Goal: Task Accomplishment & Management: Use online tool/utility

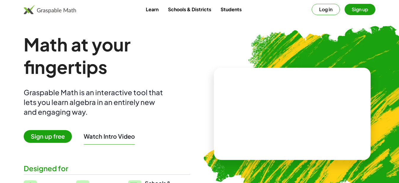
click at [31, 134] on span "Sign up free" at bounding box center [48, 136] width 48 height 13
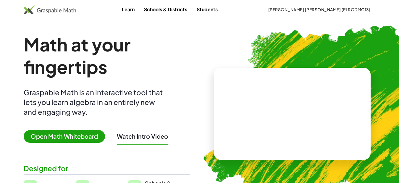
click at [78, 139] on span "Open Math Whiteboard" at bounding box center [64, 136] width 81 height 13
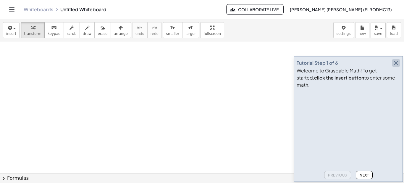
click at [396, 67] on icon "button" at bounding box center [396, 62] width 7 height 7
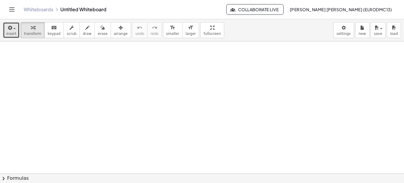
click at [11, 30] on icon "button" at bounding box center [9, 27] width 5 height 7
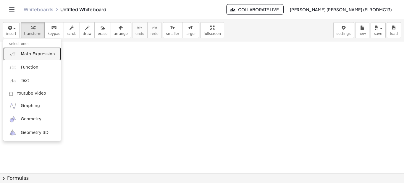
click at [45, 55] on span "Math Expression" at bounding box center [38, 54] width 34 height 6
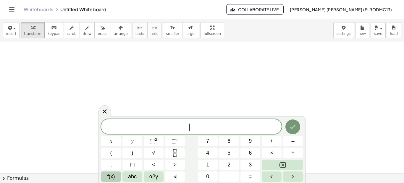
click at [115, 175] on button "f(x)" at bounding box center [111, 177] width 20 height 10
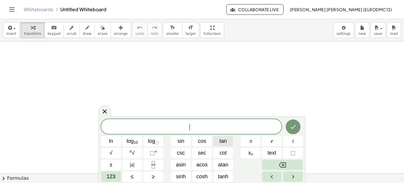
click at [225, 142] on span "tan" at bounding box center [223, 141] width 7 height 8
click at [104, 176] on button "123" at bounding box center [111, 177] width 20 height 10
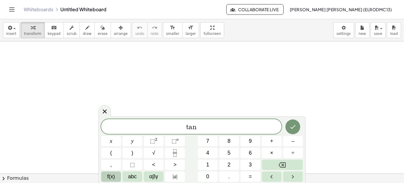
click at [114, 178] on span "f(x)" at bounding box center [111, 177] width 8 height 8
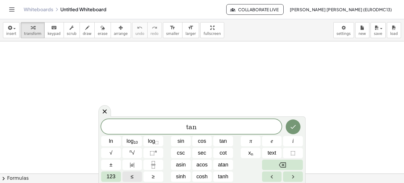
click at [114, 178] on span "123" at bounding box center [111, 177] width 9 height 8
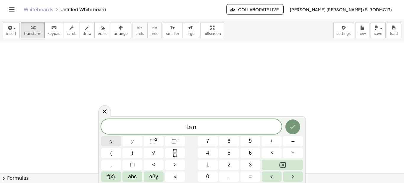
click at [115, 143] on button "x" at bounding box center [111, 141] width 20 height 10
click at [272, 152] on span "×" at bounding box center [271, 153] width 3 height 8
click at [113, 176] on span "f(x)" at bounding box center [111, 177] width 8 height 8
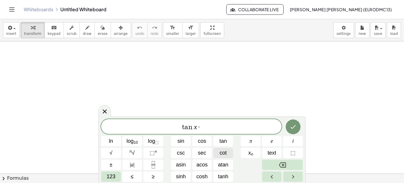
click at [223, 153] on span "cot" at bounding box center [223, 153] width 7 height 8
click at [112, 177] on span "123" at bounding box center [111, 177] width 9 height 8
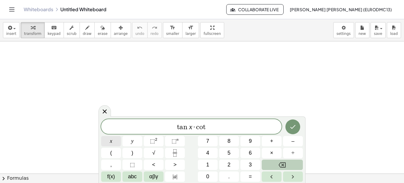
click at [107, 141] on button "x" at bounding box center [111, 141] width 20 height 10
click at [245, 176] on button "=" at bounding box center [251, 177] width 20 height 10
click at [114, 175] on span "f(x)" at bounding box center [111, 177] width 8 height 8
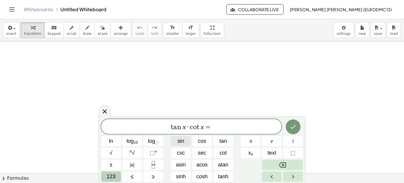
click at [183, 143] on span "sin" at bounding box center [181, 141] width 7 height 8
click at [108, 175] on span "123" at bounding box center [111, 177] width 9 height 8
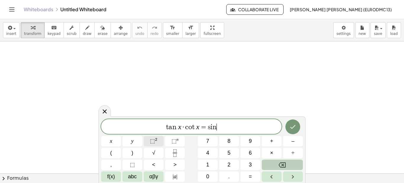
click at [159, 141] on button "⬚ 2" at bounding box center [154, 141] width 20 height 10
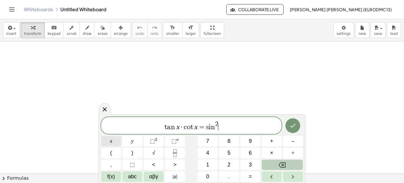
click at [115, 139] on button "x" at bounding box center [111, 141] width 20 height 10
click at [276, 144] on button "+" at bounding box center [272, 141] width 20 height 10
click at [114, 176] on span "f(x)" at bounding box center [111, 177] width 8 height 8
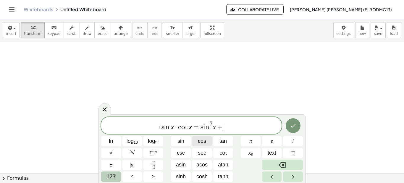
click at [201, 140] on span "cos" at bounding box center [202, 141] width 8 height 8
click at [115, 178] on button "123" at bounding box center [111, 177] width 20 height 10
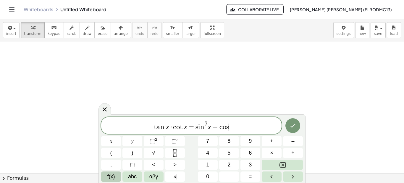
click at [115, 178] on button "f(x)" at bounding box center [111, 177] width 20 height 10
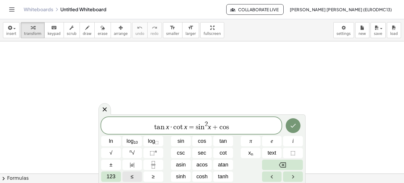
click at [115, 178] on span "123" at bounding box center [111, 177] width 9 height 8
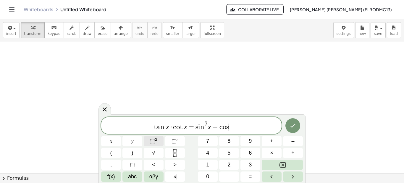
click at [156, 139] on sup "2" at bounding box center [156, 139] width 2 height 4
click at [113, 175] on span "f(x)" at bounding box center [111, 177] width 8 height 8
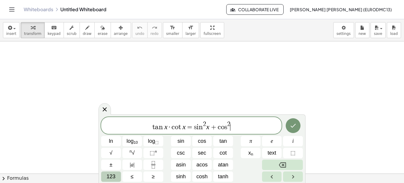
click at [115, 174] on span "123" at bounding box center [111, 177] width 9 height 8
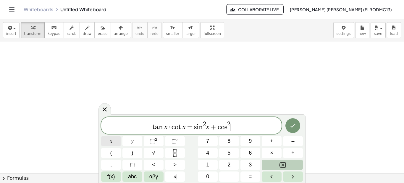
click at [111, 144] on span "x" at bounding box center [111, 141] width 2 height 8
click at [288, 126] on button "Done" at bounding box center [292, 125] width 15 height 15
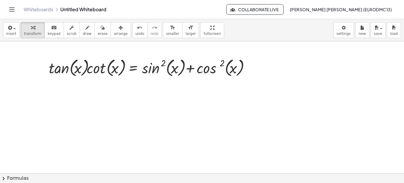
drag, startPoint x: 199, startPoint y: 31, endPoint x: 199, endPoint y: 62, distance: 30.5
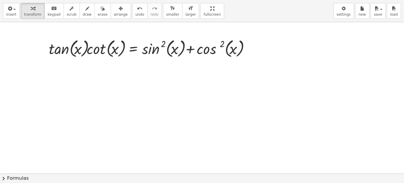
click at [199, 62] on div "insert select one: Math Expression Function Text Youtube Video Graphing Geometr…" at bounding box center [202, 91] width 404 height 183
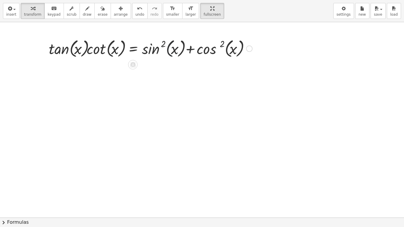
click at [166, 51] on div at bounding box center [150, 48] width 209 height 22
click at [6, 183] on span "chevron_right" at bounding box center [3, 222] width 7 height 7
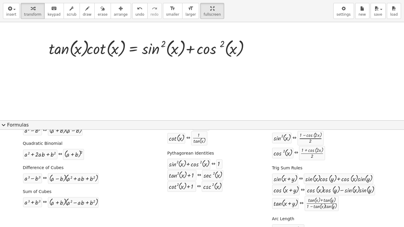
scroll to position [93, 0]
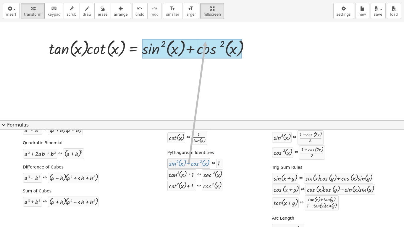
drag, startPoint x: 176, startPoint y: 162, endPoint x: 202, endPoint y: 42, distance: 123.5
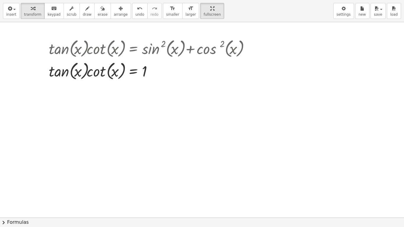
drag, startPoint x: 5, startPoint y: 225, endPoint x: 131, endPoint y: 188, distance: 130.9
click at [5, 183] on span "chevron_right" at bounding box center [3, 222] width 7 height 7
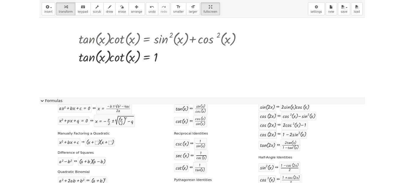
scroll to position [8, 0]
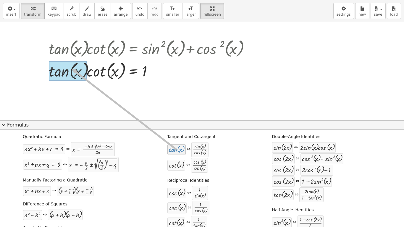
drag, startPoint x: 173, startPoint y: 149, endPoint x: 69, endPoint y: 69, distance: 131.6
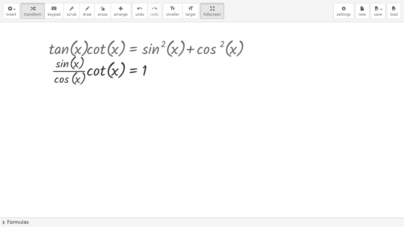
click at [3, 183] on span "chevron_right" at bounding box center [3, 222] width 7 height 7
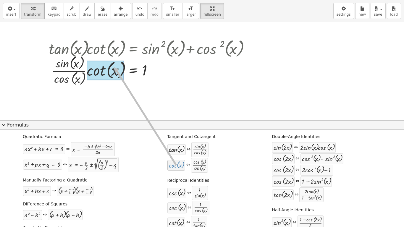
drag, startPoint x: 178, startPoint y: 167, endPoint x: 111, endPoint y: 67, distance: 119.7
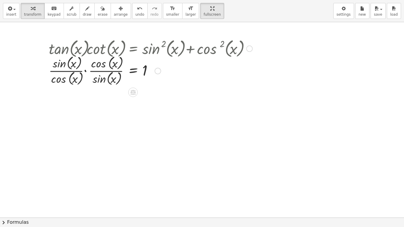
click at [85, 70] on div at bounding box center [150, 70] width 209 height 33
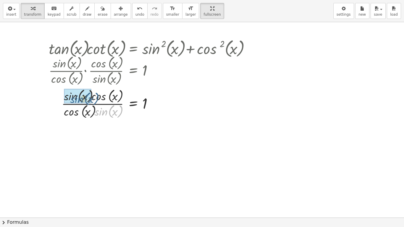
drag, startPoint x: 102, startPoint y: 111, endPoint x: 79, endPoint y: 99, distance: 26.1
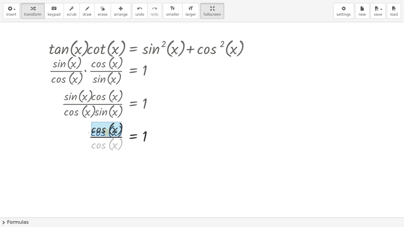
drag, startPoint x: 100, startPoint y: 144, endPoint x: 100, endPoint y: 131, distance: 13.0
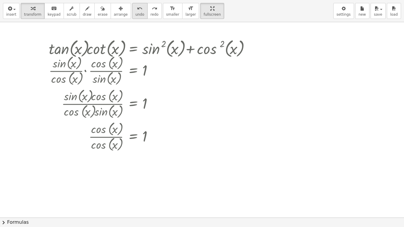
click at [135, 13] on span "undo" at bounding box center [139, 14] width 9 height 4
click at [109, 137] on div at bounding box center [137, 136] width 236 height 33
click at [135, 12] on span "undo" at bounding box center [139, 14] width 9 height 4
click at [106, 138] on div at bounding box center [137, 136] width 236 height 33
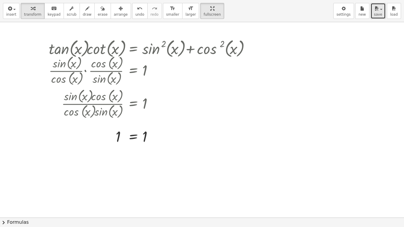
click at [381, 10] on span "button" at bounding box center [381, 9] width 2 height 1
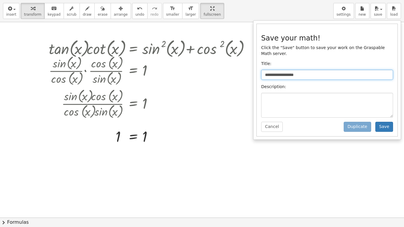
click at [318, 72] on input "**********" at bounding box center [327, 75] width 132 height 10
type input "*"
type input "**********"
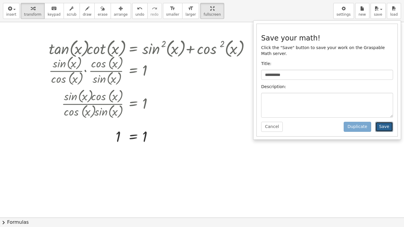
click at [390, 124] on button "Save" at bounding box center [384, 127] width 18 height 10
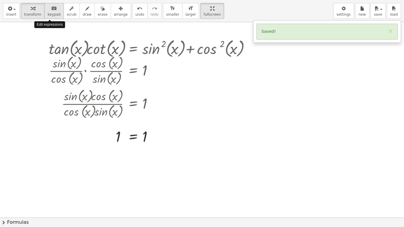
click at [48, 12] on button "keyboard keypad" at bounding box center [54, 11] width 20 height 16
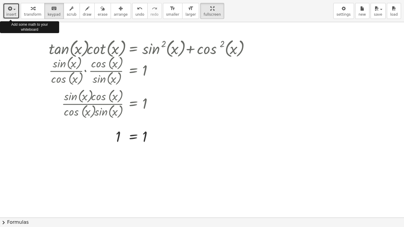
click at [7, 9] on icon "button" at bounding box center [9, 8] width 5 height 7
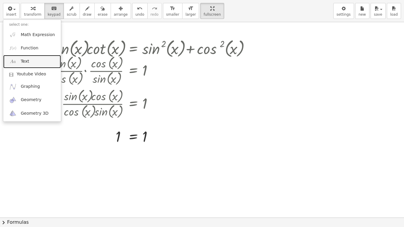
click at [32, 59] on link "Text" at bounding box center [32, 61] width 58 height 13
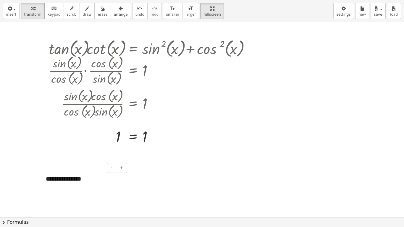
click at [84, 180] on div "**********" at bounding box center [84, 179] width 89 height 20
click at [205, 175] on div at bounding box center [202, 217] width 404 height 391
click at [81, 178] on div "**********" at bounding box center [84, 179] width 89 height 20
click at [201, 149] on div at bounding box center [202, 217] width 404 height 391
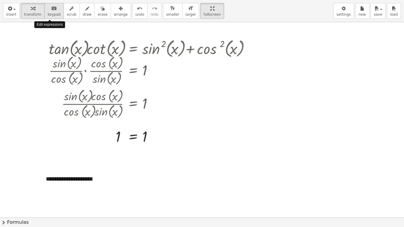
click at [51, 6] on icon "keyboard" at bounding box center [54, 8] width 6 height 7
drag, startPoint x: 107, startPoint y: 179, endPoint x: 127, endPoint y: 186, distance: 20.7
click at [127, 183] on div "**********" at bounding box center [84, 179] width 89 height 20
drag, startPoint x: 127, startPoint y: 186, endPoint x: 258, endPoint y: 150, distance: 135.6
click at [258, 150] on div at bounding box center [202, 217] width 404 height 391
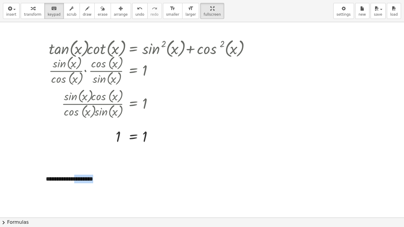
drag, startPoint x: 70, startPoint y: 182, endPoint x: 180, endPoint y: 149, distance: 114.4
click at [180, 149] on div "**********" at bounding box center [202, 217] width 404 height 391
click at [106, 183] on div "**********" at bounding box center [84, 179] width 89 height 20
drag, startPoint x: 106, startPoint y: 183, endPoint x: 136, endPoint y: 172, distance: 32.1
click at [140, 166] on div "**********" at bounding box center [202, 217] width 404 height 391
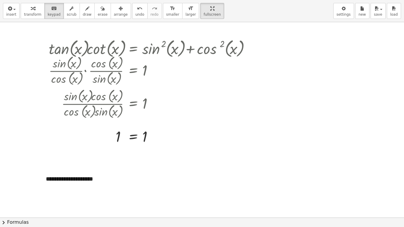
drag, startPoint x: 129, startPoint y: 188, endPoint x: 149, endPoint y: 162, distance: 32.0
click at [149, 162] on div at bounding box center [202, 217] width 404 height 391
drag, startPoint x: 41, startPoint y: 181, endPoint x: 178, endPoint y: 112, distance: 152.9
click at [178, 112] on div "**********" at bounding box center [202, 217] width 404 height 391
click at [230, 169] on div at bounding box center [202, 217] width 404 height 391
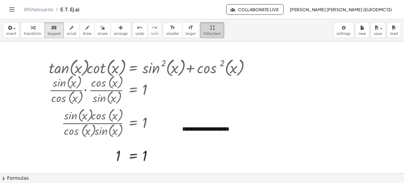
click at [204, 32] on span "fullscreen" at bounding box center [212, 34] width 17 height 4
drag, startPoint x: 202, startPoint y: 32, endPoint x: 202, endPoint y: 63, distance: 30.5
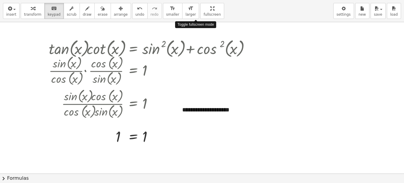
click at [202, 63] on div "**********" at bounding box center [202, 91] width 404 height 183
drag, startPoint x: 191, startPoint y: 15, endPoint x: 191, endPoint y: -16, distance: 30.5
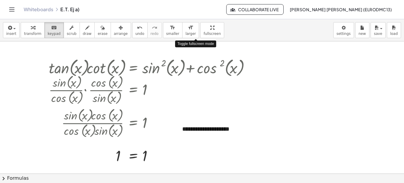
click at [191, 0] on html "**********" at bounding box center [202, 91] width 404 height 183
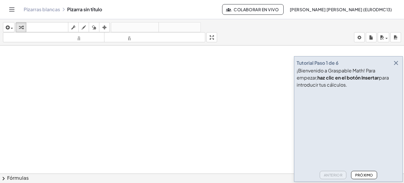
click at [394, 63] on icon "button" at bounding box center [396, 62] width 7 height 7
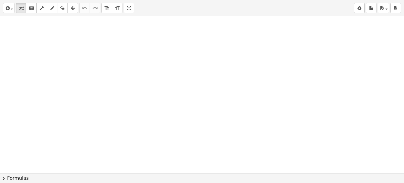
click at [130, 58] on div "insert select one: Math Expression Function Text Youtube Video Graphing Geometr…" at bounding box center [202, 91] width 404 height 183
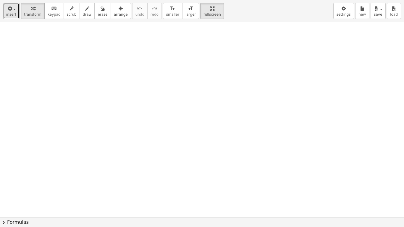
click at [9, 10] on icon "button" at bounding box center [9, 8] width 5 height 7
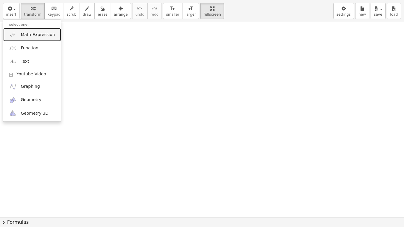
click at [21, 33] on span "Math Expression" at bounding box center [38, 35] width 34 height 6
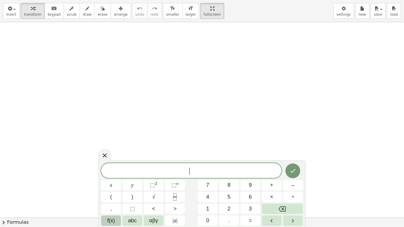
click at [114, 183] on span "f(x)" at bounding box center [111, 221] width 8 height 8
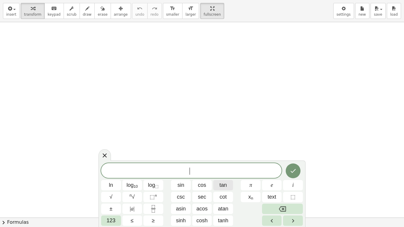
click at [223, 183] on span "tan" at bounding box center [223, 185] width 7 height 8
click at [291, 183] on button "Backspace" at bounding box center [282, 209] width 41 height 10
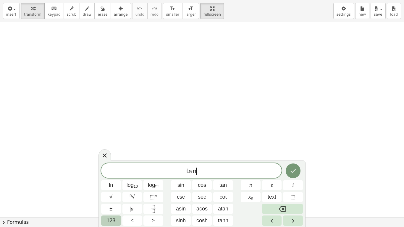
click at [115, 183] on span "123" at bounding box center [111, 221] width 9 height 8
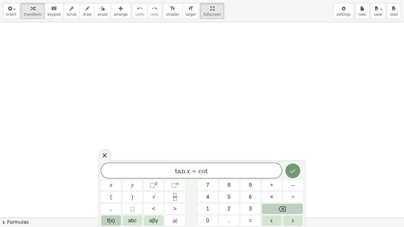
click at [111, 183] on span "f(x)" at bounding box center [111, 221] width 8 height 8
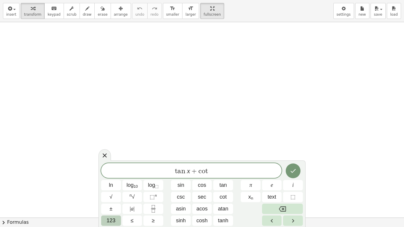
click at [105, 183] on button "123" at bounding box center [111, 221] width 20 height 10
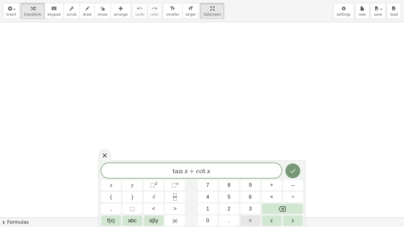
click at [250, 183] on span "=" at bounding box center [250, 221] width 3 height 8
click at [105, 183] on button "f(x)" at bounding box center [111, 221] width 20 height 10
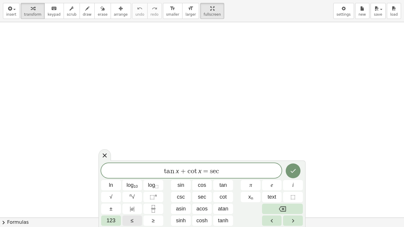
click at [105, 183] on button "123" at bounding box center [111, 221] width 20 height 10
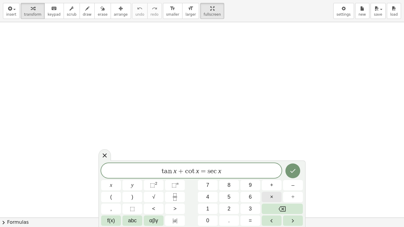
click at [265, 183] on button "×" at bounding box center [272, 197] width 20 height 10
click at [109, 183] on span "f(x)" at bounding box center [111, 221] width 8 height 8
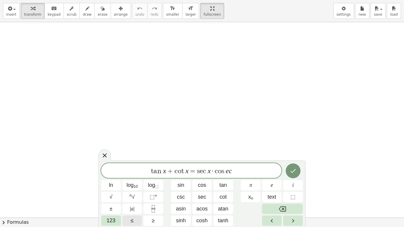
click at [109, 183] on span "123" at bounding box center [111, 221] width 9 height 8
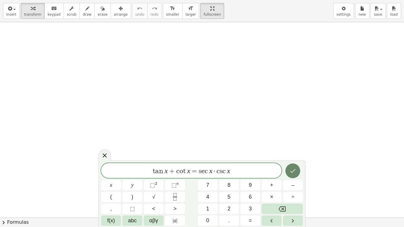
click at [289, 169] on button "Done" at bounding box center [292, 171] width 15 height 15
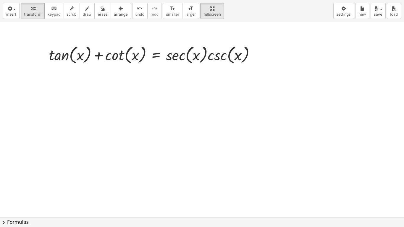
click at [4, 183] on span "chevron_right" at bounding box center [3, 222] width 7 height 7
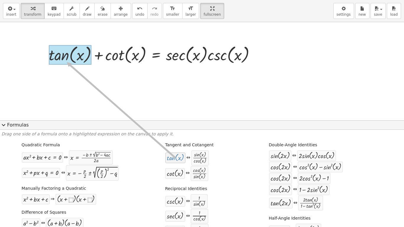
drag, startPoint x: 173, startPoint y: 159, endPoint x: 67, endPoint y: 62, distance: 143.6
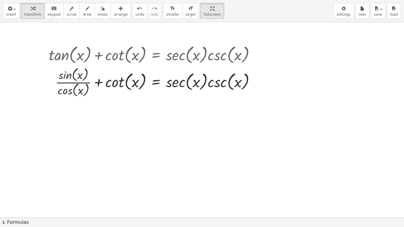
drag, startPoint x: 6, startPoint y: 225, endPoint x: 67, endPoint y: 212, distance: 62.5
click at [7, 183] on span "chevron_right" at bounding box center [3, 222] width 7 height 7
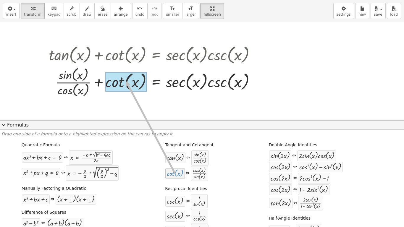
drag, startPoint x: 174, startPoint y: 175, endPoint x: 123, endPoint y: 81, distance: 106.4
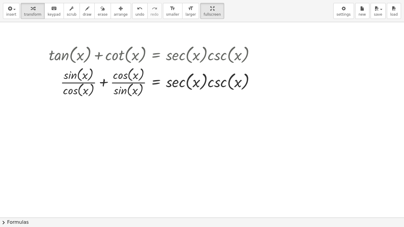
click at [7, 183] on button "chevron_right Formulas" at bounding box center [202, 222] width 404 height 9
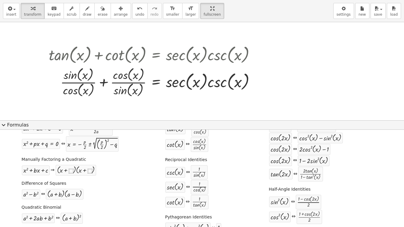
scroll to position [40, 0]
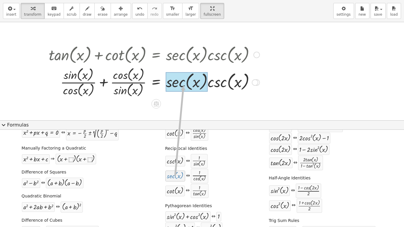
drag, startPoint x: 174, startPoint y: 178, endPoint x: 180, endPoint y: 86, distance: 92.3
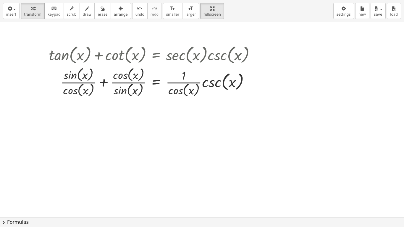
click at [10, 183] on button "chevron_right Formulas" at bounding box center [202, 222] width 404 height 9
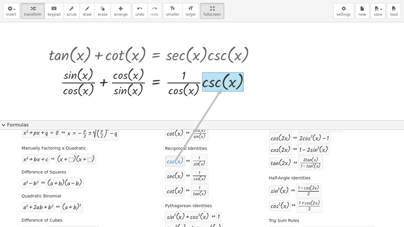
drag, startPoint x: 175, startPoint y: 162, endPoint x: 219, endPoint y: 89, distance: 85.2
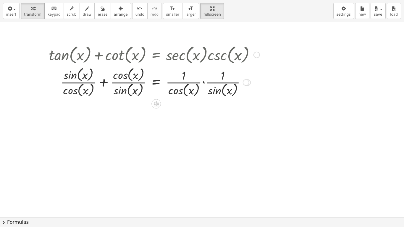
click at [105, 82] on div at bounding box center [154, 82] width 217 height 33
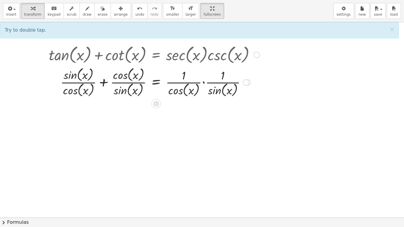
click at [103, 81] on div at bounding box center [154, 82] width 217 height 33
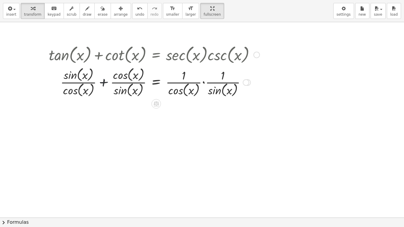
click at [103, 81] on div at bounding box center [154, 82] width 217 height 33
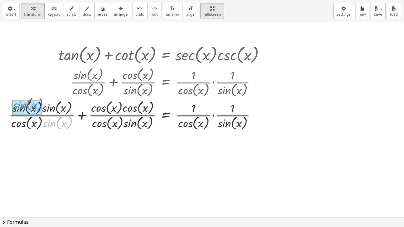
drag, startPoint x: 55, startPoint y: 125, endPoint x: 26, endPoint y: 107, distance: 34.1
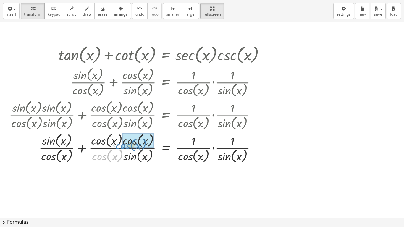
drag, startPoint x: 104, startPoint y: 156, endPoint x: 128, endPoint y: 145, distance: 27.0
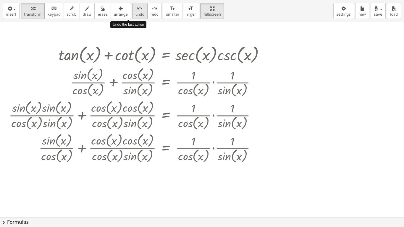
click at [137, 9] on icon "undo" at bounding box center [140, 8] width 6 height 7
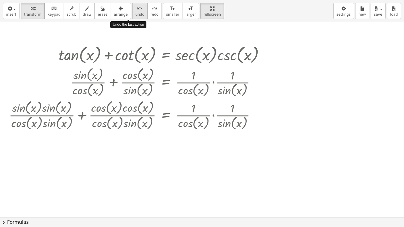
click at [137, 9] on icon "undo" at bounding box center [140, 8] width 6 height 7
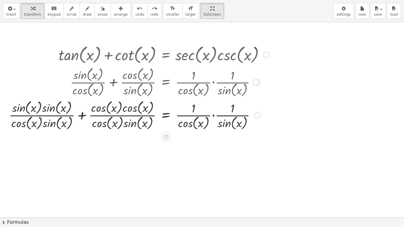
click at [214, 115] on div at bounding box center [139, 115] width 267 height 33
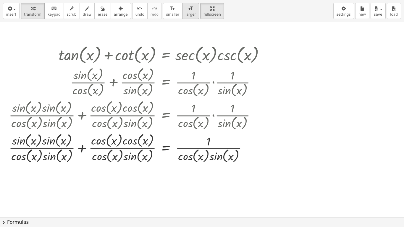
click at [182, 16] on button "format_size larger" at bounding box center [190, 11] width 17 height 16
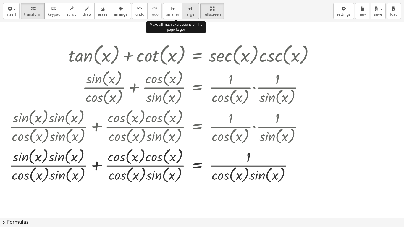
click at [185, 12] on span "larger" at bounding box center [190, 14] width 10 height 4
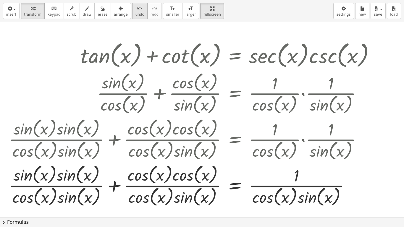
click at [137, 8] on icon "undo" at bounding box center [140, 8] width 6 height 7
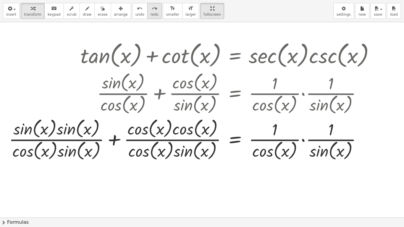
click at [152, 11] on icon "redo" at bounding box center [155, 8] width 6 height 7
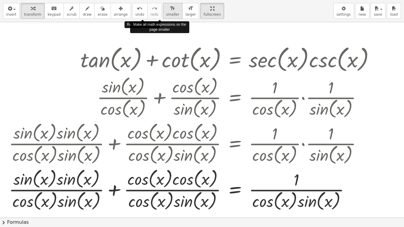
click at [166, 13] on span "smaller" at bounding box center [172, 14] width 13 height 4
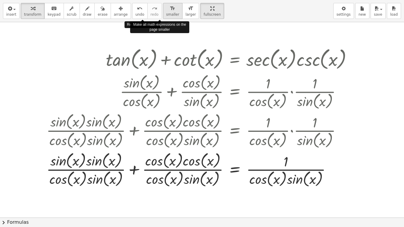
click at [166, 13] on span "smaller" at bounding box center [172, 14] width 13 height 4
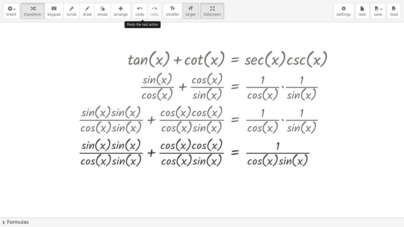
click at [185, 13] on span "larger" at bounding box center [190, 14] width 10 height 4
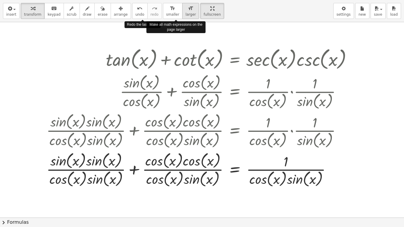
click at [185, 13] on span "larger" at bounding box center [190, 14] width 10 height 4
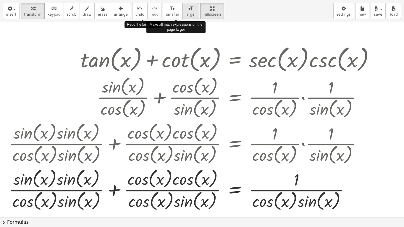
click at [185, 13] on span "larger" at bounding box center [190, 14] width 10 height 4
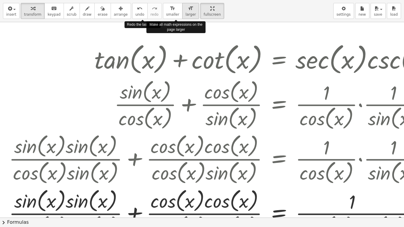
click at [185, 13] on span "larger" at bounding box center [190, 14] width 10 height 4
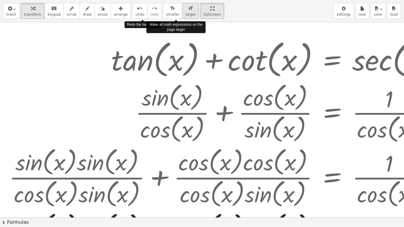
click at [185, 13] on span "larger" at bounding box center [190, 14] width 10 height 4
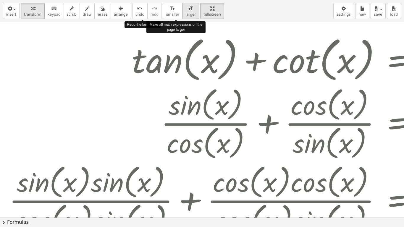
click at [185, 13] on span "larger" at bounding box center [190, 14] width 10 height 4
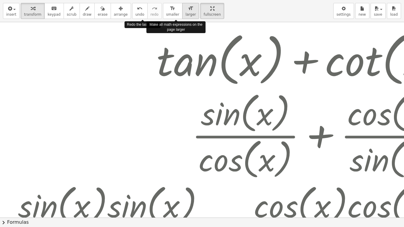
click at [185, 13] on span "larger" at bounding box center [190, 14] width 10 height 4
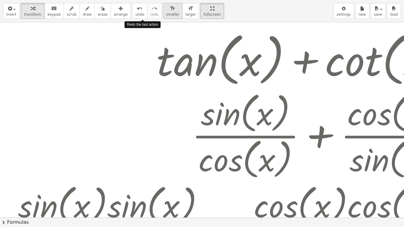
click at [170, 7] on icon "format_size" at bounding box center [173, 8] width 6 height 7
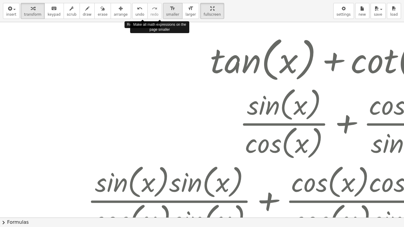
click at [170, 7] on icon "format_size" at bounding box center [173, 8] width 6 height 7
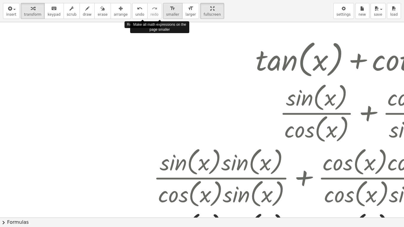
click at [170, 7] on icon "format_size" at bounding box center [173, 8] width 6 height 7
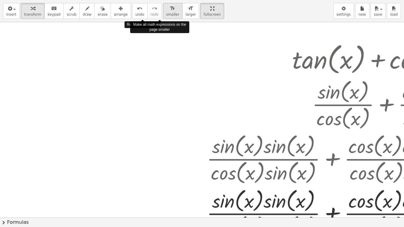
click at [170, 7] on icon "format_size" at bounding box center [173, 8] width 6 height 7
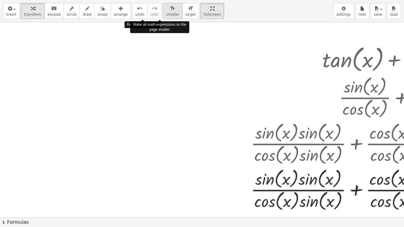
click at [170, 7] on icon "format_size" at bounding box center [173, 8] width 6 height 7
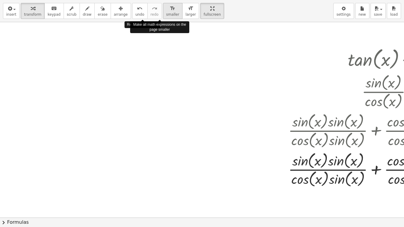
click at [170, 7] on icon "format_size" at bounding box center [173, 8] width 6 height 7
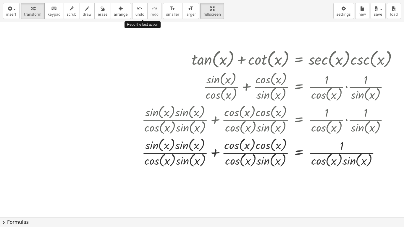
scroll to position [0, 186]
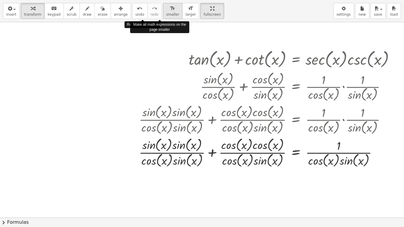
click at [166, 13] on span "smaller" at bounding box center [172, 14] width 13 height 4
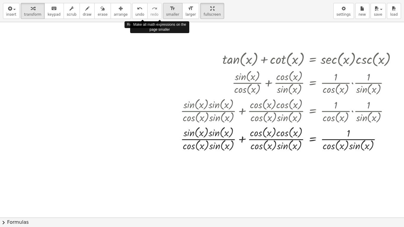
click at [166, 13] on span "smaller" at bounding box center [172, 14] width 13 height 4
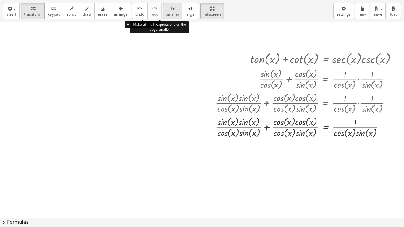
scroll to position [0, 156]
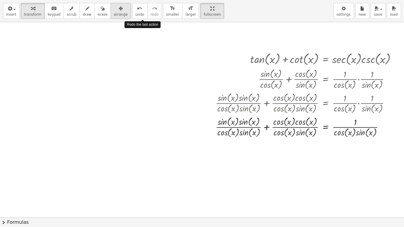
click at [114, 12] on button "arrange" at bounding box center [121, 11] width 20 height 16
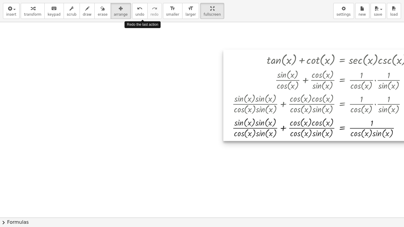
scroll to position [0, 113]
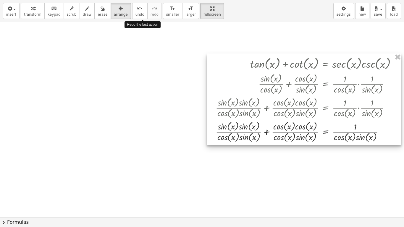
drag, startPoint x: 235, startPoint y: 78, endPoint x: 202, endPoint y: 83, distance: 34.1
click at [196, 83] on div "+ tan ( , x ) + cot ( , x ) = · sec ( , x ) · csc ( , x ) + · sin ( , x ) · cos…" at bounding box center [94, 217] width 404 height 391
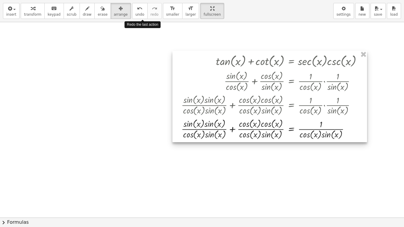
drag, startPoint x: 236, startPoint y: 78, endPoint x: 181, endPoint y: 73, distance: 54.9
click at [181, 73] on div at bounding box center [269, 96] width 195 height 91
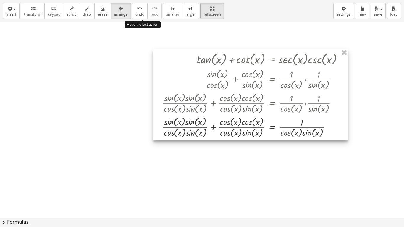
click at [177, 73] on div at bounding box center [250, 94] width 195 height 91
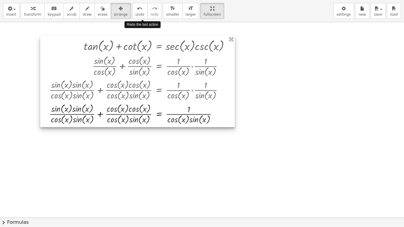
drag, startPoint x: 177, startPoint y: 73, endPoint x: 64, endPoint y: 60, distance: 113.8
click at [64, 60] on div at bounding box center [137, 81] width 195 height 91
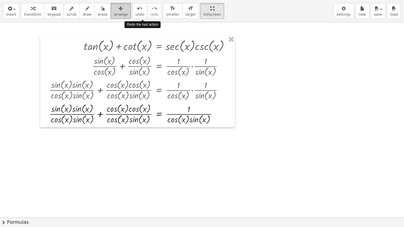
click at [114, 12] on span "arrange" at bounding box center [121, 14] width 14 height 4
click at [31, 8] on icon "button" at bounding box center [33, 8] width 4 height 7
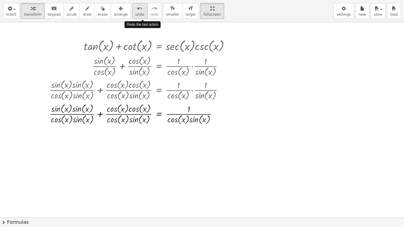
click at [135, 12] on div "undo" at bounding box center [139, 8] width 9 height 7
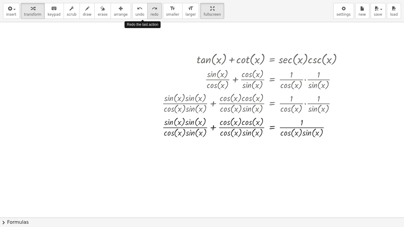
click at [151, 13] on span "redo" at bounding box center [155, 14] width 8 height 4
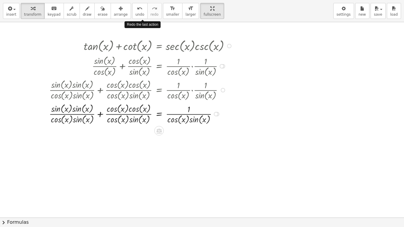
click at [221, 90] on div at bounding box center [223, 90] width 4 height 4
click at [266, 81] on span "Go back to this line" at bounding box center [252, 81] width 35 height 5
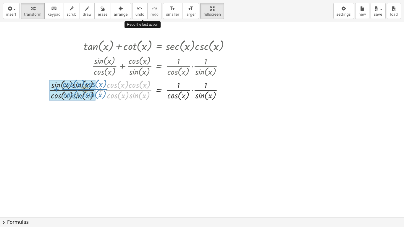
drag, startPoint x: 127, startPoint y: 90, endPoint x: 83, endPoint y: 89, distance: 44.1
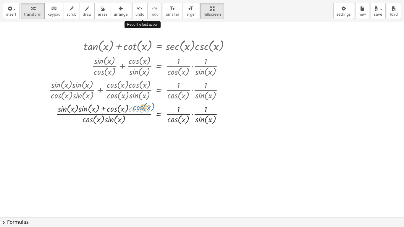
drag, startPoint x: 128, startPoint y: 109, endPoint x: 131, endPoint y: 108, distance: 4.1
click at [131, 108] on div at bounding box center [141, 114] width 191 height 24
click at [127, 109] on div at bounding box center [141, 114] width 191 height 24
click at [101, 109] on div at bounding box center [141, 114] width 191 height 24
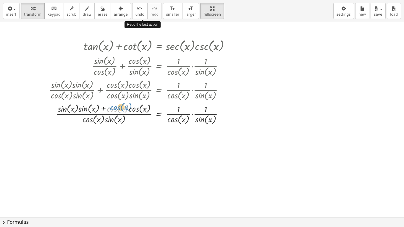
drag, startPoint x: 116, startPoint y: 109, endPoint x: 119, endPoint y: 107, distance: 3.6
click at [119, 107] on div at bounding box center [141, 114] width 191 height 24
drag, startPoint x: 81, startPoint y: 109, endPoint x: 68, endPoint y: 110, distance: 13.3
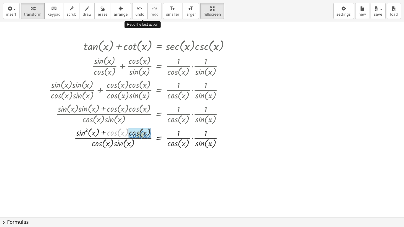
drag, startPoint x: 114, startPoint y: 133, endPoint x: 136, endPoint y: 136, distance: 22.6
click at [4, 183] on span "chevron_right" at bounding box center [3, 222] width 7 height 7
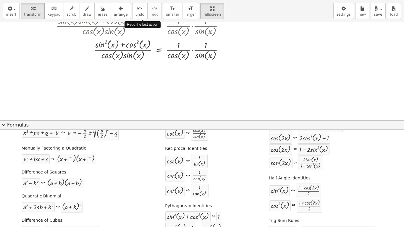
scroll to position [87, 113]
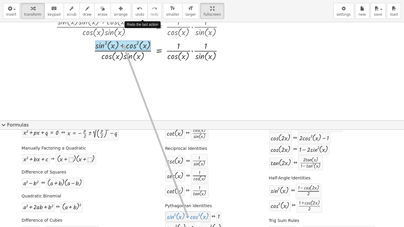
drag, startPoint x: 185, startPoint y: 221, endPoint x: 120, endPoint y: 44, distance: 188.6
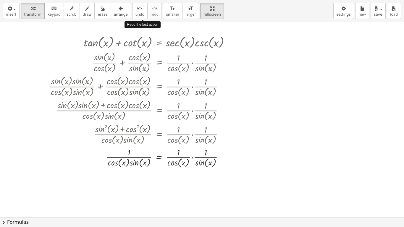
scroll to position [0, 113]
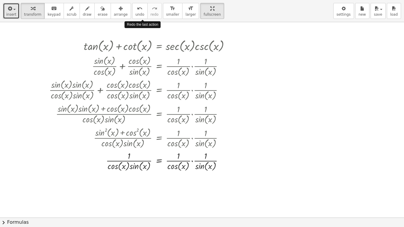
click at [8, 13] on span "insert" at bounding box center [11, 14] width 10 height 4
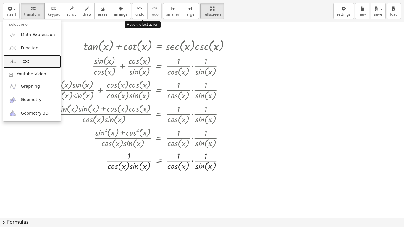
click at [262, 98] on div at bounding box center [147, 217] width 514 height 391
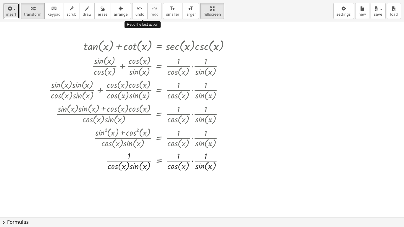
click at [16, 6] on button "insert" at bounding box center [11, 11] width 17 height 16
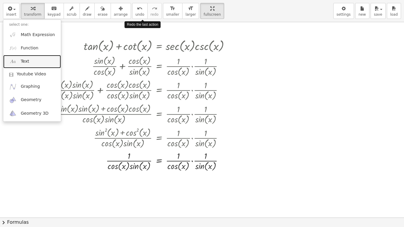
click at [31, 61] on link "Text" at bounding box center [32, 61] width 58 height 13
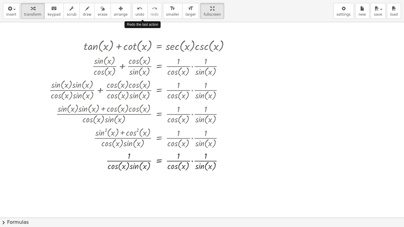
click at [268, 95] on div at bounding box center [147, 217] width 514 height 391
drag, startPoint x: 269, startPoint y: 96, endPoint x: 255, endPoint y: 75, distance: 25.1
click at [255, 75] on div at bounding box center [147, 217] width 514 height 391
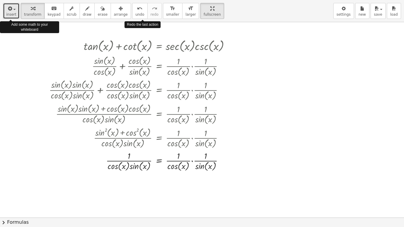
click at [11, 11] on icon "button" at bounding box center [9, 8] width 5 height 7
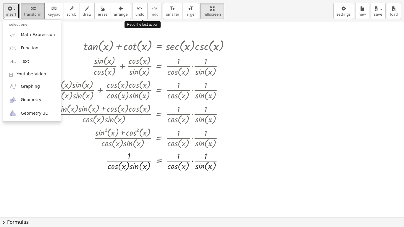
click at [22, 10] on button "transform" at bounding box center [33, 11] width 24 height 16
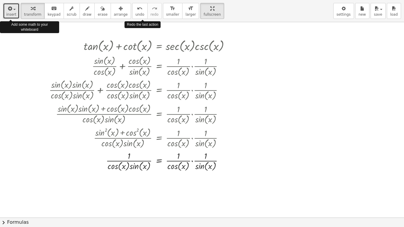
click at [13, 10] on div "button" at bounding box center [11, 8] width 10 height 7
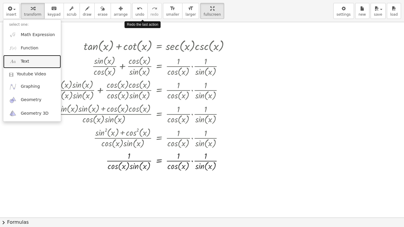
click at [34, 59] on link "Text" at bounding box center [32, 61] width 58 height 13
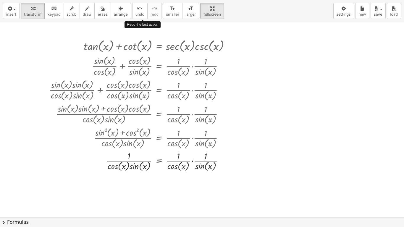
click at [34, 59] on div at bounding box center [147, 217] width 514 height 391
click at [114, 9] on div "button" at bounding box center [121, 8] width 14 height 7
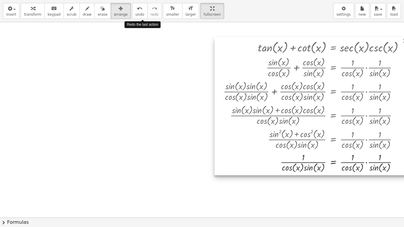
drag, startPoint x: 135, startPoint y: 85, endPoint x: 312, endPoint y: 87, distance: 176.6
click at [312, 87] on div at bounding box center [311, 106] width 195 height 138
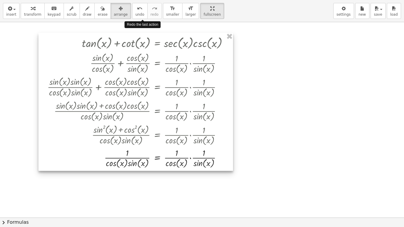
drag, startPoint x: 271, startPoint y: 68, endPoint x: 117, endPoint y: 64, distance: 153.3
click at [117, 64] on div at bounding box center [135, 102] width 195 height 138
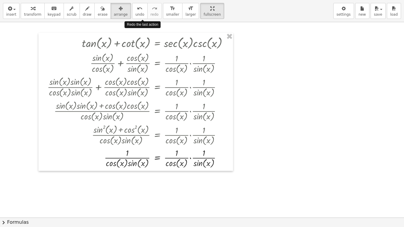
click at [283, 113] on div at bounding box center [148, 217] width 523 height 391
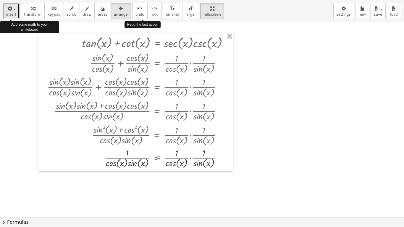
click at [14, 12] on span "insert" at bounding box center [11, 14] width 10 height 4
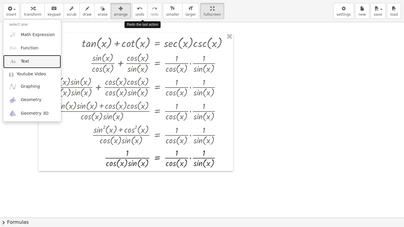
click at [37, 63] on link "Text" at bounding box center [32, 61] width 58 height 13
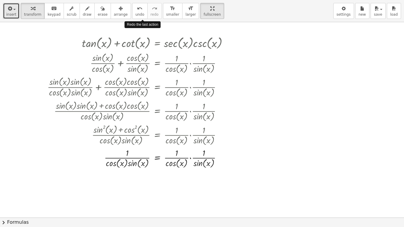
click at [5, 5] on button "insert" at bounding box center [11, 11] width 17 height 16
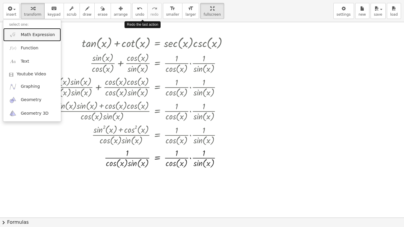
click at [44, 36] on span "Math Expression" at bounding box center [38, 35] width 34 height 6
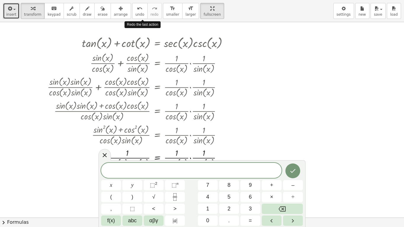
click at [14, 12] on button "insert" at bounding box center [11, 11] width 17 height 16
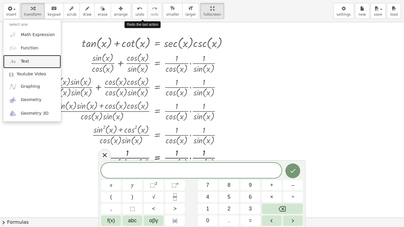
click at [38, 62] on link "Text" at bounding box center [32, 61] width 58 height 13
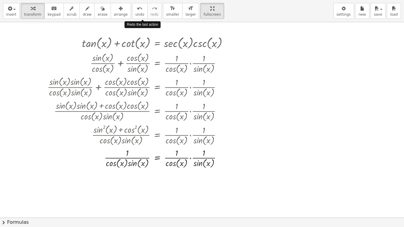
click at [313, 40] on div at bounding box center [148, 217] width 523 height 391
click at [151, 13] on span "redo" at bounding box center [155, 14] width 8 height 4
click at [295, 129] on div at bounding box center [148, 217] width 523 height 391
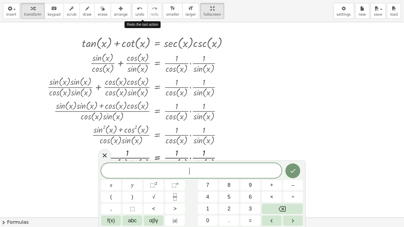
click at [295, 129] on div at bounding box center [148, 217] width 523 height 391
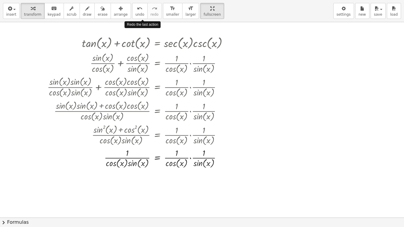
click at [295, 129] on div at bounding box center [148, 217] width 523 height 391
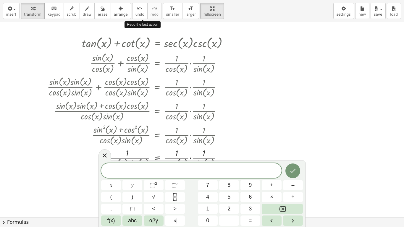
click at [295, 129] on div at bounding box center [148, 217] width 523 height 391
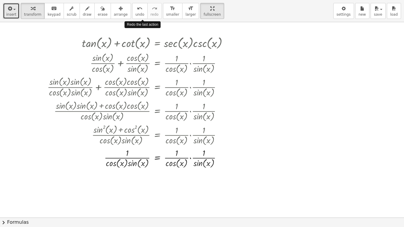
click at [8, 10] on icon "button" at bounding box center [9, 8] width 5 height 7
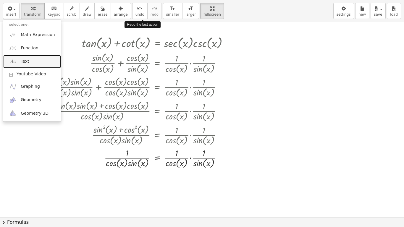
click at [35, 62] on link "Text" at bounding box center [32, 61] width 58 height 13
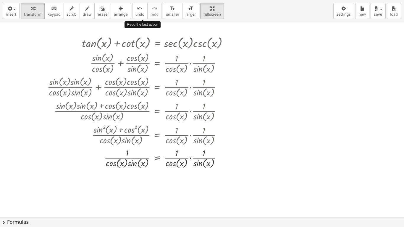
click at [241, 107] on div at bounding box center [148, 217] width 523 height 391
click at [254, 121] on div at bounding box center [148, 217] width 523 height 391
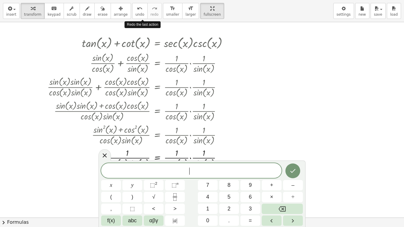
click at [254, 121] on div at bounding box center [148, 217] width 523 height 391
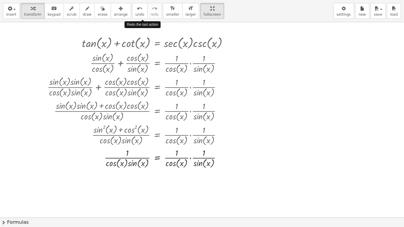
click at [254, 121] on div at bounding box center [148, 217] width 523 height 391
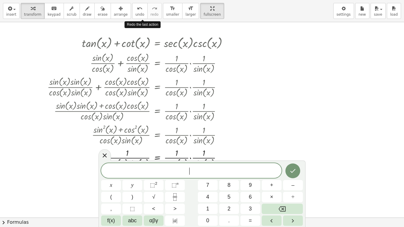
click at [254, 121] on div at bounding box center [148, 217] width 523 height 391
click at [127, 183] on button "abc" at bounding box center [132, 221] width 20 height 10
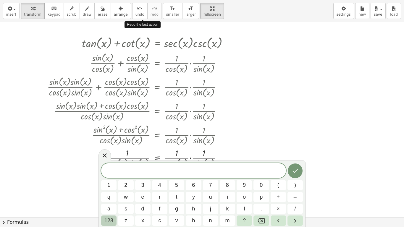
click at [105, 183] on span "123" at bounding box center [108, 221] width 9 height 8
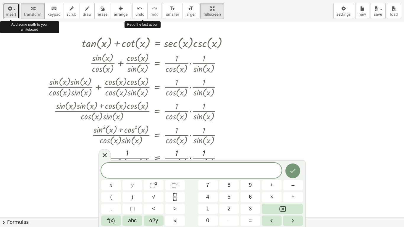
click at [11, 12] on icon "button" at bounding box center [9, 8] width 5 height 7
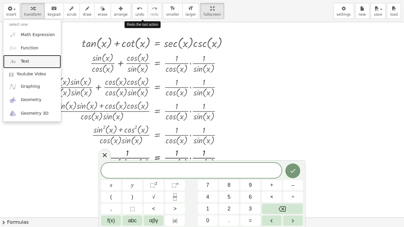
click at [32, 62] on link "Text" at bounding box center [32, 61] width 58 height 13
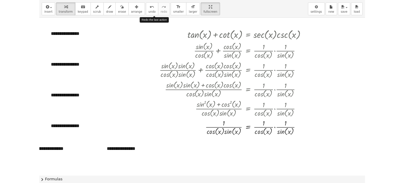
scroll to position [0, 0]
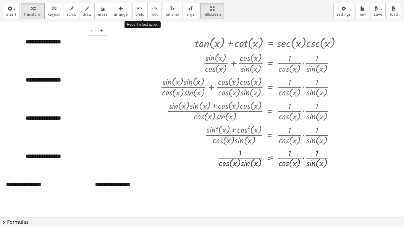
click at [59, 42] on div "**********" at bounding box center [64, 42] width 89 height 20
click at [54, 84] on div "**********" at bounding box center [64, 80] width 89 height 20
click at [43, 81] on div "***" at bounding box center [64, 80] width 89 height 20
click at [55, 122] on div "**********" at bounding box center [64, 118] width 89 height 20
click at [65, 117] on div "**********" at bounding box center [64, 118] width 89 height 20
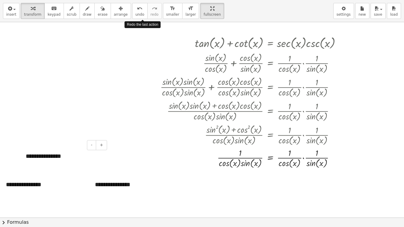
click at [51, 157] on div "**********" at bounding box center [64, 156] width 89 height 20
click at [63, 156] on div "**********" at bounding box center [64, 156] width 89 height 20
click at [27, 183] on div "**********" at bounding box center [44, 185] width 89 height 20
click at [45, 183] on div "**********" at bounding box center [44, 185] width 89 height 20
click at [132, 160] on div at bounding box center [261, 217] width 523 height 391
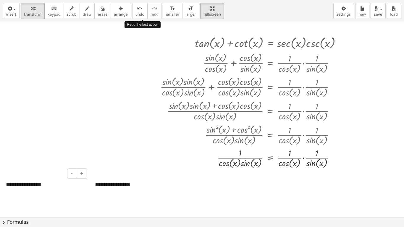
click at [54, 183] on div "**********" at bounding box center [44, 185] width 89 height 20
click at [141, 152] on div at bounding box center [261, 217] width 523 height 391
drag, startPoint x: 117, startPoint y: 185, endPoint x: 146, endPoint y: 183, distance: 28.7
click at [146, 183] on div "**********" at bounding box center [133, 185] width 89 height 20
click at [145, 183] on div "**********" at bounding box center [133, 185] width 89 height 20
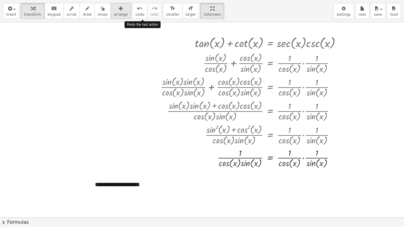
click at [114, 7] on div "button" at bounding box center [121, 8] width 14 height 7
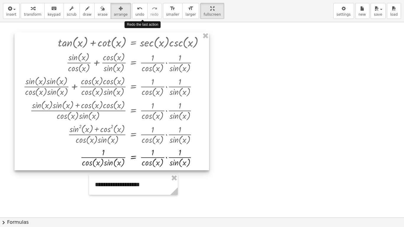
drag, startPoint x: 235, startPoint y: 80, endPoint x: 99, endPoint y: 79, distance: 135.8
click at [99, 79] on div at bounding box center [111, 101] width 195 height 138
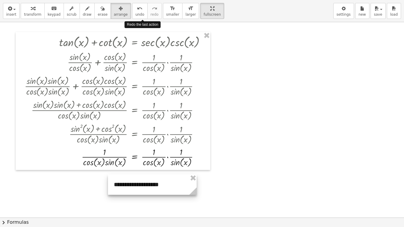
drag, startPoint x: 135, startPoint y: 187, endPoint x: 154, endPoint y: 187, distance: 18.9
click at [154, 183] on div at bounding box center [152, 185] width 89 height 20
click at [259, 154] on div at bounding box center [261, 217] width 523 height 391
click at [26, 4] on button "transform" at bounding box center [33, 11] width 24 height 16
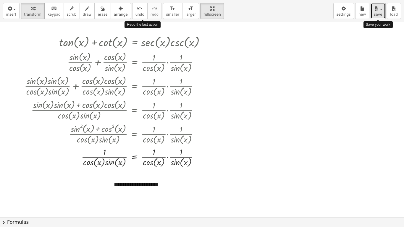
click at [380, 16] on span "save" at bounding box center [378, 14] width 8 height 4
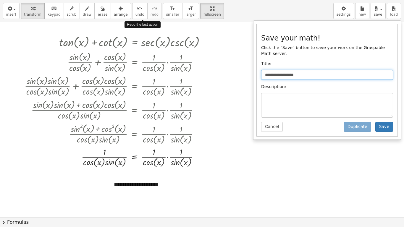
click at [359, 70] on input "**********" at bounding box center [327, 75] width 132 height 10
type input "*"
type input "**********"
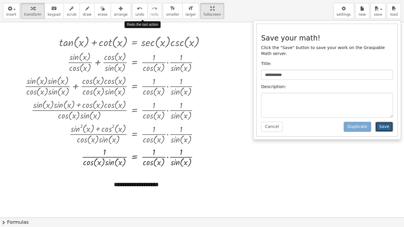
click at [390, 122] on button "Save" at bounding box center [384, 127] width 18 height 10
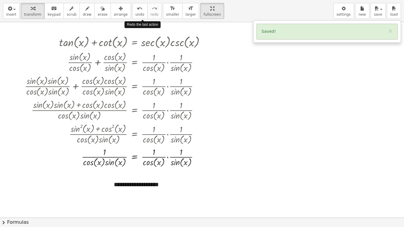
click at [247, 98] on div at bounding box center [261, 217] width 523 height 391
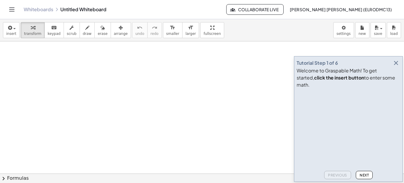
click at [396, 67] on icon "button" at bounding box center [396, 62] width 7 height 7
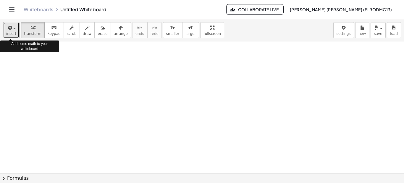
click at [12, 28] on icon "button" at bounding box center [9, 27] width 5 height 7
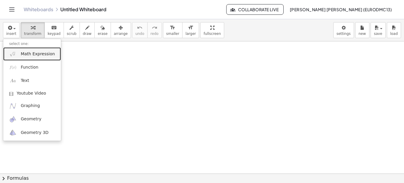
click at [40, 53] on span "Math Expression" at bounding box center [38, 54] width 34 height 6
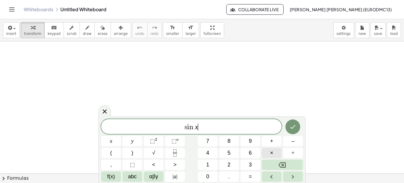
click at [275, 156] on button "×" at bounding box center [272, 153] width 20 height 10
click at [257, 172] on button "=" at bounding box center [251, 177] width 20 height 10
click at [294, 128] on icon "Done" at bounding box center [292, 126] width 7 height 7
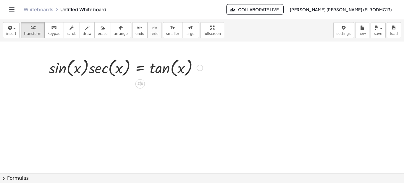
click at [89, 68] on div at bounding box center [126, 67] width 160 height 22
click at [2, 179] on span "chevron_right" at bounding box center [3, 178] width 7 height 7
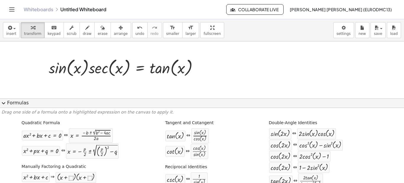
drag, startPoint x: 201, startPoint y: 29, endPoint x: 201, endPoint y: 59, distance: 30.5
click at [201, 59] on div "insert select one: Math Expression Function Text Youtube Video Graphing Geometr…" at bounding box center [202, 101] width 404 height 164
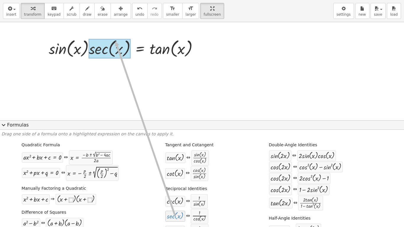
drag, startPoint x: 174, startPoint y: 217, endPoint x: 112, endPoint y: 41, distance: 185.7
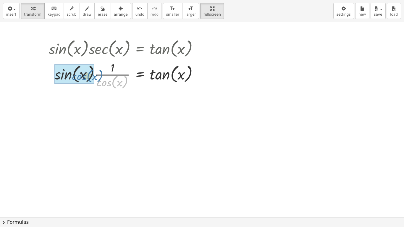
drag, startPoint x: 110, startPoint y: 83, endPoint x: 86, endPoint y: 76, distance: 25.4
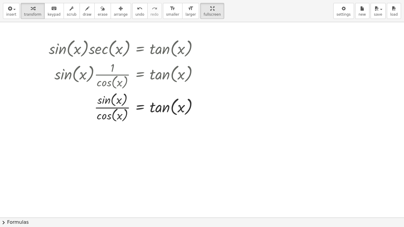
click at [4, 183] on span "chevron_right" at bounding box center [3, 222] width 7 height 7
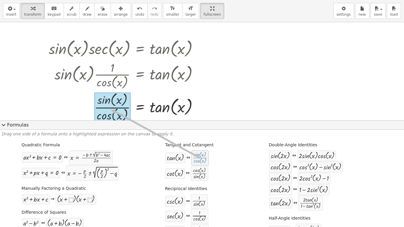
drag, startPoint x: 198, startPoint y: 160, endPoint x: 109, endPoint y: 109, distance: 102.8
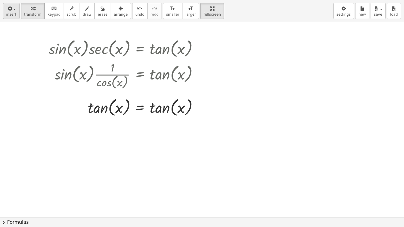
click at [3, 9] on div "insert select one: Math Expression Function Text Youtube Video Graphing Geometr…" at bounding box center [202, 11] width 404 height 22
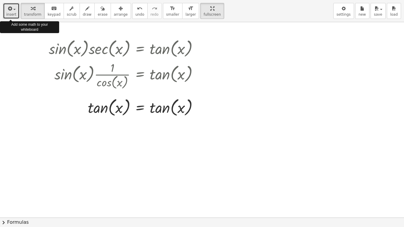
click at [5, 9] on button "insert" at bounding box center [11, 11] width 17 height 16
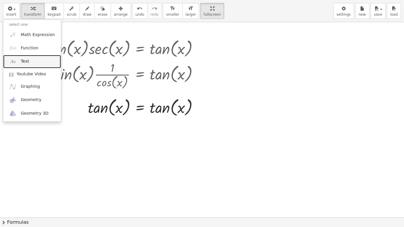
click at [36, 59] on link "Text" at bounding box center [32, 61] width 58 height 13
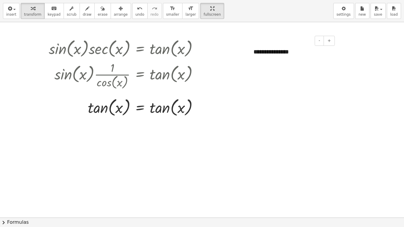
click at [300, 53] on div "**********" at bounding box center [292, 52] width 89 height 20
drag, startPoint x: 252, startPoint y: 130, endPoint x: 118, endPoint y: 8, distance: 182.0
click at [118, 8] on div "**********" at bounding box center [202, 113] width 404 height 227
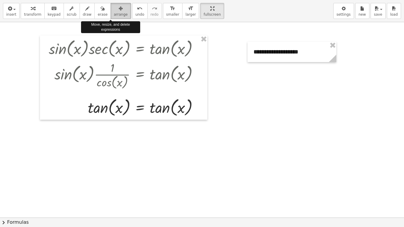
click at [114, 6] on div "button" at bounding box center [121, 8] width 14 height 7
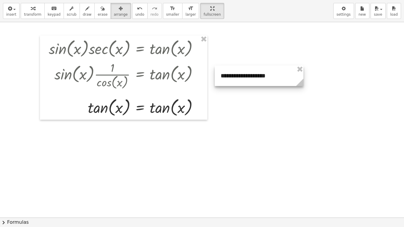
drag, startPoint x: 283, startPoint y: 56, endPoint x: 250, endPoint y: 80, distance: 40.7
click at [250, 80] on div at bounding box center [259, 76] width 89 height 20
click at [244, 163] on div at bounding box center [202, 217] width 404 height 391
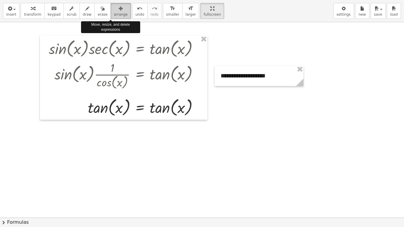
click at [114, 17] on span "arrange" at bounding box center [121, 14] width 14 height 4
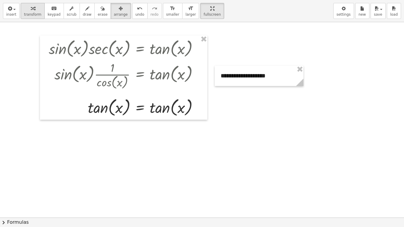
click at [24, 12] on span "transform" at bounding box center [32, 14] width 17 height 4
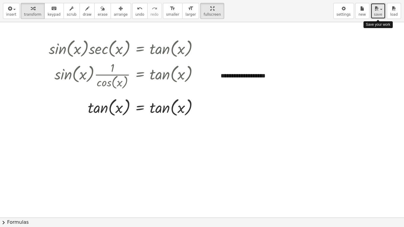
click at [380, 11] on div "button" at bounding box center [378, 8] width 9 height 7
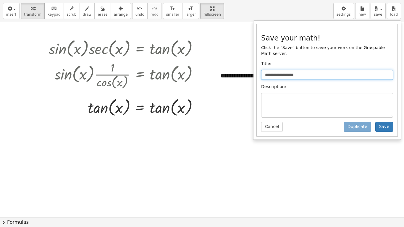
click at [348, 70] on input "**********" at bounding box center [327, 75] width 132 height 10
type input "*"
type input "**********"
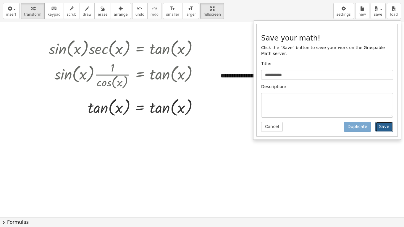
click at [383, 123] on button "Save" at bounding box center [384, 127] width 18 height 10
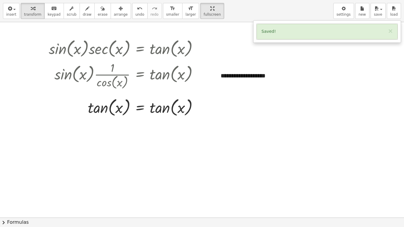
click at [228, 60] on div at bounding box center [202, 217] width 404 height 391
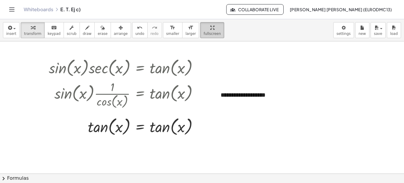
click at [204, 29] on div "button" at bounding box center [212, 27] width 17 height 7
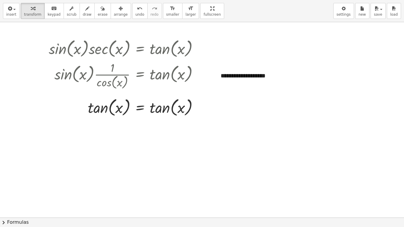
click at [192, 63] on div "**********" at bounding box center [202, 113] width 404 height 227
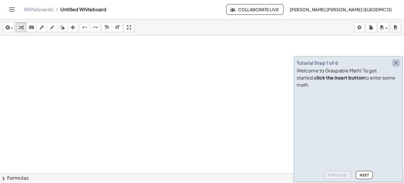
drag, startPoint x: 396, startPoint y: 69, endPoint x: 386, endPoint y: 33, distance: 38.0
click at [396, 67] on icon "button" at bounding box center [396, 62] width 7 height 7
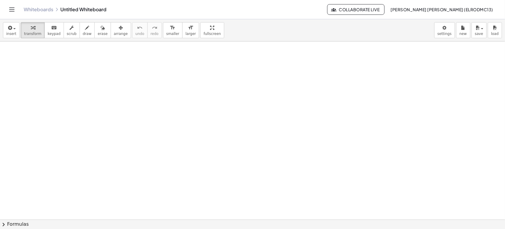
click at [201, 67] on div "insert select one: Math Expression Function Text Youtube Video Graphing Geometr…" at bounding box center [252, 123] width 505 height 209
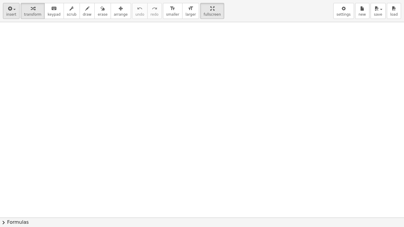
click at [19, 8] on div "insert select one: Math Expression Function Text Youtube Video Graphing Geometr…" at bounding box center [202, 11] width 404 height 22
click at [14, 9] on span "button" at bounding box center [14, 9] width 2 height 1
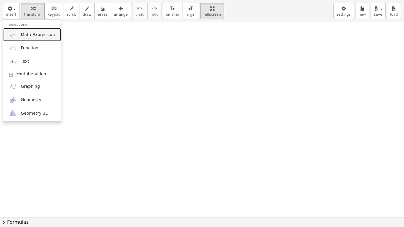
click at [39, 35] on span "Math Expression" at bounding box center [38, 35] width 34 height 6
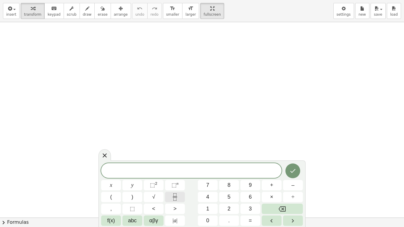
click at [172, 183] on icon "Fraction" at bounding box center [174, 196] width 7 height 7
click at [173, 183] on rect "Fraction" at bounding box center [175, 197] width 4 height 0
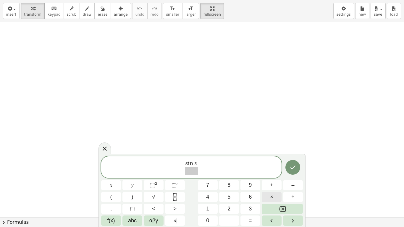
click at [272, 183] on span "×" at bounding box center [271, 197] width 3 height 8
click at [159, 183] on button "⬚ 2" at bounding box center [154, 185] width 20 height 10
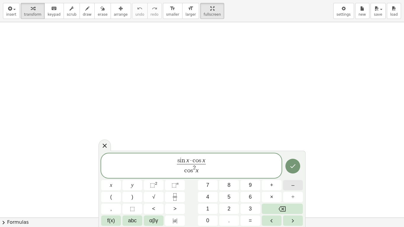
click at [293, 182] on span "–" at bounding box center [292, 185] width 3 height 8
click at [153, 183] on span "⬚" at bounding box center [152, 185] width 5 height 6
click at [210, 162] on span "s i n x · c o s x" at bounding box center [191, 161] width 37 height 7
click at [210, 164] on span "s i n x · c o s x c o s 2 x − s i n 2 x ​ ​" at bounding box center [191, 166] width 39 height 17
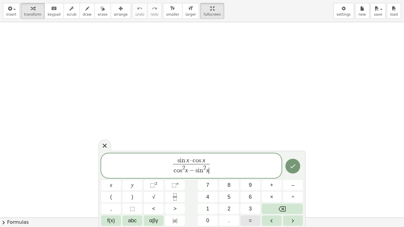
click at [249, 183] on span "=" at bounding box center [250, 221] width 3 height 8
click at [277, 183] on button "Backspace" at bounding box center [282, 209] width 41 height 10
click at [212, 164] on span "s i n x · c o s x c o s 2 x − s i n 2 x ​ ​" at bounding box center [191, 166] width 180 height 18
click at [257, 183] on button "=" at bounding box center [251, 221] width 20 height 10
click at [172, 183] on span "⬚" at bounding box center [174, 185] width 5 height 6
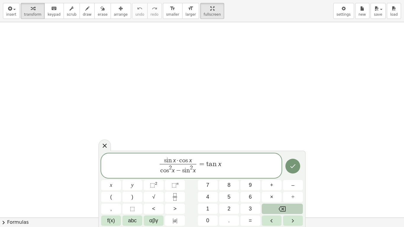
click at [282, 183] on button "Backspace" at bounding box center [282, 209] width 41 height 10
click at [175, 183] on icon "Fraction" at bounding box center [174, 196] width 7 height 7
click at [286, 183] on button "–" at bounding box center [293, 185] width 20 height 10
click at [157, 183] on button "⬚ 2" at bounding box center [154, 185] width 20 height 10
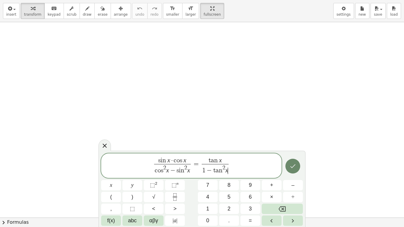
click at [297, 166] on button "Done" at bounding box center [292, 166] width 15 height 15
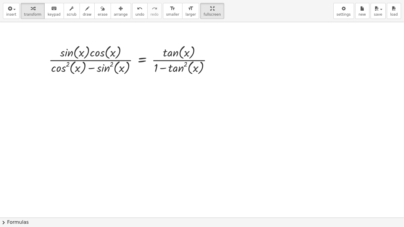
click at [4, 183] on span "chevron_right" at bounding box center [3, 222] width 7 height 7
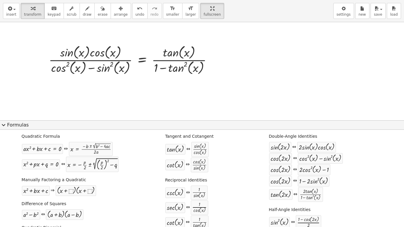
scroll to position [9, 0]
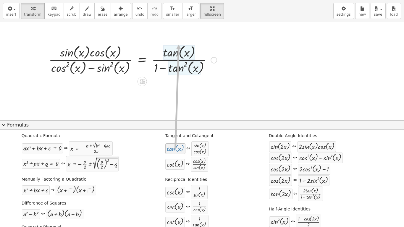
drag, startPoint x: 176, startPoint y: 150, endPoint x: 176, endPoint y: 44, distance: 105.6
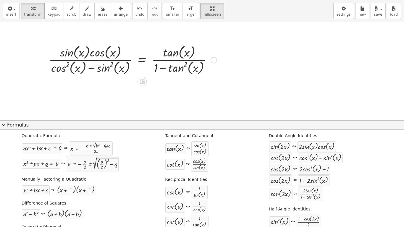
click at [176, 46] on div at bounding box center [133, 59] width 174 height 33
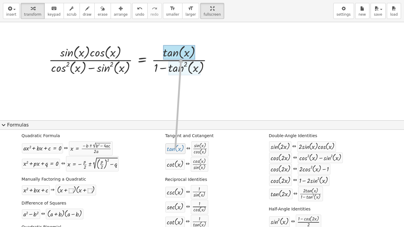
drag, startPoint x: 174, startPoint y: 149, endPoint x: 178, endPoint y: 58, distance: 90.6
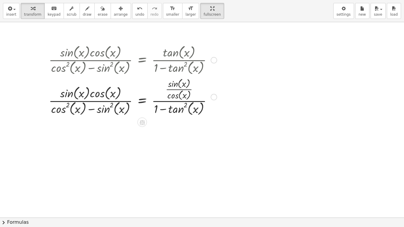
click at [177, 101] on div at bounding box center [133, 96] width 174 height 41
click at [177, 102] on div at bounding box center [133, 96] width 174 height 41
click at [5, 183] on span "chevron_right" at bounding box center [3, 222] width 7 height 7
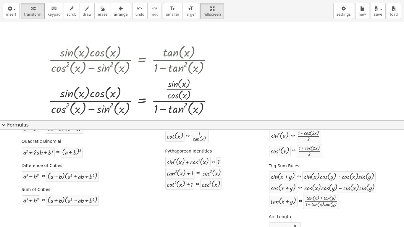
scroll to position [94, 0]
drag, startPoint x: 212, startPoint y: 163, endPoint x: 210, endPoint y: 159, distance: 5.0
click at [210, 159] on div "+ sin ( , x ) 2 + cos ( , x ) 2 ⇔ 1" at bounding box center [193, 162] width 57 height 11
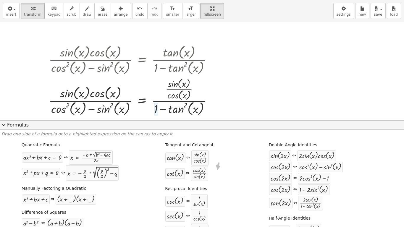
drag, startPoint x: 217, startPoint y: 163, endPoint x: 216, endPoint y: 175, distance: 12.2
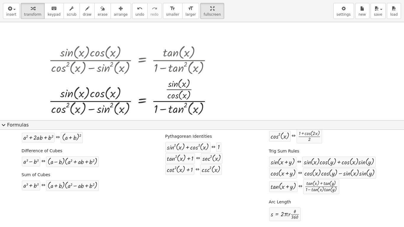
click at [128, 183] on div "Quadratic Formula + · a · x 2 + · b · x + c = 0 ⇔ x = · ( − b ± 2 √ ( + b 2 − ·…" at bounding box center [201, 127] width 401 height 195
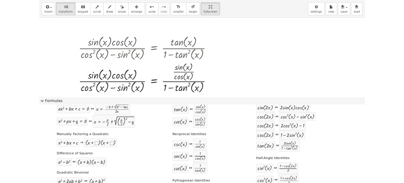
scroll to position [20, 0]
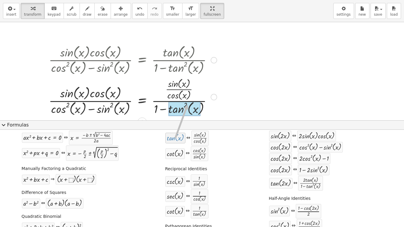
drag, startPoint x: 177, startPoint y: 137, endPoint x: 185, endPoint y: 105, distance: 33.4
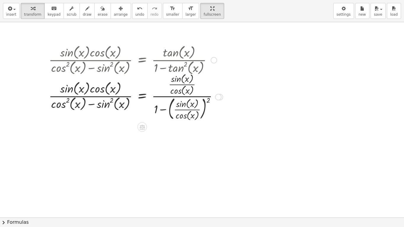
click at [208, 100] on div at bounding box center [136, 96] width 180 height 51
click at [207, 100] on div at bounding box center [136, 96] width 180 height 51
click at [205, 102] on div at bounding box center [136, 96] width 180 height 51
click at [206, 100] on div at bounding box center [136, 96] width 180 height 51
click at [208, 100] on div at bounding box center [136, 96] width 180 height 51
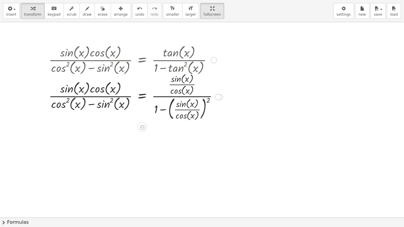
click at [204, 103] on div at bounding box center [136, 96] width 180 height 51
click at [171, 106] on div at bounding box center [136, 96] width 180 height 51
click at [190, 110] on div at bounding box center [136, 96] width 180 height 51
drag, startPoint x: 208, startPoint y: 101, endPoint x: 186, endPoint y: 110, distance: 24.0
click at [186, 110] on div at bounding box center [136, 96] width 180 height 51
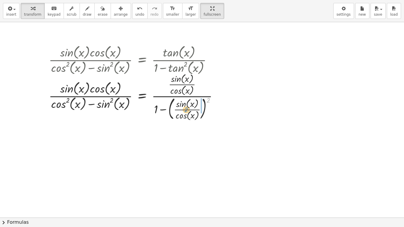
click at [186, 110] on div at bounding box center [136, 96] width 180 height 51
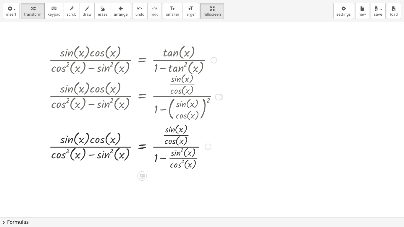
click at [164, 158] on div at bounding box center [136, 146] width 180 height 49
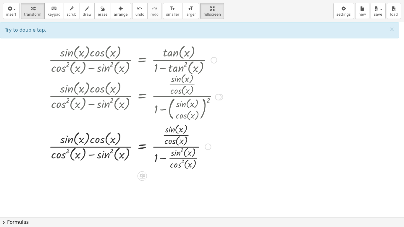
click at [165, 159] on div at bounding box center [136, 146] width 180 height 49
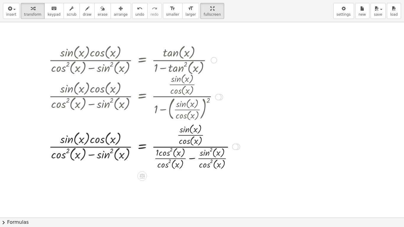
click at [193, 158] on div at bounding box center [144, 146] width 197 height 49
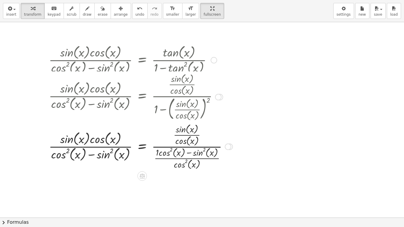
click at [228, 144] on div at bounding box center [228, 147] width 7 height 7
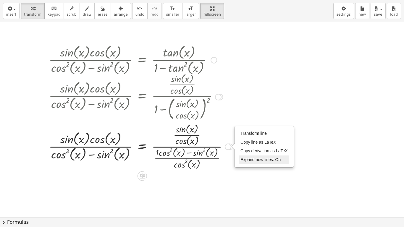
click at [253, 162] on span "Expand new lines: On" at bounding box center [261, 159] width 40 height 5
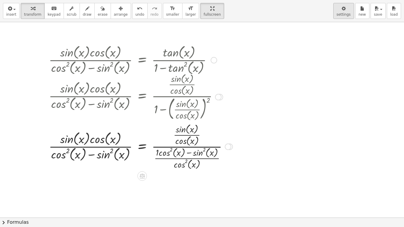
click at [351, 10] on button "settings" at bounding box center [343, 11] width 21 height 16
click at [346, 9] on icon "button" at bounding box center [344, 8] width 4 height 7
drag, startPoint x: 341, startPoint y: 5, endPoint x: 347, endPoint y: 8, distance: 6.4
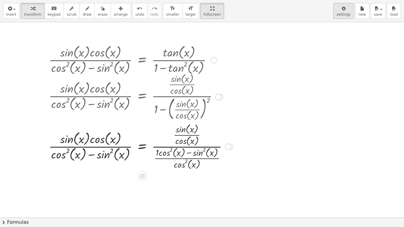
click at [341, 6] on div "button" at bounding box center [344, 8] width 14 height 7
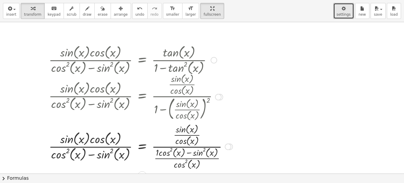
drag, startPoint x: 347, startPoint y: 8, endPoint x: 284, endPoint y: 54, distance: 78.3
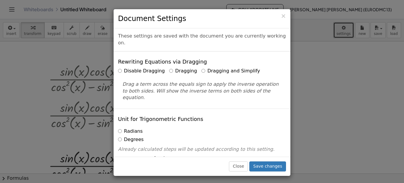
click at [284, 54] on body "Graspable Math Activities Whiteboards Classes Account v1.30.2 | Privacy policy …" at bounding box center [202, 91] width 404 height 183
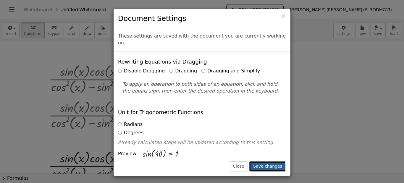
click at [270, 165] on button "Save changes" at bounding box center [267, 167] width 37 height 10
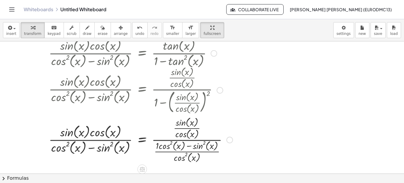
scroll to position [25, 0]
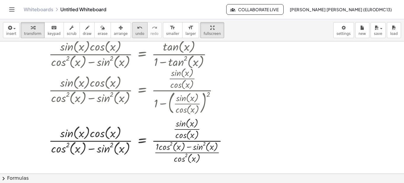
click at [137, 29] on icon "undo" at bounding box center [140, 27] width 6 height 7
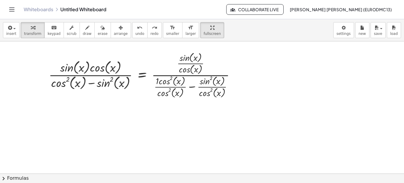
scroll to position [0, 0]
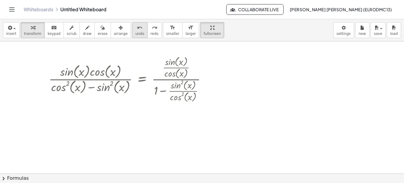
click at [132, 31] on button "undo undo" at bounding box center [139, 30] width 15 height 16
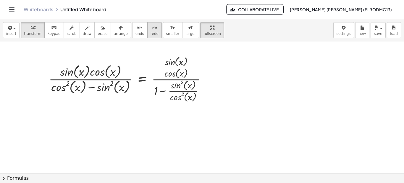
click at [151, 32] on span "redo" at bounding box center [155, 34] width 8 height 4
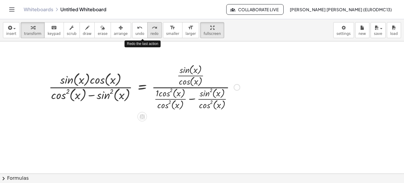
click at [151, 32] on span "redo" at bounding box center [155, 34] width 8 height 4
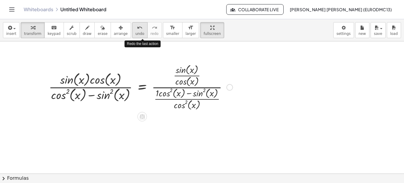
click at [135, 32] on span "undo" at bounding box center [139, 34] width 9 height 4
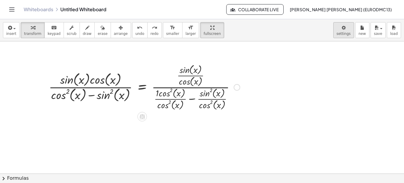
click at [344, 30] on body "Graspable Math Activities Whiteboards Classes Account v1.30.2 | Privacy policy …" at bounding box center [202, 91] width 404 height 183
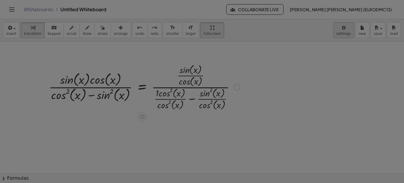
click at [0, 0] on div "× Document Settings These settings are saved with the document you are currentl…" at bounding box center [0, 0] width 0 height 0
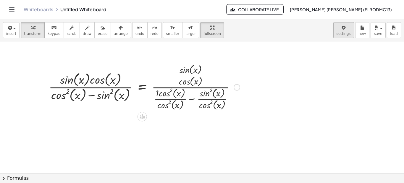
click at [348, 33] on body "Graspable Math Activities Whiteboards Classes Account v1.30.2 | Privacy policy …" at bounding box center [202, 91] width 404 height 183
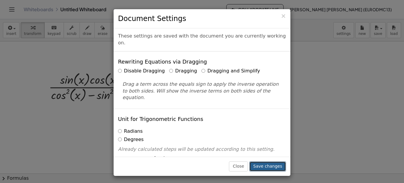
click at [274, 166] on button "Save changes" at bounding box center [267, 167] width 37 height 10
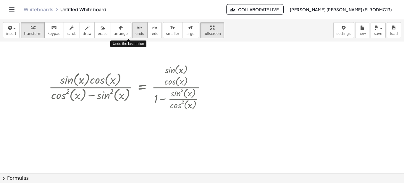
click at [135, 24] on div "undo" at bounding box center [139, 27] width 9 height 7
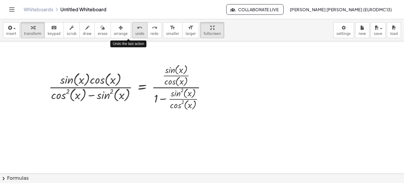
click at [135, 24] on div "undo" at bounding box center [139, 27] width 9 height 7
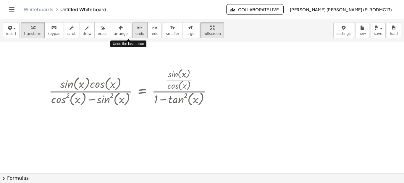
click at [135, 24] on div "undo" at bounding box center [139, 27] width 9 height 7
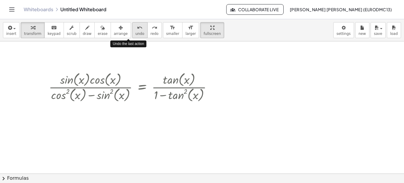
click at [135, 24] on div "undo" at bounding box center [139, 27] width 9 height 7
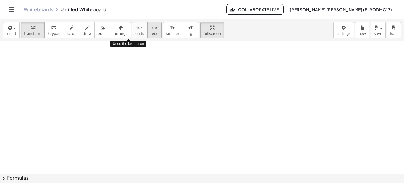
click at [151, 33] on span "redo" at bounding box center [155, 34] width 8 height 4
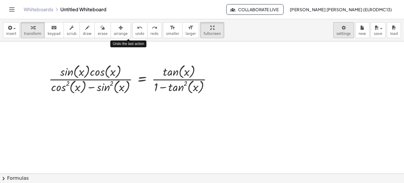
click at [343, 28] on body "Graspable Math Activities Whiteboards Classes Account v1.30.2 | Privacy policy …" at bounding box center [202, 91] width 404 height 183
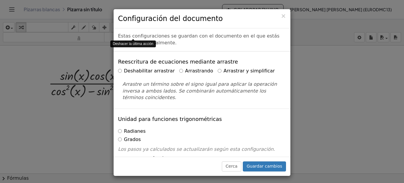
click at [171, 70] on div "Deshabilitar arrastrar Arrastrando Arrastrar y simplificar" at bounding box center [202, 71] width 168 height 7
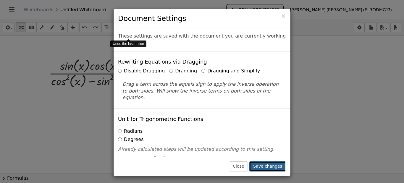
click at [269, 166] on button "Save changes" at bounding box center [267, 167] width 37 height 10
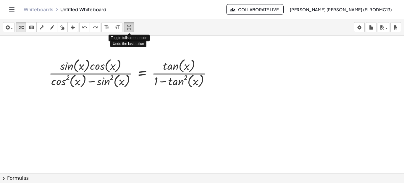
click at [130, 30] on icon "button" at bounding box center [129, 27] width 4 height 7
drag, startPoint x: 131, startPoint y: 26, endPoint x: 131, endPoint y: 56, distance: 30.5
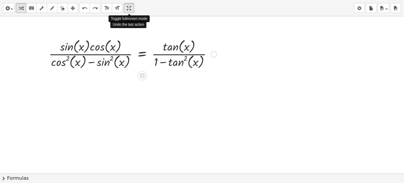
click at [131, 56] on div "insert select one: Math Expression Function Text Youtube Video Graphing Geometr…" at bounding box center [202, 91] width 404 height 183
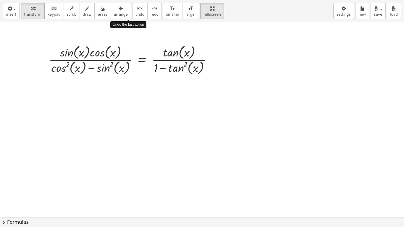
click at [167, 151] on div at bounding box center [202, 217] width 404 height 391
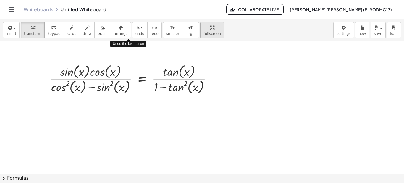
click at [210, 25] on icon "button" at bounding box center [212, 27] width 4 height 7
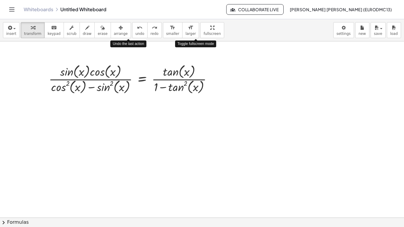
drag, startPoint x: 196, startPoint y: 28, endPoint x: 196, endPoint y: 59, distance: 30.5
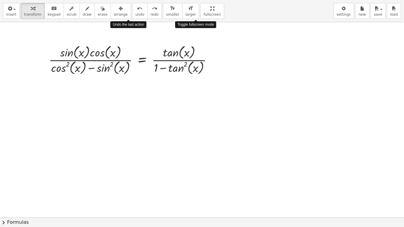
click at [196, 59] on div "insert select one: Math Expression Function Text Youtube Video Graphing Geometr…" at bounding box center [202, 113] width 404 height 227
click at [4, 183] on span "chevron_right" at bounding box center [3, 222] width 7 height 7
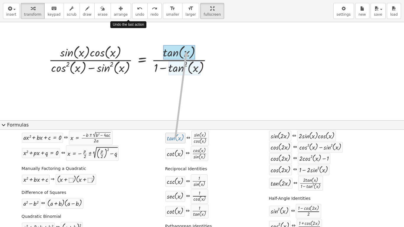
drag, startPoint x: 176, startPoint y: 140, endPoint x: 183, endPoint y: 51, distance: 88.4
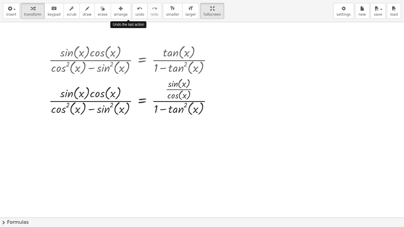
click at [5, 183] on span "chevron_right" at bounding box center [3, 222] width 7 height 7
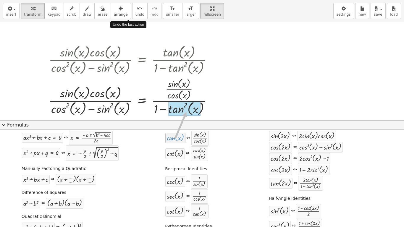
drag, startPoint x: 173, startPoint y: 142, endPoint x: 183, endPoint y: 112, distance: 31.2
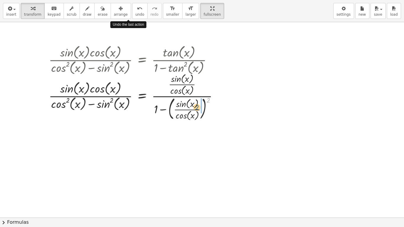
drag, startPoint x: 208, startPoint y: 101, endPoint x: 197, endPoint y: 108, distance: 13.0
click at [197, 108] on div at bounding box center [136, 96] width 180 height 51
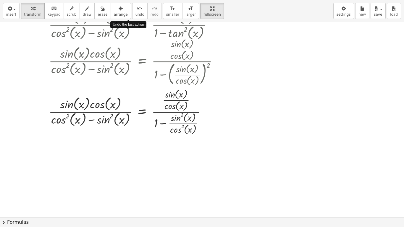
scroll to position [46, 0]
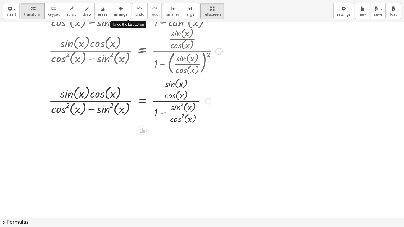
click at [164, 112] on div at bounding box center [136, 100] width 180 height 49
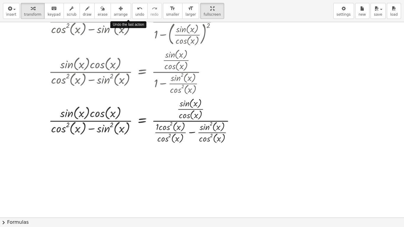
scroll to position [84, 0]
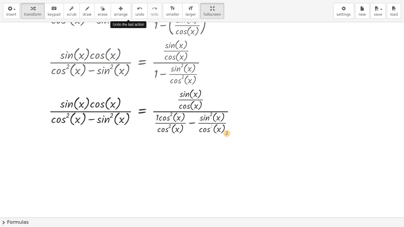
drag, startPoint x: 211, startPoint y: 130, endPoint x: 216, endPoint y: 133, distance: 6.2
click at [216, 133] on div at bounding box center [144, 110] width 197 height 49
click at [205, 131] on div at bounding box center [144, 110] width 197 height 49
click at [193, 123] on div at bounding box center [144, 110] width 197 height 49
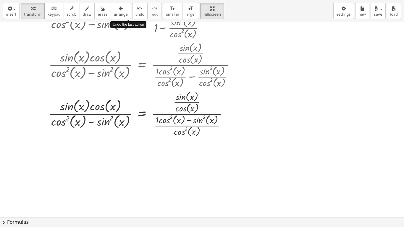
scroll to position [136, 0]
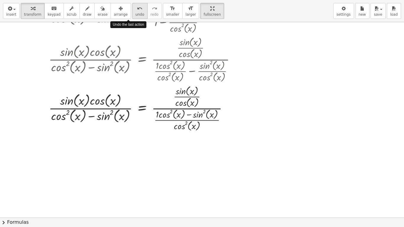
click at [135, 13] on span "undo" at bounding box center [139, 14] width 9 height 4
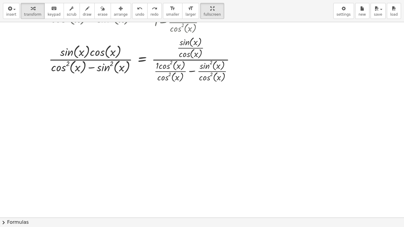
click at [400, 120] on div "· sin ( , x ) · cos ( , x ) · ( + cos ( , x ) 2 − sin ( , x ) 2 ) = · tan ( , x…" at bounding box center [202, 120] width 404 height 196
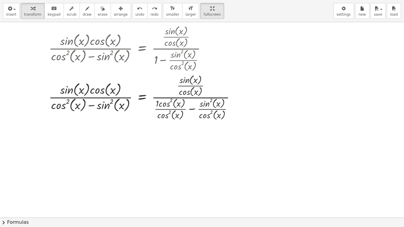
scroll to position [75, 0]
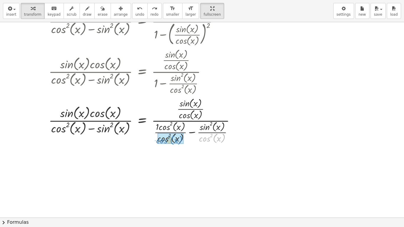
drag, startPoint x: 207, startPoint y: 139, endPoint x: 164, endPoint y: 141, distance: 42.3
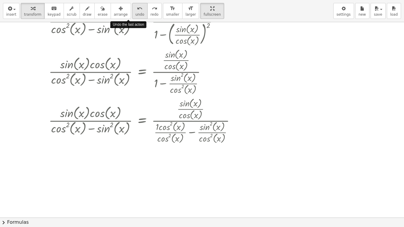
click at [137, 11] on icon "undo" at bounding box center [140, 8] width 6 height 7
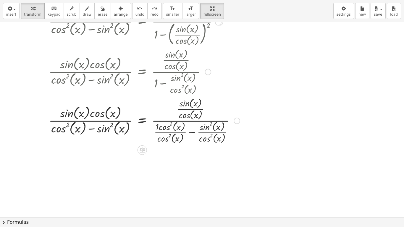
click at [191, 133] on div at bounding box center [144, 120] width 197 height 49
click at [191, 133] on div at bounding box center [141, 120] width 190 height 49
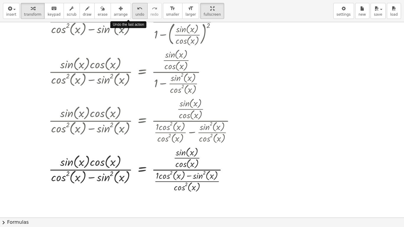
click at [135, 14] on span "undo" at bounding box center [139, 14] width 9 height 4
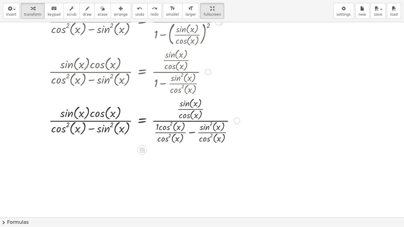
click at [191, 133] on div at bounding box center [144, 120] width 197 height 49
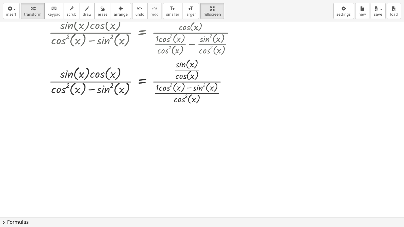
scroll to position [166, 0]
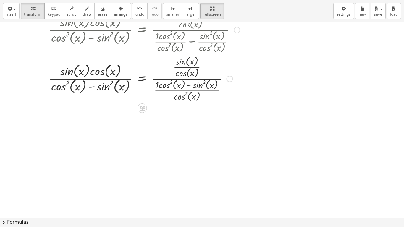
click at [211, 80] on div at bounding box center [144, 78] width 197 height 49
drag, startPoint x: 211, startPoint y: 80, endPoint x: 204, endPoint y: 79, distance: 7.1
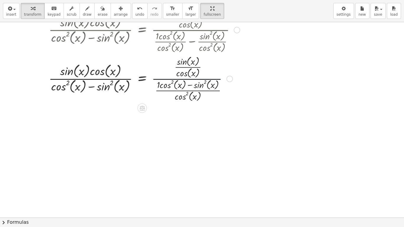
click at [204, 79] on div at bounding box center [144, 78] width 197 height 49
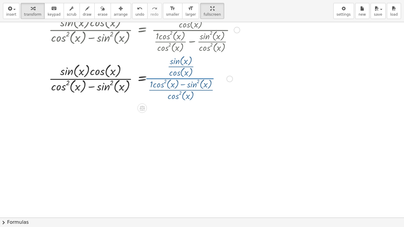
click at [204, 79] on div at bounding box center [144, 78] width 197 height 49
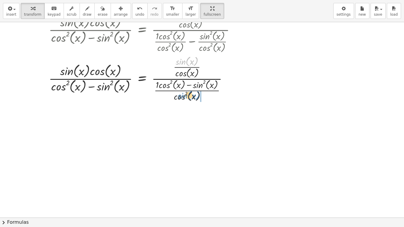
drag, startPoint x: 187, startPoint y: 62, endPoint x: 188, endPoint y: 96, distance: 34.1
click at [188, 96] on div at bounding box center [144, 78] width 197 height 49
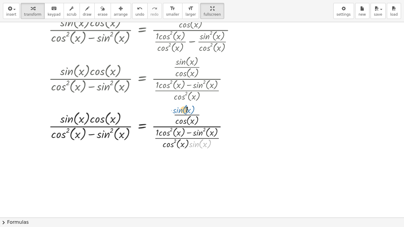
drag, startPoint x: 197, startPoint y: 144, endPoint x: 180, endPoint y: 110, distance: 37.7
click at [180, 110] on div at bounding box center [144, 127] width 197 height 48
click at [135, 12] on span "undo" at bounding box center [139, 14] width 9 height 4
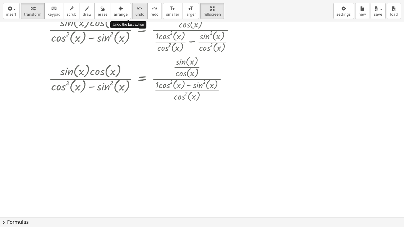
click at [135, 12] on span "undo" at bounding box center [139, 14] width 9 height 4
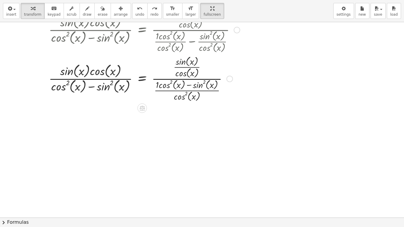
click at [192, 80] on div at bounding box center [144, 78] width 197 height 49
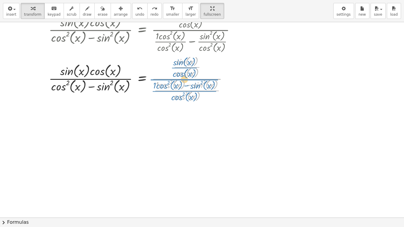
drag, startPoint x: 192, startPoint y: 80, endPoint x: 187, endPoint y: 80, distance: 5.7
click at [187, 80] on div at bounding box center [144, 78] width 197 height 49
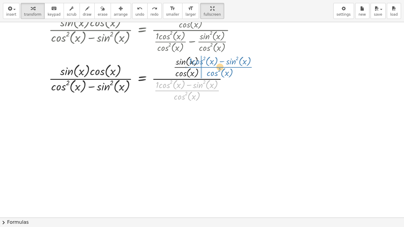
drag, startPoint x: 198, startPoint y: 90, endPoint x: 231, endPoint y: 65, distance: 41.6
click at [231, 65] on div at bounding box center [144, 78] width 197 height 49
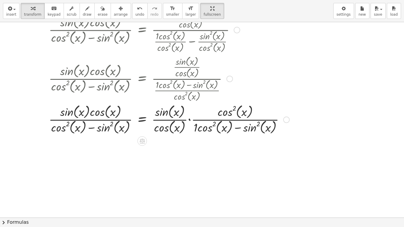
click at [190, 120] on div at bounding box center [169, 119] width 246 height 33
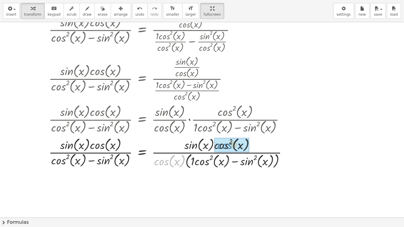
drag, startPoint x: 168, startPoint y: 162, endPoint x: 232, endPoint y: 146, distance: 65.7
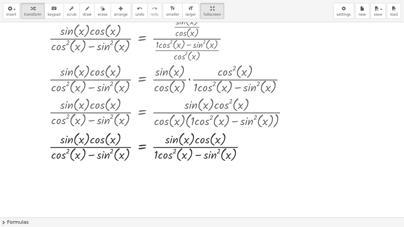
scroll to position [229, 0]
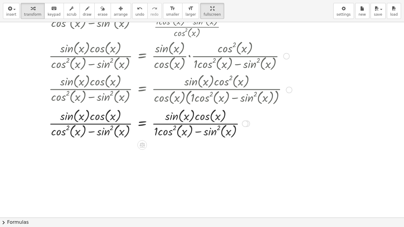
click at [156, 131] on div at bounding box center [170, 123] width 249 height 33
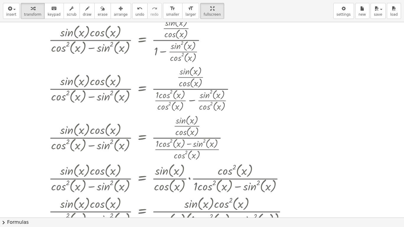
scroll to position [106, 0]
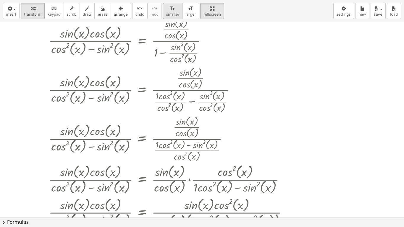
click at [166, 8] on div "format_size" at bounding box center [172, 8] width 13 height 7
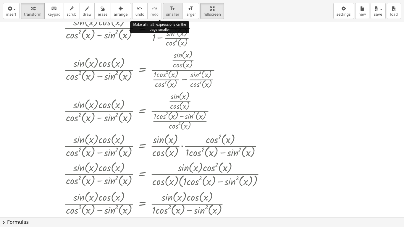
click at [166, 8] on div "format_size" at bounding box center [172, 8] width 13 height 7
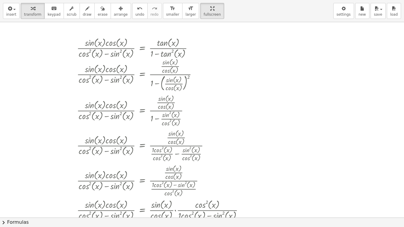
scroll to position [11, 0]
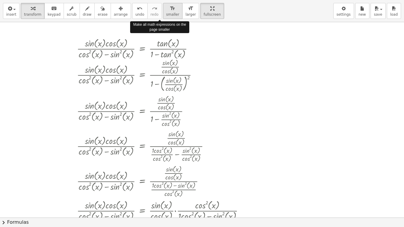
click at [166, 9] on div "format_size" at bounding box center [172, 8] width 13 height 7
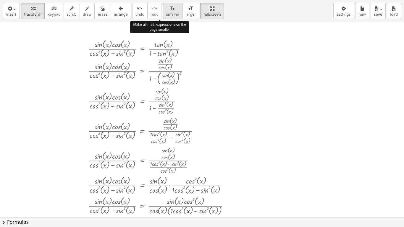
click at [166, 9] on div "format_size" at bounding box center [172, 8] width 13 height 7
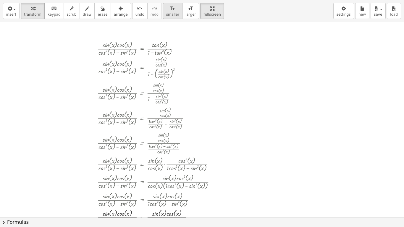
click at [185, 14] on span "larger" at bounding box center [190, 14] width 10 height 4
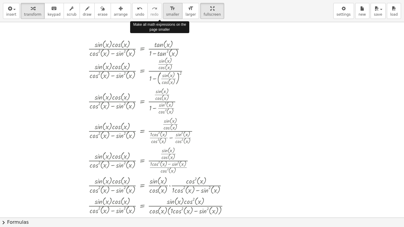
click at [170, 9] on icon "format_size" at bounding box center [173, 8] width 6 height 7
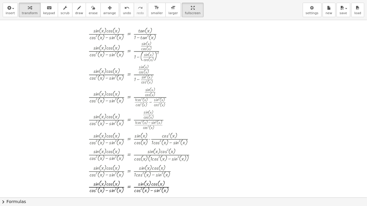
scroll to position [23, 0]
click at [119, 7] on icon "button" at bounding box center [121, 8] width 4 height 7
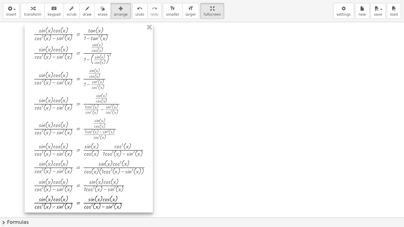
drag, startPoint x: 156, startPoint y: 78, endPoint x: 92, endPoint y: 75, distance: 64.0
click at [92, 75] on div at bounding box center [89, 118] width 128 height 189
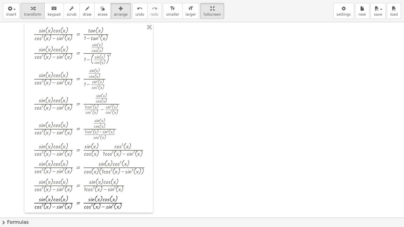
drag, startPoint x: 29, startPoint y: 6, endPoint x: 23, endPoint y: 6, distance: 5.9
click at [31, 6] on icon "button" at bounding box center [33, 8] width 4 height 7
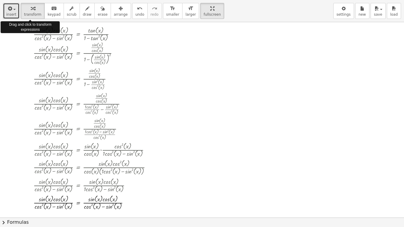
click at [14, 7] on button "insert" at bounding box center [11, 11] width 17 height 16
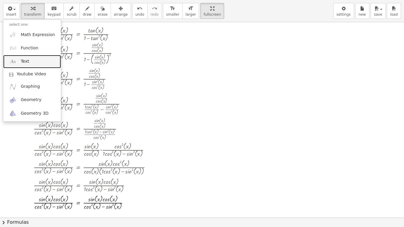
click at [36, 61] on link "Text" at bounding box center [32, 61] width 58 height 13
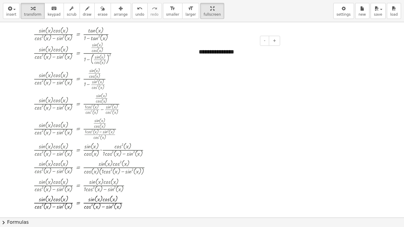
click at [259, 52] on div "**********" at bounding box center [237, 52] width 89 height 20
click at [298, 83] on div at bounding box center [202, 194] width 404 height 391
click at [114, 16] on span "arrange" at bounding box center [121, 14] width 14 height 4
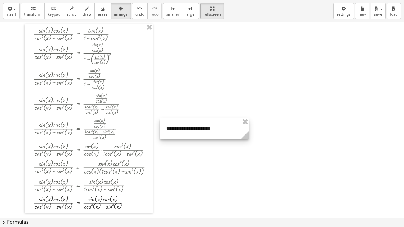
drag, startPoint x: 247, startPoint y: 55, endPoint x: 214, endPoint y: 133, distance: 84.5
click at [214, 133] on div at bounding box center [204, 128] width 89 height 20
click at [237, 60] on div at bounding box center [202, 194] width 404 height 391
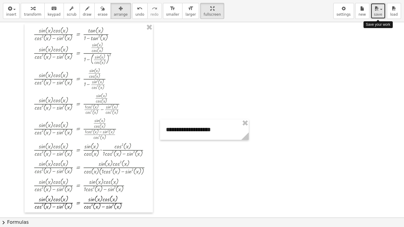
click at [373, 12] on button "save" at bounding box center [378, 11] width 15 height 16
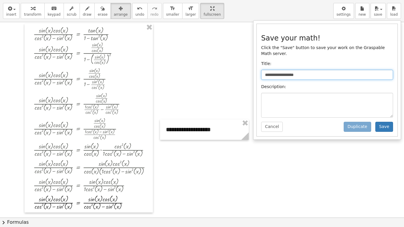
click at [352, 70] on input "**********" at bounding box center [327, 75] width 132 height 10
type input "*"
type input "**********"
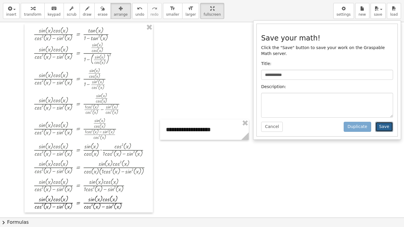
click at [382, 122] on button "Save" at bounding box center [384, 127] width 18 height 10
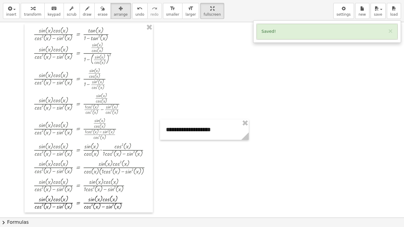
click at [209, 67] on div at bounding box center [202, 194] width 404 height 391
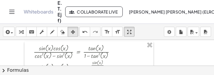
click at [1, 14] on header "Whiteboards E. T. Ej f) Collaborate Live Josue rodrigo Avila paniagua (ElRodMC1…" at bounding box center [107, 12] width 214 height 24
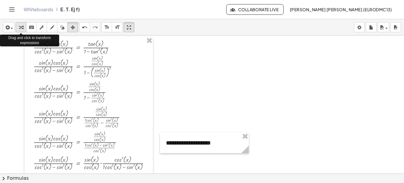
click at [19, 24] on icon "button" at bounding box center [21, 27] width 4 height 7
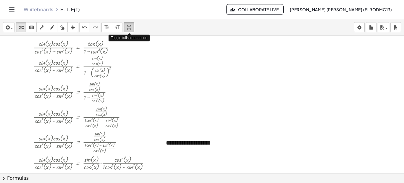
click at [127, 26] on icon "button" at bounding box center [129, 27] width 4 height 7
drag, startPoint x: 128, startPoint y: 26, endPoint x: 128, endPoint y: 57, distance: 30.5
click at [128, 57] on div "insert select one: Math Expression Function Text Youtube Video Graphing Geometr…" at bounding box center [202, 101] width 404 height 164
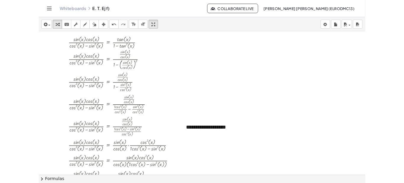
scroll to position [23, 0]
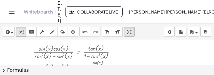
click at [4, 15] on header "Whiteboards E. T. Ej f) Collaborate Live Josue rodrigo Avila paniagua (ElRodMC1…" at bounding box center [107, 12] width 214 height 24
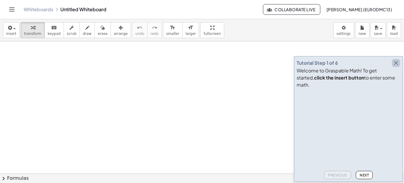
click at [396, 67] on icon "button" at bounding box center [396, 62] width 7 height 7
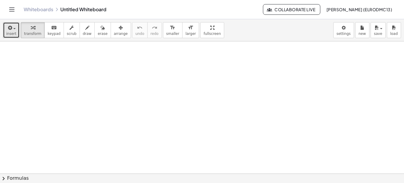
click at [5, 30] on button "insert" at bounding box center [11, 30] width 17 height 16
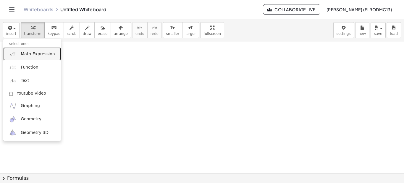
click at [34, 57] on span "Math Expression" at bounding box center [38, 54] width 34 height 6
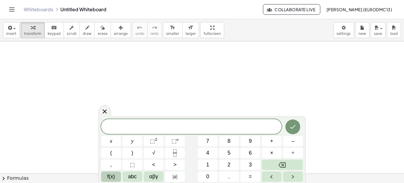
click at [110, 176] on span "f(x)" at bounding box center [111, 177] width 8 height 8
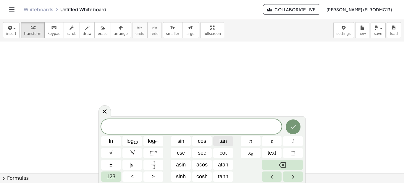
click at [222, 142] on span "tan" at bounding box center [223, 141] width 7 height 8
click at [114, 175] on span "123" at bounding box center [111, 177] width 9 height 8
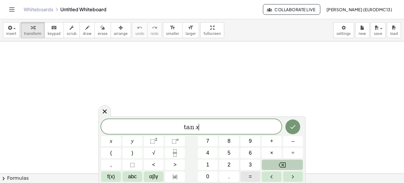
click at [250, 179] on span "=" at bounding box center [250, 177] width 3 height 8
click at [204, 162] on button "1" at bounding box center [208, 165] width 20 height 10
click at [299, 125] on button "Done" at bounding box center [292, 127] width 15 height 15
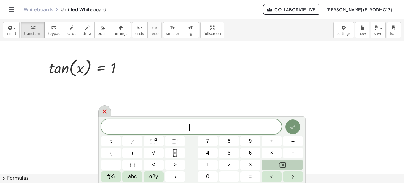
click at [104, 112] on icon at bounding box center [104, 111] width 7 height 7
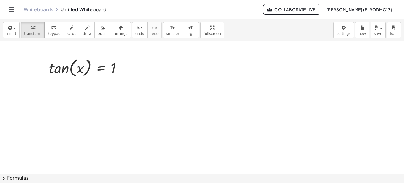
click at [2, 178] on span "chevron_right" at bounding box center [3, 178] width 7 height 7
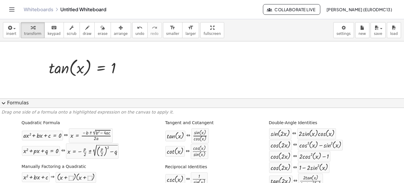
click at [3, 101] on span "expand_more" at bounding box center [3, 103] width 7 height 7
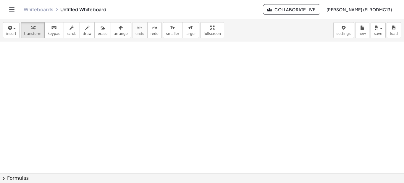
click at [135, 30] on div "undo" at bounding box center [139, 27] width 9 height 7
click at [6, 31] on button "insert" at bounding box center [11, 30] width 17 height 16
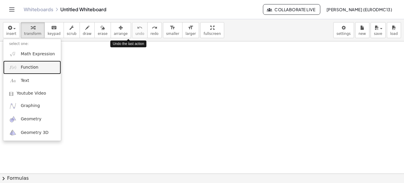
click at [24, 67] on span "Function" at bounding box center [30, 67] width 18 height 6
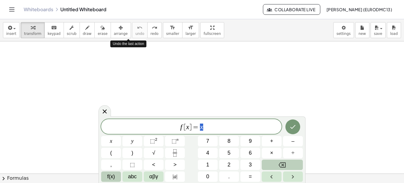
click at [109, 176] on span "f(x)" at bounding box center [111, 177] width 8 height 8
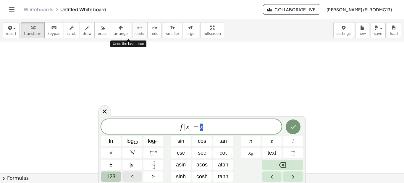
click at [109, 176] on span "123" at bounding box center [111, 177] width 9 height 8
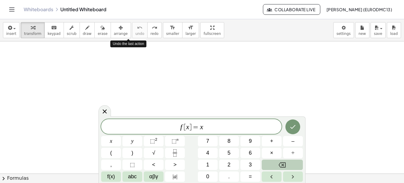
click at [4, 176] on span "chevron_right" at bounding box center [3, 178] width 7 height 7
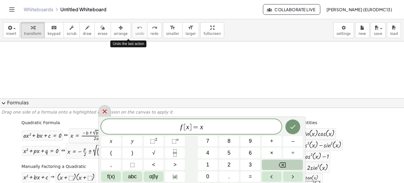
click at [101, 112] on icon at bounding box center [104, 111] width 7 height 7
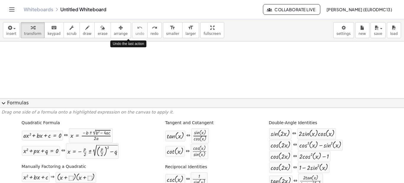
click at [1, 104] on span "expand_more" at bounding box center [3, 103] width 7 height 7
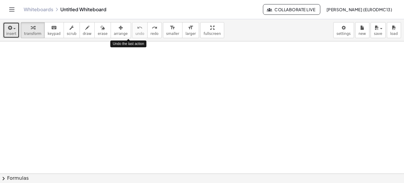
click at [6, 24] on button "insert" at bounding box center [11, 30] width 17 height 16
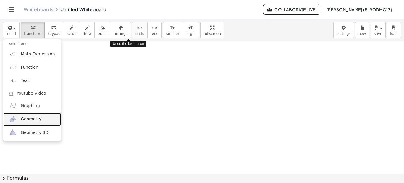
click at [35, 121] on span "Geometry" at bounding box center [31, 119] width 21 height 6
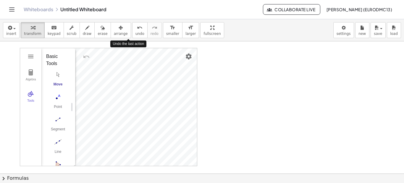
click at [3, 178] on span "chevron_right" at bounding box center [3, 178] width 7 height 7
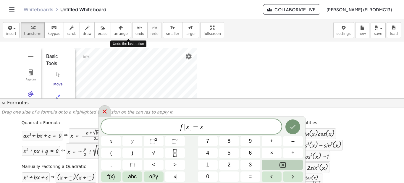
click at [102, 114] on icon at bounding box center [104, 111] width 7 height 7
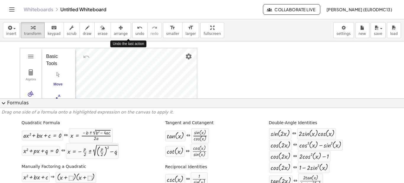
click at [9, 103] on button "expand_more Formulas" at bounding box center [202, 103] width 404 height 9
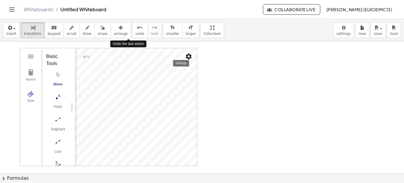
click at [187, 52] on button "Settings" at bounding box center [188, 56] width 11 height 11
click at [35, 76] on button "Algebra" at bounding box center [30, 75] width 21 height 21
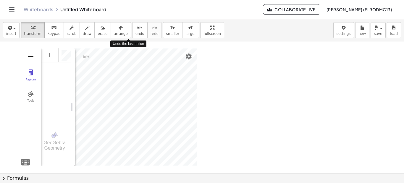
click at [33, 57] on img "Geometry" at bounding box center [30, 56] width 7 height 7
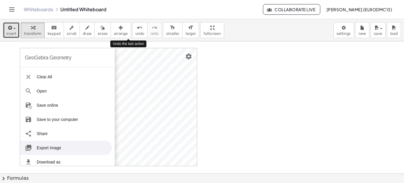
click at [11, 29] on icon "button" at bounding box center [9, 27] width 5 height 7
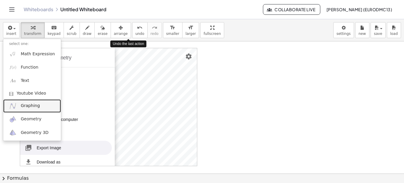
click at [35, 107] on span "Graphing" at bounding box center [30, 106] width 19 height 6
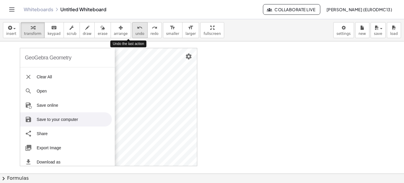
click at [137, 30] on icon "undo" at bounding box center [140, 27] width 6 height 7
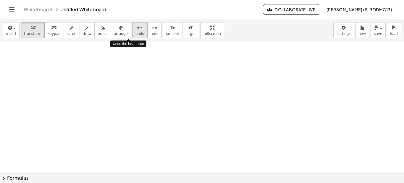
click at [137, 30] on icon "undo" at bounding box center [140, 27] width 6 height 7
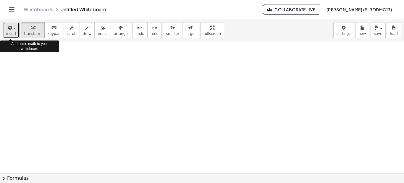
click at [11, 32] on span "insert" at bounding box center [11, 34] width 10 height 4
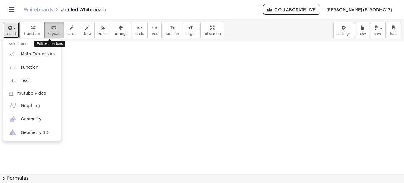
click at [44, 25] on button "keyboard keypad" at bounding box center [54, 30] width 20 height 16
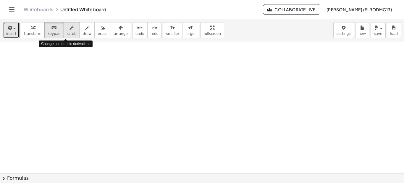
click at [70, 30] on div "button" at bounding box center [72, 27] width 10 height 7
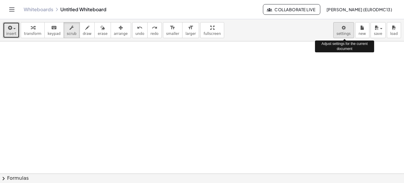
click at [349, 30] on body "Graspable Math Activities Whiteboards Classes Account v1.30.2 | Privacy policy …" at bounding box center [202, 91] width 404 height 183
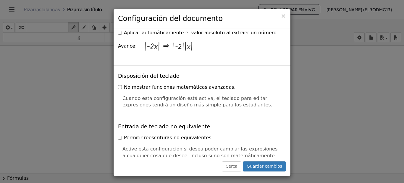
scroll to position [960, 0]
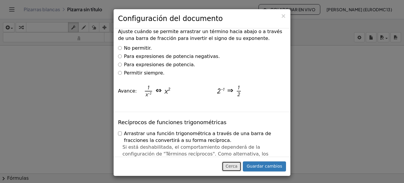
click at [235, 166] on font "Cerca" at bounding box center [232, 166] width 12 height 5
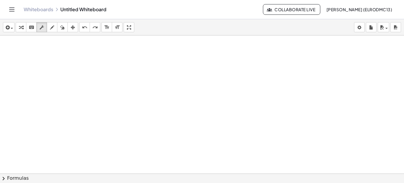
drag, startPoint x: 130, startPoint y: 30, endPoint x: 130, endPoint y: 60, distance: 30.5
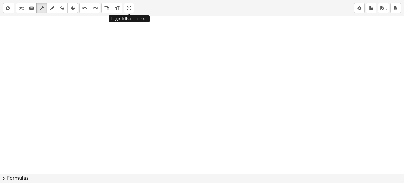
click at [130, 60] on div "insert select one: Math Expression Function Text Youtube Video Graphing Geometr…" at bounding box center [202, 91] width 404 height 183
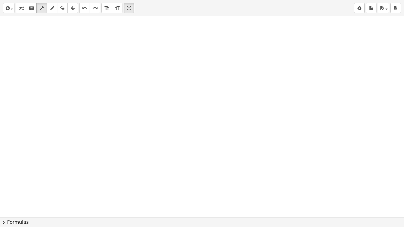
click at [112, 61] on div at bounding box center [202, 217] width 404 height 403
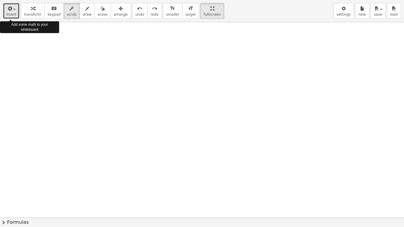
click at [7, 10] on icon "button" at bounding box center [9, 8] width 5 height 7
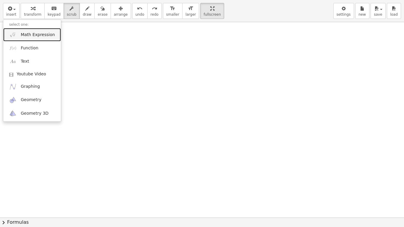
click at [30, 34] on span "Math Expression" at bounding box center [38, 35] width 34 height 6
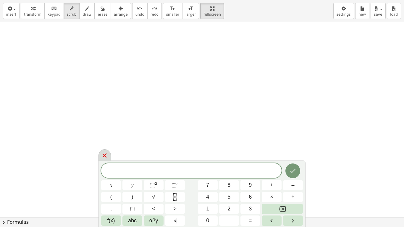
click at [103, 151] on div at bounding box center [105, 155] width 12 height 12
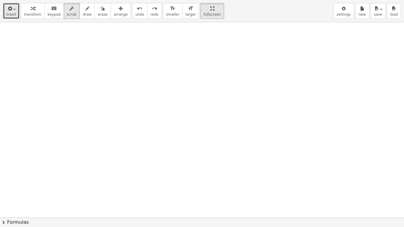
click at [8, 14] on span "insert" at bounding box center [11, 14] width 10 height 4
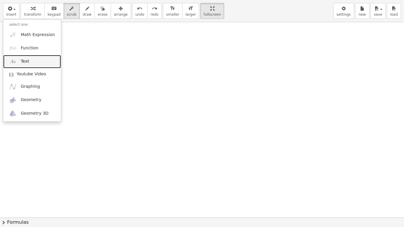
click at [36, 61] on link "Text" at bounding box center [32, 61] width 58 height 13
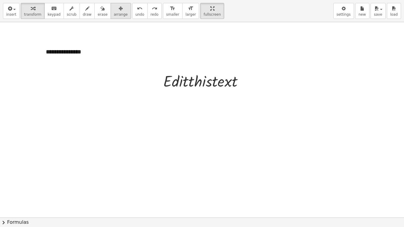
drag, startPoint x: 222, startPoint y: 83, endPoint x: 113, endPoint y: 15, distance: 128.1
click at [113, 15] on div "**********" at bounding box center [202, 113] width 404 height 227
click at [114, 15] on span "arrange" at bounding box center [121, 14] width 14 height 4
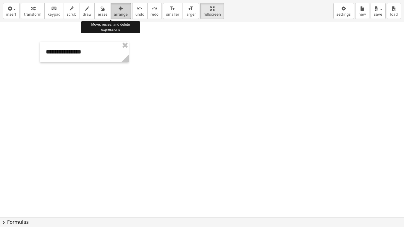
click at [114, 12] on span "arrange" at bounding box center [121, 14] width 14 height 4
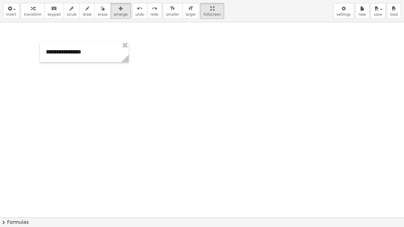
click at [204, 96] on div at bounding box center [202, 217] width 404 height 391
click at [90, 54] on div at bounding box center [84, 52] width 89 height 20
click at [85, 10] on icon "button" at bounding box center [87, 8] width 4 height 7
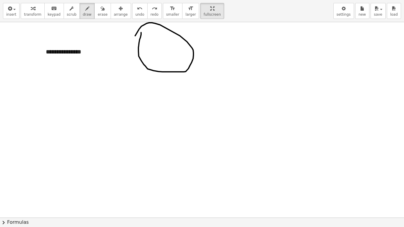
drag, startPoint x: 141, startPoint y: 33, endPoint x: 131, endPoint y: 46, distance: 16.7
click at [131, 46] on div at bounding box center [202, 217] width 404 height 391
click at [137, 7] on icon "undo" at bounding box center [140, 8] width 6 height 7
click at [137, 10] on icon "undo" at bounding box center [140, 8] width 6 height 7
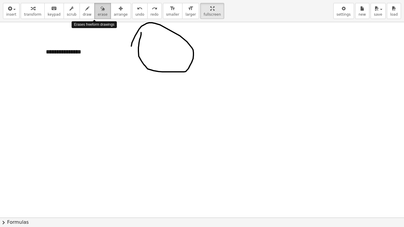
click at [101, 8] on icon "button" at bounding box center [103, 8] width 4 height 7
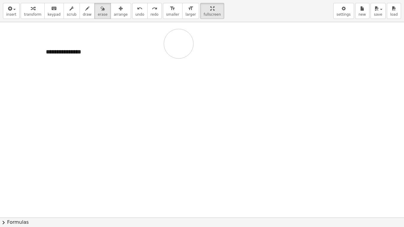
drag, startPoint x: 151, startPoint y: 54, endPoint x: 166, endPoint y: 36, distance: 24.0
click at [166, 36] on div at bounding box center [202, 217] width 404 height 391
click at [51, 10] on icon "keyboard" at bounding box center [54, 8] width 6 height 7
click at [85, 54] on div "**********" at bounding box center [84, 52] width 89 height 20
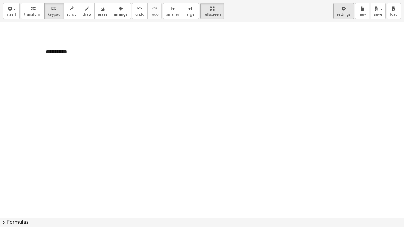
click at [346, 13] on span "settings" at bounding box center [344, 14] width 14 height 4
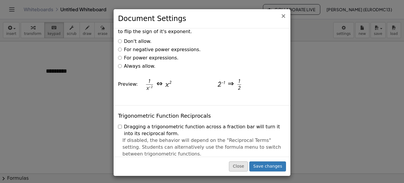
click at [283, 16] on span "×" at bounding box center [283, 15] width 5 height 7
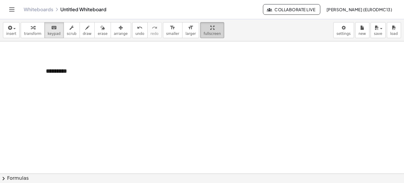
click at [204, 32] on span "fullscreen" at bounding box center [212, 34] width 17 height 4
click at [12, 7] on icon "Toggle navigation" at bounding box center [11, 9] width 7 height 7
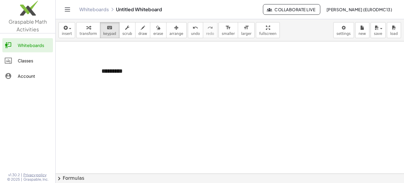
click at [69, 8] on icon "Toggle navigation" at bounding box center [67, 9] width 7 height 7
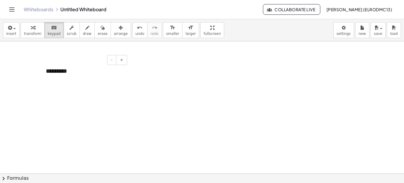
click at [72, 72] on div "*********" at bounding box center [84, 71] width 89 height 20
drag, startPoint x: 63, startPoint y: 72, endPoint x: 51, endPoint y: 59, distance: 17.8
click at [104, 72] on div "*********" at bounding box center [84, 75] width 89 height 29
drag, startPoint x: 55, startPoint y: 72, endPoint x: 91, endPoint y: 67, distance: 36.7
click at [91, 67] on div "*********" at bounding box center [84, 75] width 89 height 29
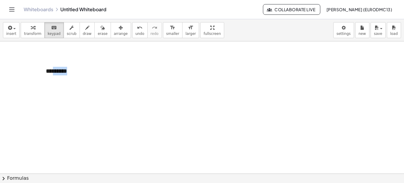
drag, startPoint x: 59, startPoint y: 70, endPoint x: 141, endPoint y: 72, distance: 81.7
click at [48, 72] on div "*********" at bounding box center [84, 75] width 89 height 29
drag, startPoint x: 48, startPoint y: 72, endPoint x: 70, endPoint y: 71, distance: 22.5
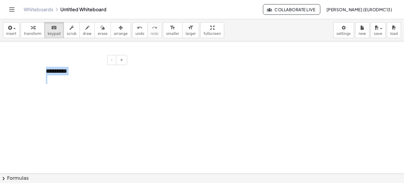
click at [70, 71] on div "*********" at bounding box center [84, 75] width 89 height 29
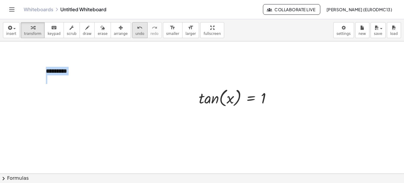
click at [132, 34] on button "undo undo" at bounding box center [139, 30] width 15 height 16
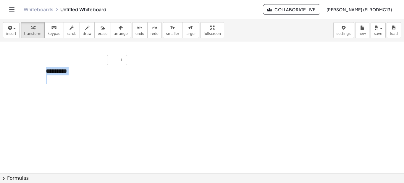
click at [81, 76] on div at bounding box center [84, 79] width 77 height 9
drag, startPoint x: 58, startPoint y: 81, endPoint x: 165, endPoint y: 87, distance: 106.7
drag, startPoint x: 150, startPoint y: 84, endPoint x: 125, endPoint y: 75, distance: 26.9
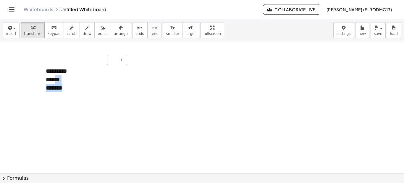
drag, startPoint x: 56, startPoint y: 73, endPoint x: 87, endPoint y: 72, distance: 31.7
click at [87, 72] on div "********* ****** *******" at bounding box center [84, 79] width 89 height 37
drag, startPoint x: 146, startPoint y: 79, endPoint x: 81, endPoint y: 79, distance: 65.7
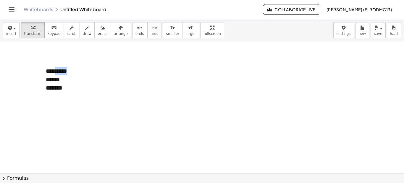
click at [54, 73] on div "********* ****** *******" at bounding box center [84, 79] width 89 height 37
drag, startPoint x: 54, startPoint y: 73, endPoint x: 175, endPoint y: 68, distance: 121.7
drag, startPoint x: 49, startPoint y: 71, endPoint x: 45, endPoint y: 72, distance: 4.5
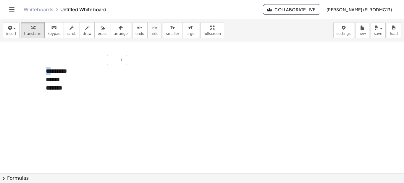
click at [45, 72] on div "- + ********* ****** *******" at bounding box center [84, 79] width 89 height 37
click at [45, 72] on div at bounding box center [43, 79] width 6 height 37
drag, startPoint x: 45, startPoint y: 72, endPoint x: 38, endPoint y: 71, distance: 7.4
click at [38, 71] on div at bounding box center [36, 78] width 6 height 37
drag, startPoint x: 154, startPoint y: 76, endPoint x: 59, endPoint y: 74, distance: 95.9
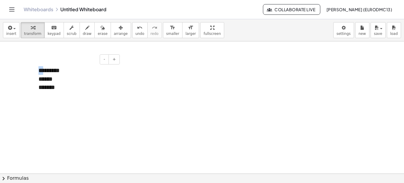
click at [137, 29] on icon "undo" at bounding box center [140, 27] width 6 height 7
drag, startPoint x: 38, startPoint y: 71, endPoint x: 62, endPoint y: 85, distance: 27.0
click at [62, 85] on div "********* ****** *******" at bounding box center [77, 78] width 89 height 37
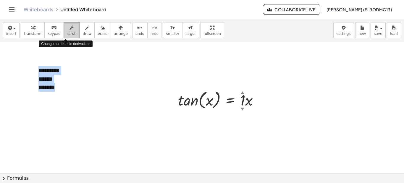
click at [70, 28] on icon "button" at bounding box center [72, 27] width 4 height 7
click at [242, 93] on div "▲" at bounding box center [243, 92] width 4 height 5
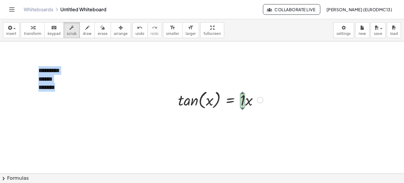
click at [242, 93] on div "▲" at bounding box center [243, 92] width 4 height 5
click at [242, 108] on div "▼" at bounding box center [243, 108] width 4 height 5
click at [242, 98] on div at bounding box center [220, 99] width 91 height 22
drag, startPoint x: 242, startPoint y: 98, endPoint x: 246, endPoint y: 102, distance: 5.9
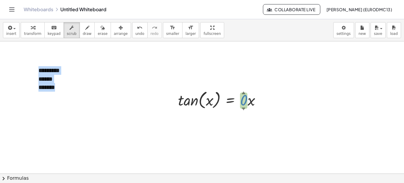
click at [246, 102] on div at bounding box center [220, 99] width 91 height 22
click at [135, 27] on div "undo" at bounding box center [139, 27] width 9 height 7
click at [133, 30] on button "undo undo" at bounding box center [139, 30] width 15 height 16
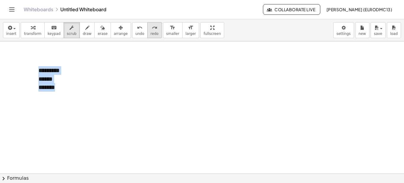
click at [152, 30] on icon "redo" at bounding box center [155, 27] width 6 height 7
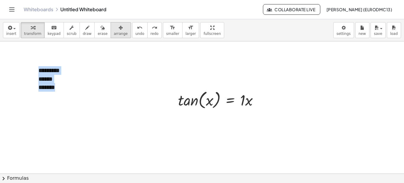
click at [119, 26] on icon "button" at bounding box center [121, 27] width 4 height 7
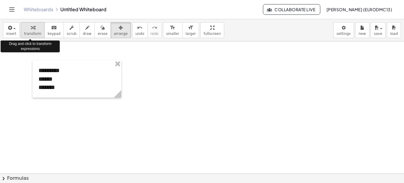
click at [27, 28] on div "button" at bounding box center [32, 27] width 17 height 7
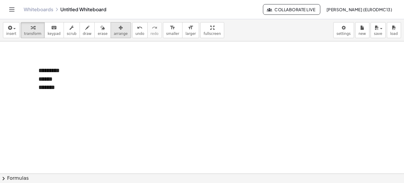
click at [114, 35] on span "arrange" at bounding box center [121, 34] width 14 height 4
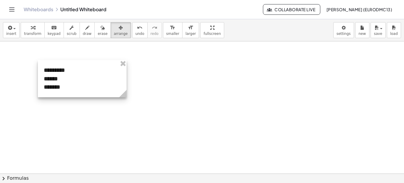
drag, startPoint x: 88, startPoint y: 78, endPoint x: 93, endPoint y: 78, distance: 5.0
click at [93, 78] on div at bounding box center [82, 78] width 89 height 37
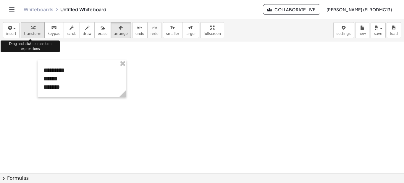
click at [33, 27] on div "button" at bounding box center [32, 27] width 17 height 7
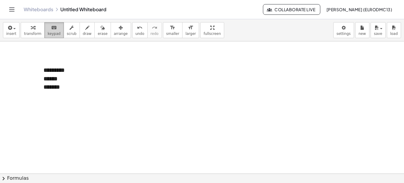
click at [49, 33] on span "keypad" at bounding box center [54, 34] width 13 height 4
click at [89, 71] on div "********* ****** *******" at bounding box center [82, 78] width 89 height 37
click at [117, 62] on button "+" at bounding box center [119, 59] width 11 height 10
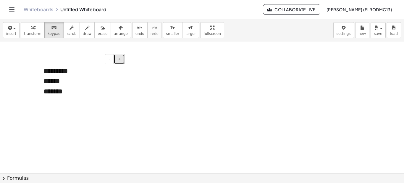
click at [120, 59] on span "+" at bounding box center [119, 59] width 4 height 5
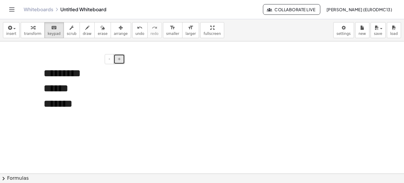
click at [120, 59] on span "+" at bounding box center [119, 59] width 4 height 5
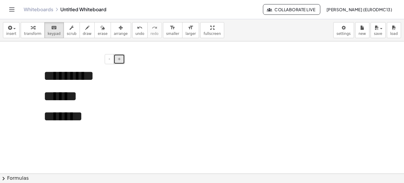
click at [120, 59] on span "+" at bounding box center [119, 59] width 4 height 5
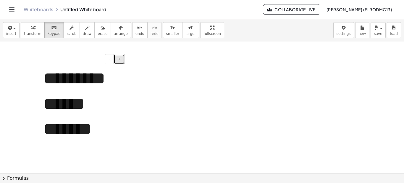
click at [120, 59] on span "+" at bounding box center [119, 59] width 4 height 5
click at [112, 62] on button "-" at bounding box center [109, 59] width 9 height 10
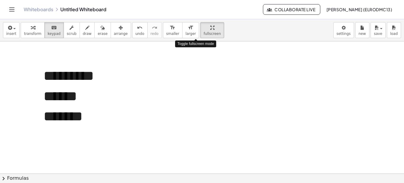
drag, startPoint x: 196, startPoint y: 28, endPoint x: 196, endPoint y: 58, distance: 30.5
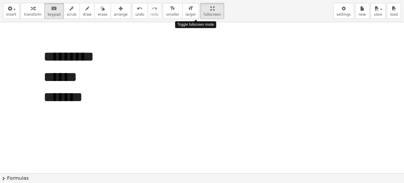
click at [196, 58] on div "insert select one: Math Expression Function Text Youtube Video Graphing Geometr…" at bounding box center [202, 91] width 404 height 183
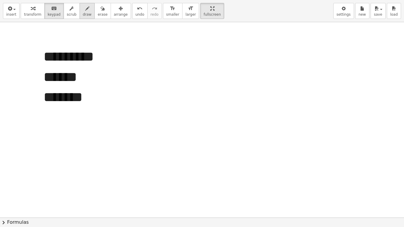
click at [80, 7] on button "draw" at bounding box center [87, 11] width 15 height 16
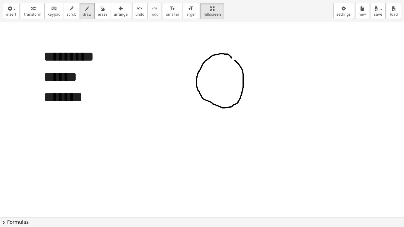
drag, startPoint x: 232, startPoint y: 58, endPoint x: 231, endPoint y: 55, distance: 3.3
click at [231, 55] on div at bounding box center [202, 217] width 404 height 391
click at [132, 12] on button "undo undo" at bounding box center [139, 11] width 15 height 16
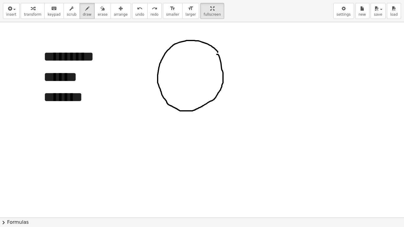
click at [217, 54] on div at bounding box center [202, 217] width 404 height 391
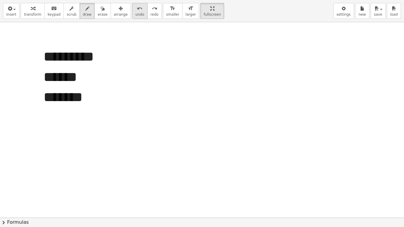
click at [135, 13] on span "undo" at bounding box center [139, 14] width 9 height 4
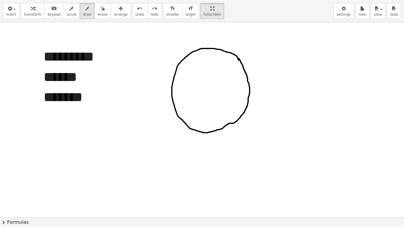
click at [237, 58] on div at bounding box center [202, 217] width 404 height 391
drag, startPoint x: 162, startPoint y: 91, endPoint x: 274, endPoint y: 88, distance: 112.2
click at [274, 88] on div at bounding box center [202, 217] width 404 height 391
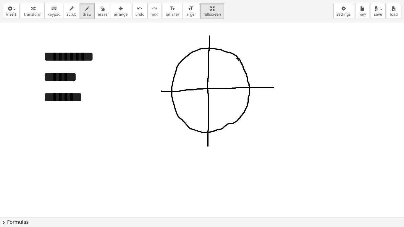
drag, startPoint x: 209, startPoint y: 36, endPoint x: 208, endPoint y: 146, distance: 109.8
click at [208, 146] on div at bounding box center [202, 217] width 404 height 391
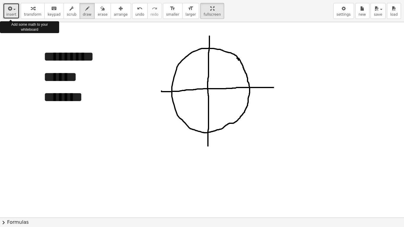
click at [7, 13] on span "insert" at bounding box center [11, 14] width 10 height 4
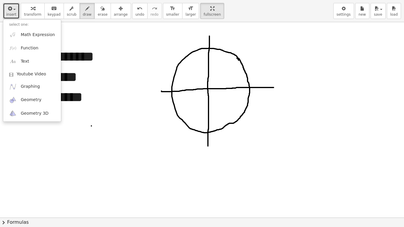
click at [91, 126] on div at bounding box center [202, 217] width 404 height 391
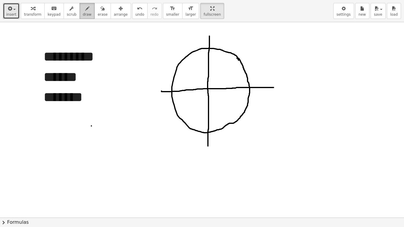
click at [80, 8] on button "draw" at bounding box center [87, 11] width 15 height 16
drag, startPoint x: 208, startPoint y: 88, endPoint x: 256, endPoint y: 39, distance: 68.8
click at [256, 39] on div at bounding box center [202, 217] width 404 height 391
drag, startPoint x: 259, startPoint y: 36, endPoint x: 264, endPoint y: 36, distance: 4.2
click at [264, 36] on div at bounding box center [202, 217] width 404 height 391
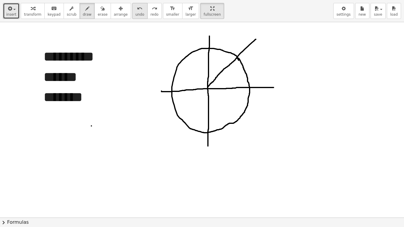
click at [135, 12] on span "undo" at bounding box center [139, 14] width 9 height 4
drag, startPoint x: 258, startPoint y: 34, endPoint x: 263, endPoint y: 42, distance: 9.5
click at [263, 42] on div at bounding box center [202, 217] width 404 height 391
drag, startPoint x: 272, startPoint y: 30, endPoint x: 267, endPoint y: 42, distance: 13.1
click at [267, 42] on div at bounding box center [202, 217] width 404 height 391
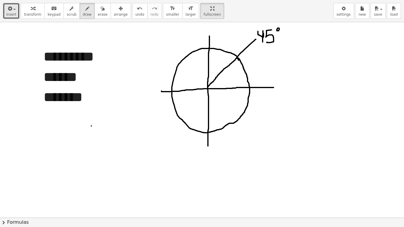
click at [279, 30] on div at bounding box center [202, 217] width 404 height 391
click at [177, 119] on div at bounding box center [202, 217] width 404 height 391
drag, startPoint x: 206, startPoint y: 88, endPoint x: 174, endPoint y: 128, distance: 51.1
click at [174, 128] on div at bounding box center [202, 217] width 404 height 391
click at [135, 13] on span "undo" at bounding box center [139, 14] width 9 height 4
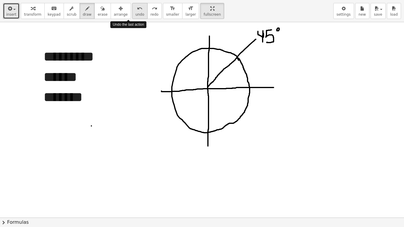
click at [135, 13] on span "undo" at bounding box center [139, 14] width 9 height 4
drag, startPoint x: 207, startPoint y: 88, endPoint x: 178, endPoint y: 127, distance: 47.7
click at [178, 127] on div at bounding box center [202, 217] width 404 height 391
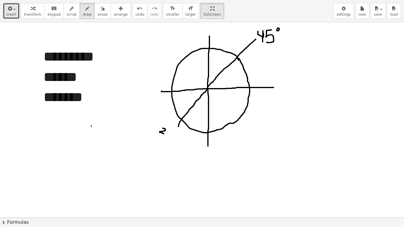
drag, startPoint x: 163, startPoint y: 128, endPoint x: 164, endPoint y: 134, distance: 5.5
click at [164, 134] on div at bounding box center [202, 217] width 404 height 391
drag, startPoint x: 167, startPoint y: 130, endPoint x: 170, endPoint y: 137, distance: 7.7
click at [170, 137] on div at bounding box center [202, 217] width 404 height 391
drag, startPoint x: 177, startPoint y: 134, endPoint x: 170, endPoint y: 140, distance: 8.6
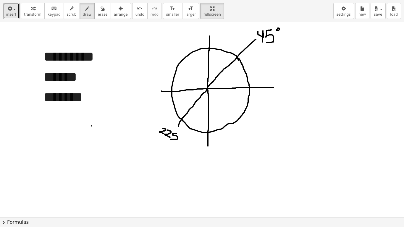
click at [170, 140] on div at bounding box center [202, 217] width 404 height 391
click at [183, 134] on div at bounding box center [202, 217] width 404 height 391
click at [379, 16] on span "save" at bounding box center [378, 14] width 8 height 4
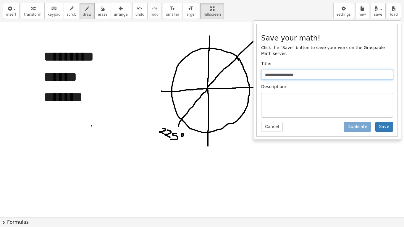
click at [326, 71] on input "**********" at bounding box center [327, 75] width 132 height 10
type input "*"
type input "**********"
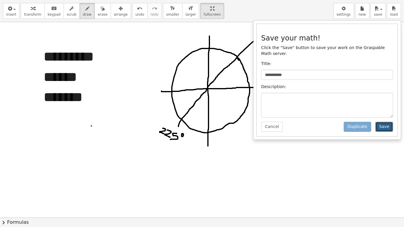
click at [384, 123] on button "Save" at bounding box center [384, 127] width 18 height 10
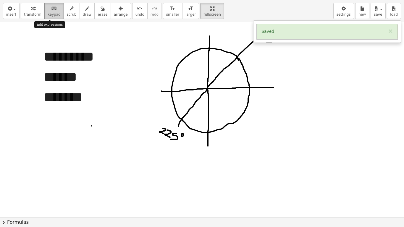
click at [56, 11] on button "keyboard keypad" at bounding box center [54, 11] width 20 height 16
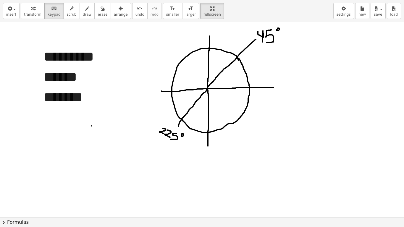
click at [148, 44] on div at bounding box center [202, 217] width 404 height 391
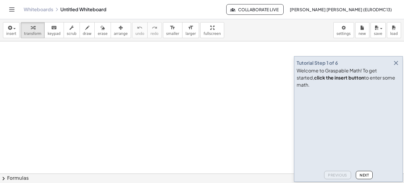
click at [397, 67] on icon "button" at bounding box center [396, 62] width 7 height 7
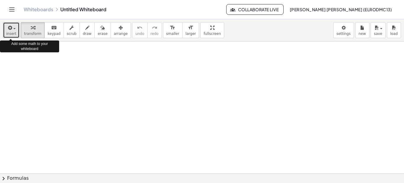
click at [11, 27] on icon "button" at bounding box center [9, 27] width 5 height 7
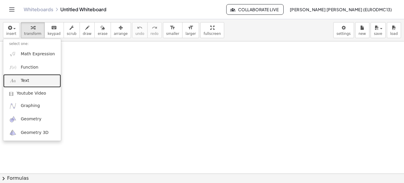
click at [28, 79] on span "Text" at bounding box center [25, 81] width 8 height 6
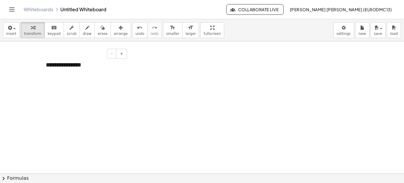
click at [94, 67] on div "**********" at bounding box center [84, 65] width 89 height 20
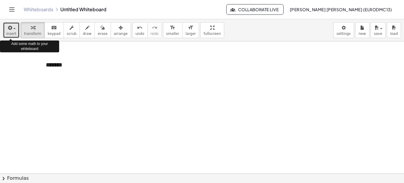
click at [6, 27] on button "insert" at bounding box center [11, 30] width 17 height 16
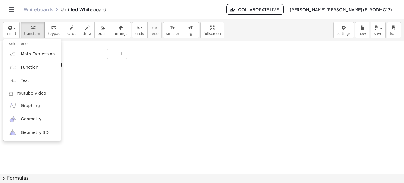
click at [76, 70] on div "*******" at bounding box center [84, 65] width 89 height 20
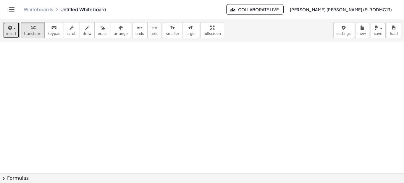
click at [11, 30] on icon "button" at bounding box center [9, 27] width 5 height 7
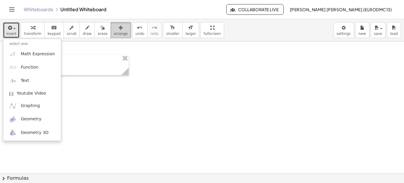
click at [114, 33] on span "arrange" at bounding box center [121, 34] width 14 height 4
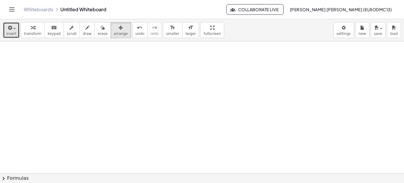
click at [12, 30] on span "button" at bounding box center [12, 28] width 1 height 4
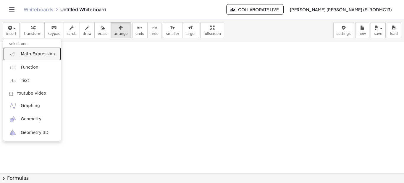
click at [32, 56] on span "Math Expression" at bounding box center [38, 54] width 34 height 6
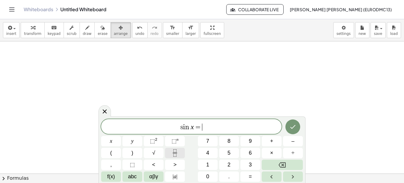
click at [174, 153] on icon "Fraction" at bounding box center [174, 152] width 7 height 7
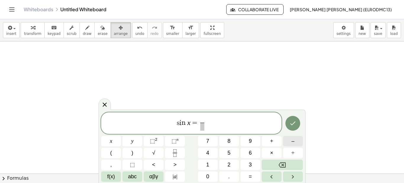
click at [289, 141] on button "–" at bounding box center [293, 141] width 20 height 10
click at [279, 164] on icon "Backspace" at bounding box center [282, 165] width 7 height 7
click at [199, 124] on span "s i n x = ​ ​" at bounding box center [191, 124] width 180 height 16
click at [293, 139] on span "–" at bounding box center [292, 141] width 3 height 8
click at [206, 120] on span at bounding box center [205, 120] width 4 height 7
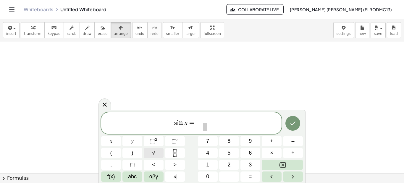
click at [162, 151] on button "√" at bounding box center [154, 153] width 20 height 10
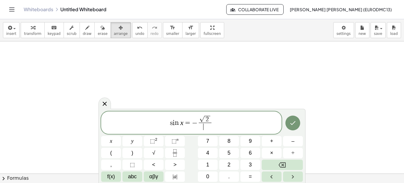
click at [205, 129] on span "​" at bounding box center [205, 127] width 13 height 8
click at [294, 123] on icon "Done" at bounding box center [293, 123] width 5 height 4
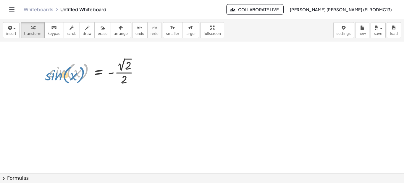
drag, startPoint x: 64, startPoint y: 71, endPoint x: 59, endPoint y: 73, distance: 5.3
click at [59, 73] on div at bounding box center [96, 71] width 101 height 31
drag, startPoint x: 53, startPoint y: 68, endPoint x: 126, endPoint y: 60, distance: 73.5
drag, startPoint x: 126, startPoint y: 60, endPoint x: 272, endPoint y: 99, distance: 150.7
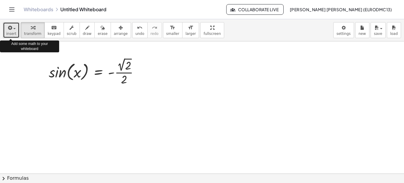
click at [8, 28] on icon "button" at bounding box center [9, 27] width 5 height 7
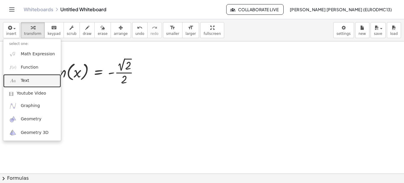
click at [27, 81] on span "Text" at bounding box center [25, 81] width 8 height 6
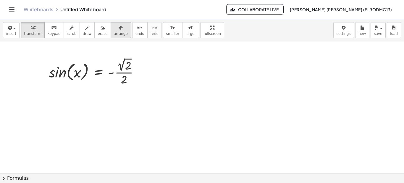
click at [117, 32] on button "arrange" at bounding box center [121, 30] width 20 height 16
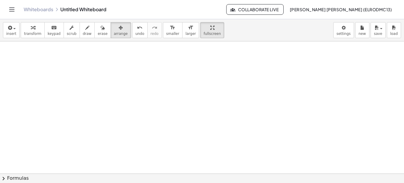
drag, startPoint x: 192, startPoint y: 26, endPoint x: 192, endPoint y: 57, distance: 30.5
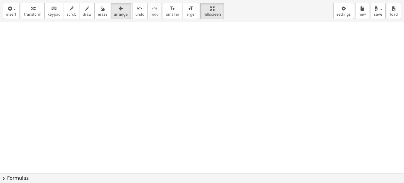
click at [192, 57] on div "insert select one: Math Expression Function Text Youtube Video Graphing Geometr…" at bounding box center [202, 91] width 404 height 183
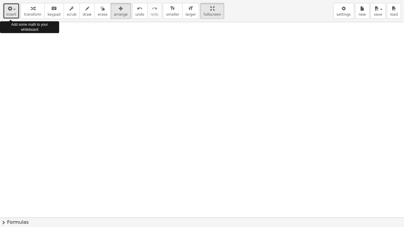
click at [6, 8] on button "insert" at bounding box center [11, 11] width 17 height 16
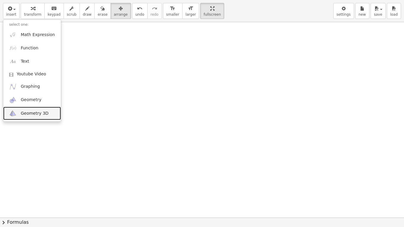
click at [36, 113] on span "Geometry 3D" at bounding box center [35, 114] width 28 height 6
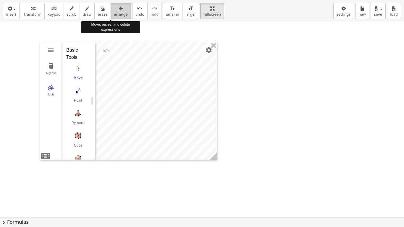
click at [114, 14] on span "arrange" at bounding box center [121, 14] width 14 height 4
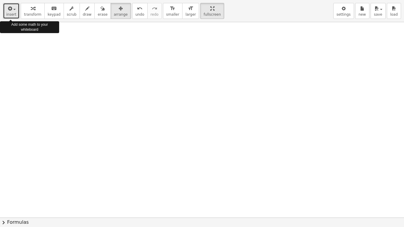
click at [10, 12] on span "insert" at bounding box center [11, 14] width 10 height 4
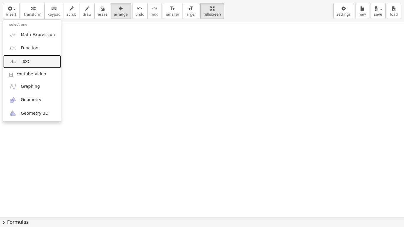
click at [33, 62] on link "Text" at bounding box center [32, 61] width 58 height 13
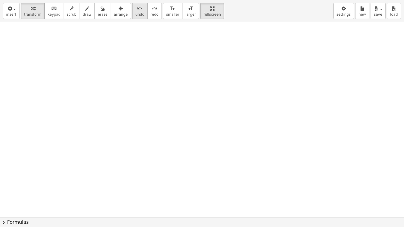
click at [137, 9] on icon "undo" at bounding box center [140, 8] width 6 height 7
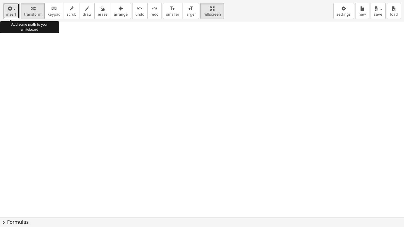
click at [8, 11] on icon "button" at bounding box center [9, 8] width 5 height 7
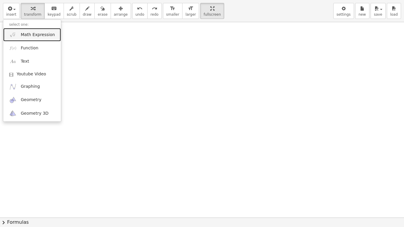
click at [36, 36] on span "Math Expression" at bounding box center [38, 35] width 34 height 6
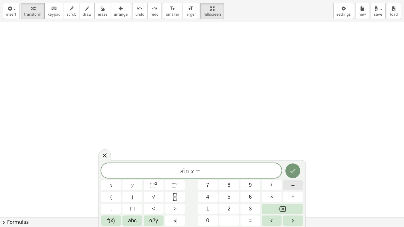
click at [286, 183] on button "–" at bounding box center [293, 185] width 20 height 10
click at [159, 183] on button "√" at bounding box center [154, 197] width 20 height 10
click at [282, 183] on icon "Backspace" at bounding box center [282, 209] width 7 height 7
click at [174, 183] on icon "Fraction" at bounding box center [174, 196] width 7 height 7
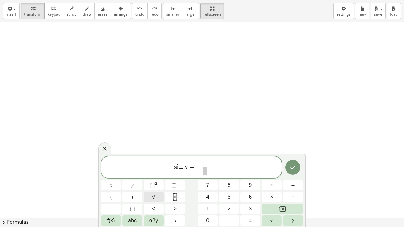
click at [152, 183] on button "√" at bounding box center [154, 197] width 20 height 10
click at [230, 183] on span "2" at bounding box center [228, 209] width 3 height 8
click at [204, 169] on span at bounding box center [205, 171] width 13 height 8
click at [227, 183] on button "2" at bounding box center [229, 209] width 20 height 10
click at [288, 163] on button "Done" at bounding box center [292, 167] width 15 height 15
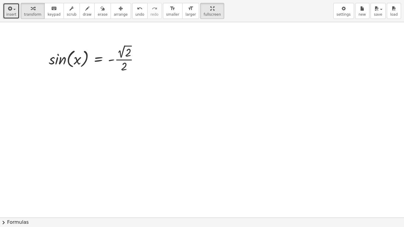
click at [13, 7] on div "button" at bounding box center [11, 8] width 10 height 7
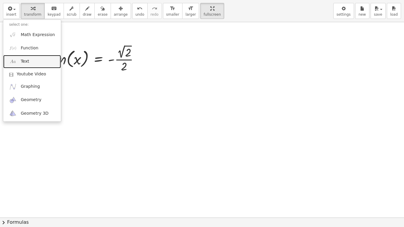
click at [35, 64] on link "Text" at bounding box center [32, 61] width 58 height 13
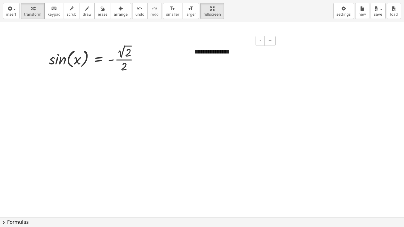
click at [240, 49] on div "**********" at bounding box center [232, 52] width 89 height 20
click at [227, 53] on div "******** ********" at bounding box center [232, 56] width 89 height 29
click at [274, 42] on button "+" at bounding box center [269, 41] width 11 height 10
click at [273, 42] on button "+" at bounding box center [269, 41] width 11 height 10
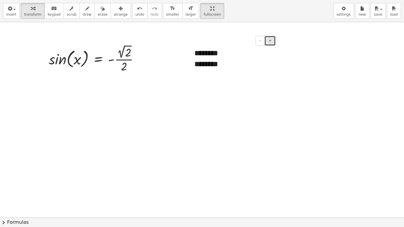
click at [273, 42] on button "+" at bounding box center [269, 41] width 11 height 10
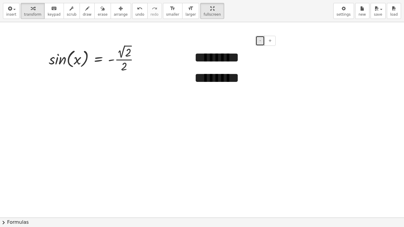
click at [262, 41] on button "-" at bounding box center [260, 41] width 9 height 10
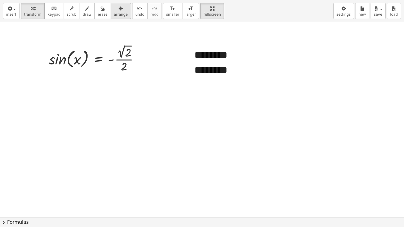
click at [114, 9] on div "button" at bounding box center [121, 8] width 14 height 7
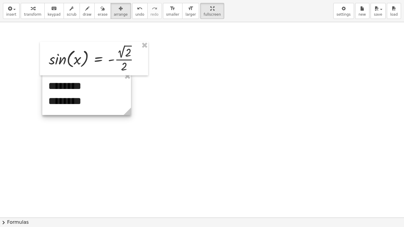
drag, startPoint x: 252, startPoint y: 62, endPoint x: 106, endPoint y: 92, distance: 149.3
click at [106, 92] on div at bounding box center [86, 94] width 89 height 42
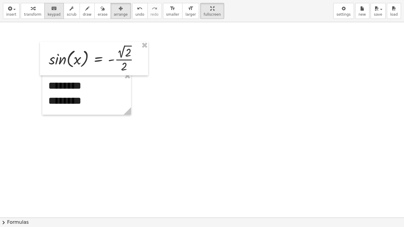
click at [51, 8] on icon "keyboard" at bounding box center [54, 8] width 6 height 7
click at [83, 11] on div "button" at bounding box center [87, 8] width 9 height 7
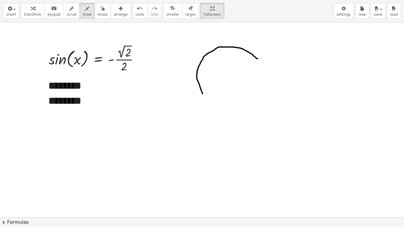
drag, startPoint x: 258, startPoint y: 59, endPoint x: 185, endPoint y: 23, distance: 80.6
click at [203, 93] on div at bounding box center [202, 217] width 404 height 391
drag, startPoint x: 124, startPoint y: 9, endPoint x: 147, endPoint y: 11, distance: 23.1
click at [135, 9] on div "undo" at bounding box center [139, 8] width 9 height 7
drag, startPoint x: 274, startPoint y: 56, endPoint x: 253, endPoint y: 45, distance: 23.8
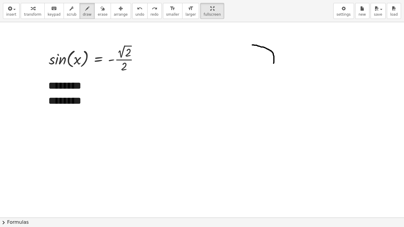
click at [253, 45] on div at bounding box center [202, 217] width 404 height 391
drag, startPoint x: 128, startPoint y: 11, endPoint x: 186, endPoint y: 18, distance: 58.2
click at [137, 11] on icon "undo" at bounding box center [140, 8] width 6 height 7
drag, startPoint x: 280, startPoint y: 53, endPoint x: 240, endPoint y: 49, distance: 39.8
click at [243, 51] on div at bounding box center [202, 217] width 404 height 391
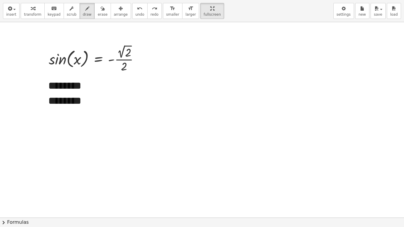
drag, startPoint x: 128, startPoint y: 13, endPoint x: 175, endPoint y: 20, distance: 47.3
click at [133, 13] on button "undo undo" at bounding box center [139, 11] width 15 height 16
drag, startPoint x: 277, startPoint y: 54, endPoint x: 230, endPoint y: 109, distance: 72.3
click at [230, 109] on div at bounding box center [202, 217] width 404 height 391
drag, startPoint x: 127, startPoint y: 16, endPoint x: 147, endPoint y: 18, distance: 20.2
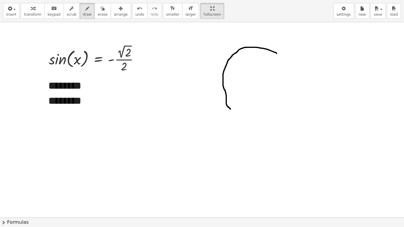
click at [147, 18] on div "undo undo redo redo" at bounding box center [147, 11] width 30 height 16
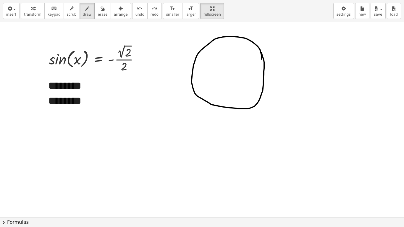
drag, startPoint x: 262, startPoint y: 59, endPoint x: 262, endPoint y: 52, distance: 6.8
click at [262, 52] on div at bounding box center [202, 217] width 404 height 391
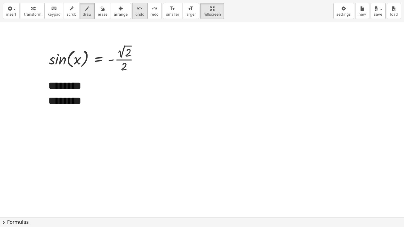
click at [135, 14] on span "undo" at bounding box center [139, 14] width 9 height 4
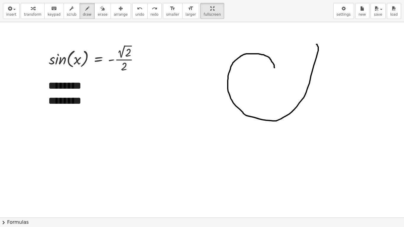
drag, startPoint x: 275, startPoint y: 68, endPoint x: 317, endPoint y: 44, distance: 48.1
click at [317, 44] on div at bounding box center [202, 217] width 404 height 391
click at [132, 12] on button "undo undo" at bounding box center [139, 11] width 15 height 16
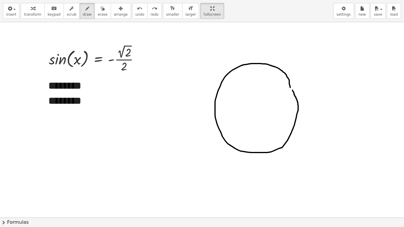
click at [292, 89] on div at bounding box center [202, 217] width 404 height 391
drag, startPoint x: 199, startPoint y: 108, endPoint x: 345, endPoint y: 106, distance: 146.2
click at [345, 106] on div at bounding box center [202, 217] width 404 height 391
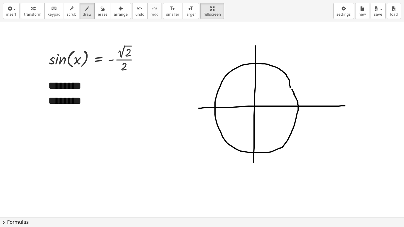
drag, startPoint x: 255, startPoint y: 46, endPoint x: 254, endPoint y: 162, distance: 116.6
click at [254, 162] on div at bounding box center [202, 217] width 404 height 391
click at [94, 16] on button "erase" at bounding box center [102, 11] width 16 height 16
drag, startPoint x: 349, startPoint y: 89, endPoint x: 333, endPoint y: 88, distance: 16.9
click at [333, 88] on div at bounding box center [202, 217] width 404 height 391
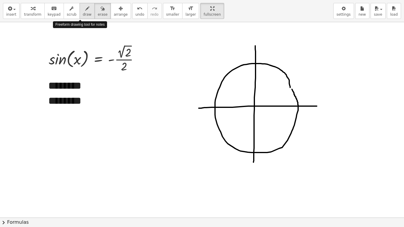
click at [83, 8] on div "button" at bounding box center [87, 8] width 9 height 7
drag, startPoint x: 293, startPoint y: 90, endPoint x: 290, endPoint y: 86, distance: 4.9
click at [290, 86] on div at bounding box center [202, 217] width 404 height 391
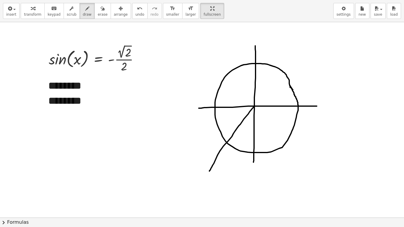
drag, startPoint x: 254, startPoint y: 107, endPoint x: 209, endPoint y: 171, distance: 78.3
click at [209, 171] on div at bounding box center [202, 217] width 404 height 391
click at [137, 11] on icon "undo" at bounding box center [140, 8] width 6 height 7
drag, startPoint x: 253, startPoint y: 107, endPoint x: 214, endPoint y: 149, distance: 57.6
click at [214, 149] on div at bounding box center [202, 217] width 404 height 391
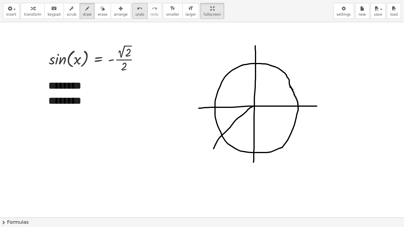
click at [135, 12] on span "undo" at bounding box center [139, 14] width 9 height 4
drag, startPoint x: 254, startPoint y: 107, endPoint x: 205, endPoint y: 152, distance: 67.0
click at [205, 152] on div at bounding box center [202, 217] width 404 height 391
drag, startPoint x: 194, startPoint y: 152, endPoint x: 194, endPoint y: 157, distance: 5.3
click at [194, 157] on div at bounding box center [202, 217] width 404 height 391
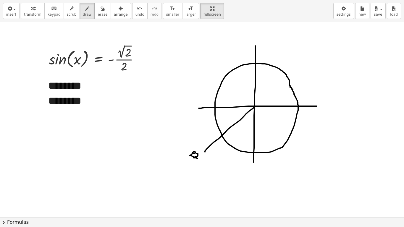
drag, startPoint x: 196, startPoint y: 154, endPoint x: 198, endPoint y: 159, distance: 4.9
click at [198, 159] on div at bounding box center [202, 217] width 404 height 391
click at [133, 12] on button "undo undo" at bounding box center [139, 11] width 15 height 16
click at [137, 9] on icon "undo" at bounding box center [140, 8] width 6 height 7
drag, startPoint x: 192, startPoint y: 154, endPoint x: 192, endPoint y: 176, distance: 21.3
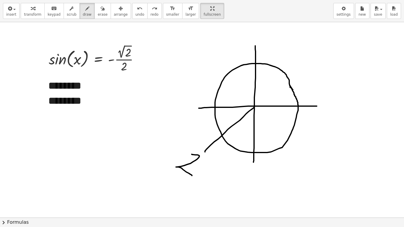
click at [192, 176] on div at bounding box center [202, 217] width 404 height 391
drag, startPoint x: 132, startPoint y: 12, endPoint x: 140, endPoint y: 41, distance: 30.8
click at [132, 13] on button "undo undo" at bounding box center [139, 11] width 15 height 16
drag, startPoint x: 194, startPoint y: 155, endPoint x: 193, endPoint y: 160, distance: 5.4
click at [193, 160] on div at bounding box center [202, 217] width 404 height 391
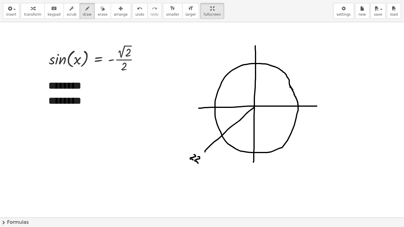
drag, startPoint x: 198, startPoint y: 157, endPoint x: 198, endPoint y: 163, distance: 6.5
click at [198, 163] on div at bounding box center [202, 217] width 404 height 391
drag, startPoint x: 205, startPoint y: 160, endPoint x: 200, endPoint y: 164, distance: 6.3
click at [200, 164] on div at bounding box center [202, 217] width 404 height 391
click at [209, 161] on div at bounding box center [202, 217] width 404 height 391
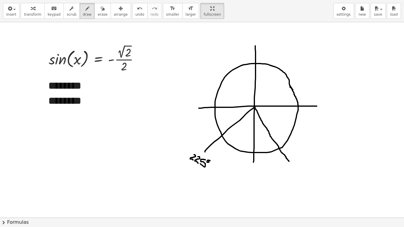
drag, startPoint x: 255, startPoint y: 107, endPoint x: 289, endPoint y: 162, distance: 64.2
click at [289, 162] on div at bounding box center [202, 217] width 404 height 391
drag, startPoint x: 286, startPoint y: 163, endPoint x: 283, endPoint y: 170, distance: 6.8
click at [283, 170] on div at bounding box center [202, 217] width 404 height 391
drag, startPoint x: 291, startPoint y: 164, endPoint x: 293, endPoint y: 171, distance: 6.5
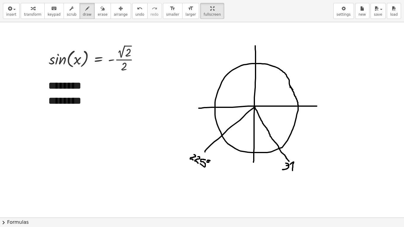
click at [293, 171] on div at bounding box center [202, 217] width 404 height 391
drag, startPoint x: 299, startPoint y: 162, endPoint x: 295, endPoint y: 170, distance: 8.6
click at [295, 170] on div at bounding box center [202, 217] width 404 height 391
click at [306, 161] on div at bounding box center [202, 217] width 404 height 391
click at [240, 91] on div at bounding box center [202, 217] width 404 height 391
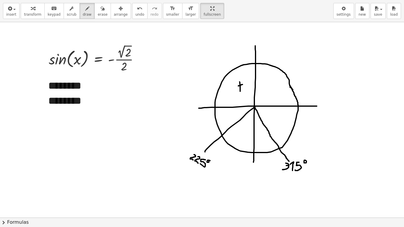
drag, startPoint x: 243, startPoint y: 85, endPoint x: 236, endPoint y: 86, distance: 6.5
click at [236, 86] on div at bounding box center [202, 217] width 404 height 391
drag, startPoint x: 271, startPoint y: 84, endPoint x: 272, endPoint y: 92, distance: 8.7
click at [272, 92] on div at bounding box center [202, 217] width 404 height 391
drag, startPoint x: 270, startPoint y: 87, endPoint x: 267, endPoint y: 88, distance: 3.4
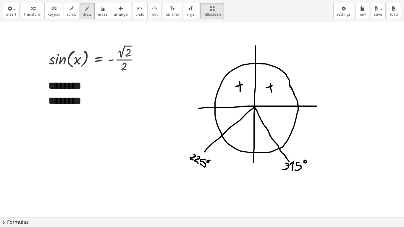
click at [267, 88] on div at bounding box center [202, 217] width 404 height 391
drag, startPoint x: 237, startPoint y: 129, endPoint x: 241, endPoint y: 129, distance: 3.6
click at [241, 128] on div at bounding box center [202, 217] width 404 height 391
click at [242, 128] on div at bounding box center [202, 217] width 404 height 391
drag, startPoint x: 271, startPoint y: 128, endPoint x: 276, endPoint y: 128, distance: 5.6
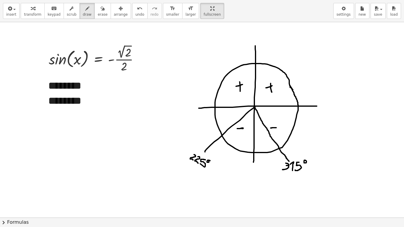
click at [276, 128] on div at bounding box center [202, 217] width 404 height 391
click at [7, 7] on icon "button" at bounding box center [9, 8] width 5 height 7
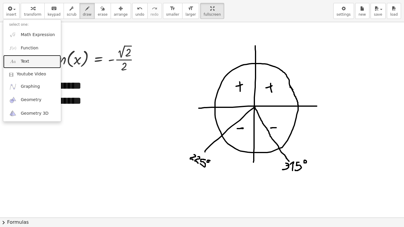
click at [32, 60] on link "Text" at bounding box center [32, 61] width 58 height 13
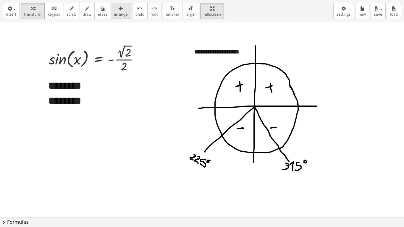
click at [119, 11] on icon "button" at bounding box center [121, 8] width 4 height 7
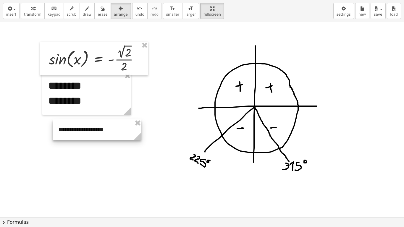
drag, startPoint x: 121, startPoint y: 121, endPoint x: 98, endPoint y: 133, distance: 25.8
click at [98, 133] on div at bounding box center [97, 130] width 89 height 20
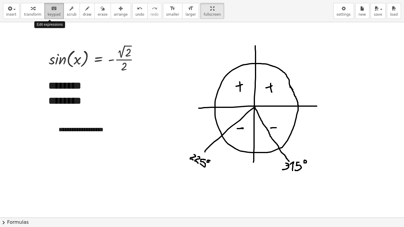
click at [51, 8] on icon "keyboard" at bounding box center [54, 8] width 6 height 7
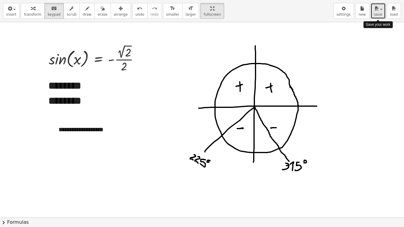
click at [382, 10] on div "button" at bounding box center [378, 8] width 9 height 7
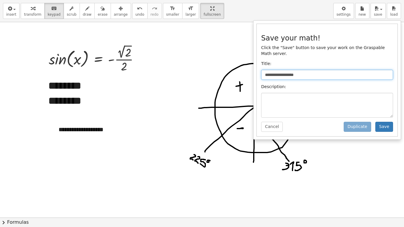
click at [307, 70] on input "**********" at bounding box center [327, 75] width 132 height 10
type input "*"
type input "**********"
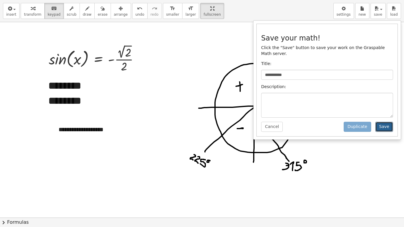
click at [390, 123] on button "Save" at bounding box center [384, 127] width 18 height 10
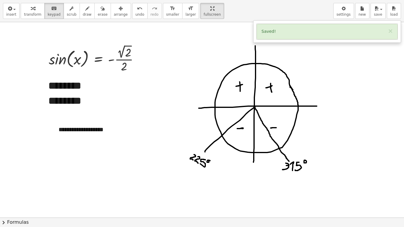
click at [214, 37] on div at bounding box center [202, 217] width 404 height 391
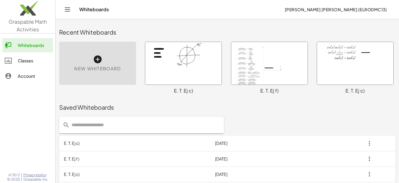
click at [188, 58] on div at bounding box center [183, 63] width 76 height 43
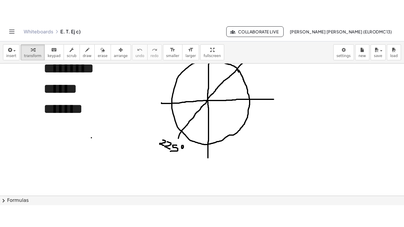
scroll to position [12, 0]
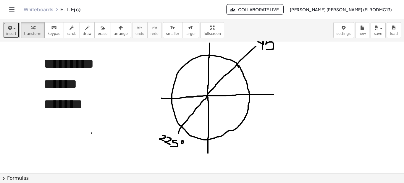
click at [8, 32] on span "insert" at bounding box center [11, 34] width 10 height 4
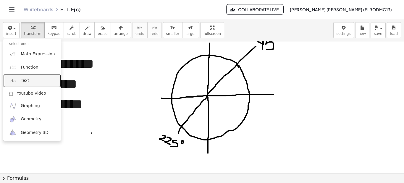
click at [38, 75] on link "Text" at bounding box center [32, 80] width 58 height 13
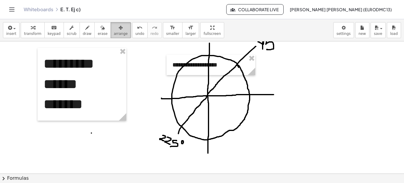
click at [119, 28] on icon "button" at bounding box center [121, 27] width 4 height 7
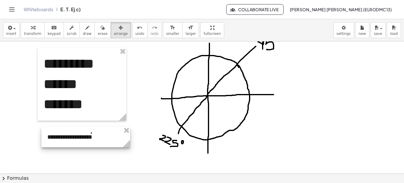
drag, startPoint x: 225, startPoint y: 62, endPoint x: 100, endPoint y: 134, distance: 144.5
click at [100, 134] on div at bounding box center [85, 137] width 89 height 20
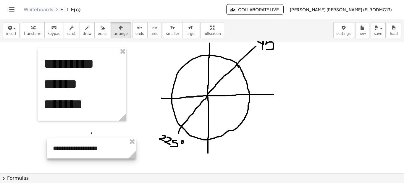
drag, startPoint x: 117, startPoint y: 135, endPoint x: 110, endPoint y: 77, distance: 58.1
click at [120, 138] on div at bounding box center [91, 148] width 89 height 20
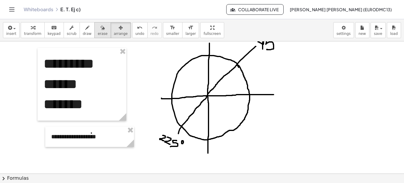
click at [98, 32] on span "erase" at bounding box center [103, 34] width 10 height 4
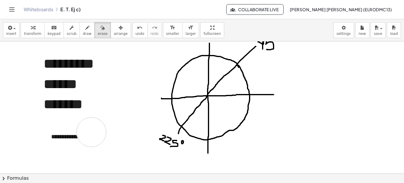
click at [91, 132] on div at bounding box center [202, 161] width 404 height 264
drag, startPoint x: 193, startPoint y: 27, endPoint x: 193, endPoint y: 57, distance: 30.5
click at [193, 57] on div "**********" at bounding box center [202, 101] width 404 height 164
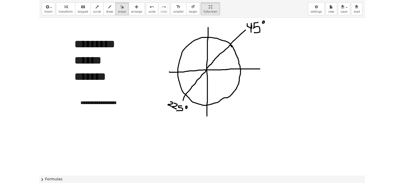
scroll to position [0, 0]
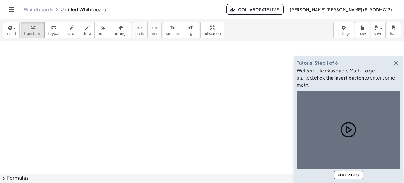
click at [397, 67] on icon "button" at bounding box center [396, 62] width 7 height 7
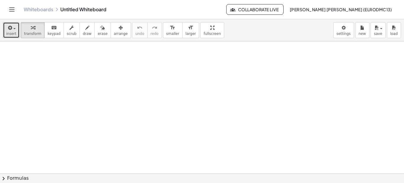
click at [12, 31] on div "button" at bounding box center [11, 27] width 10 height 7
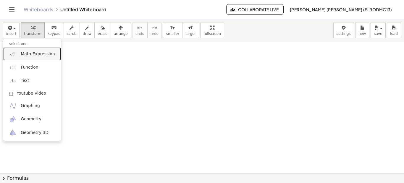
click at [29, 54] on span "Math Expression" at bounding box center [38, 54] width 34 height 6
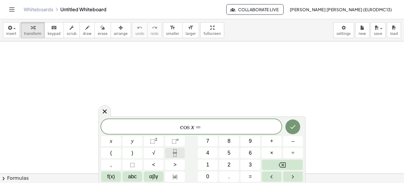
click at [170, 152] on button "Fraction" at bounding box center [175, 153] width 20 height 10
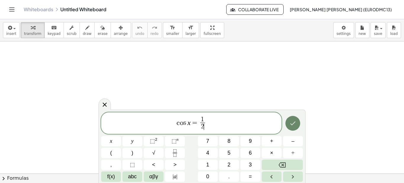
click at [298, 123] on button "Done" at bounding box center [292, 123] width 15 height 15
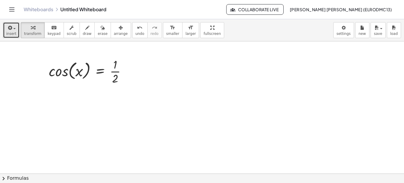
click at [10, 30] on icon "button" at bounding box center [9, 27] width 5 height 7
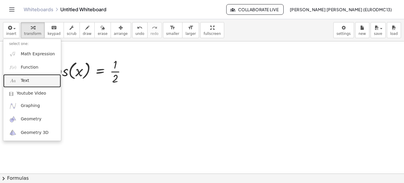
click at [36, 81] on link "Text" at bounding box center [32, 80] width 58 height 13
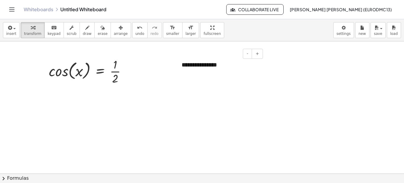
click at [226, 70] on div "**********" at bounding box center [220, 65] width 89 height 20
click at [259, 54] on button "+" at bounding box center [257, 54] width 11 height 10
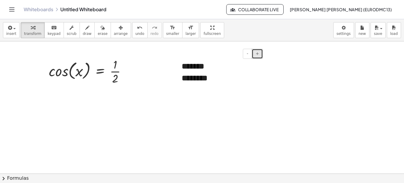
click at [259, 54] on button "+" at bounding box center [257, 54] width 11 height 10
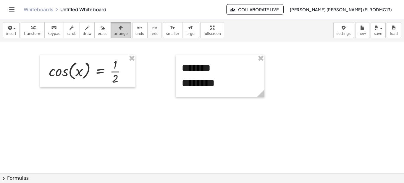
click at [114, 30] on div "button" at bounding box center [121, 27] width 14 height 7
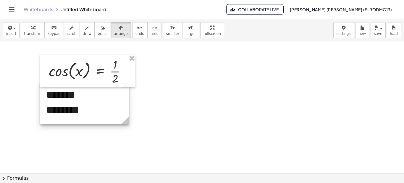
drag, startPoint x: 237, startPoint y: 73, endPoint x: 102, endPoint y: 100, distance: 137.9
click at [102, 100] on div at bounding box center [84, 103] width 89 height 42
click at [48, 27] on div "keyboard" at bounding box center [54, 27] width 13 height 7
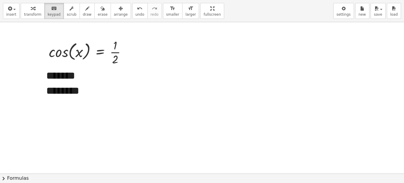
click at [191, 61] on div "insert select one: Math Expression Function Text Youtube Video Graphing Geometr…" at bounding box center [202, 91] width 404 height 183
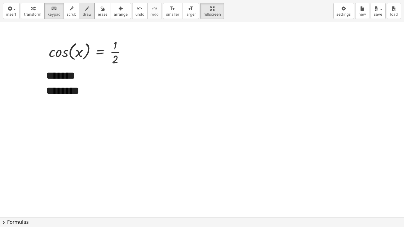
click at [83, 14] on span "draw" at bounding box center [87, 14] width 9 height 4
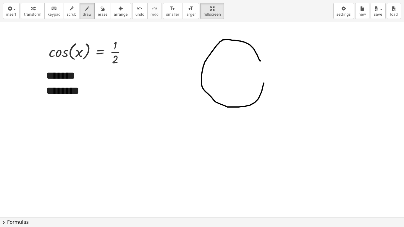
drag, startPoint x: 261, startPoint y: 61, endPoint x: 265, endPoint y: 65, distance: 6.3
click at [265, 65] on div at bounding box center [202, 217] width 404 height 391
click at [132, 7] on button "undo undo" at bounding box center [139, 11] width 15 height 16
drag, startPoint x: 259, startPoint y: 70, endPoint x: 246, endPoint y: 81, distance: 17.4
click at [246, 81] on div at bounding box center [202, 217] width 404 height 391
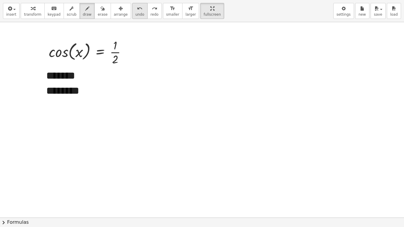
click at [137, 10] on icon "undo" at bounding box center [140, 8] width 6 height 7
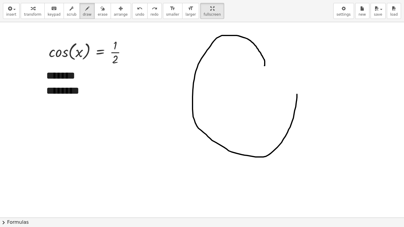
drag, startPoint x: 264, startPoint y: 66, endPoint x: 297, endPoint y: 94, distance: 43.4
click at [297, 94] on div at bounding box center [202, 217] width 404 height 391
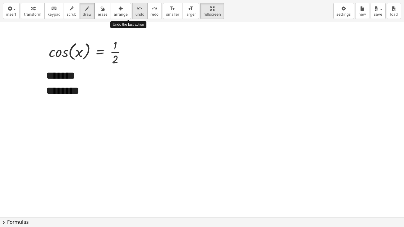
click at [132, 5] on button "undo undo" at bounding box center [139, 11] width 15 height 16
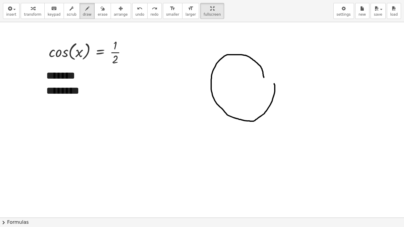
drag, startPoint x: 264, startPoint y: 78, endPoint x: 274, endPoint y: 83, distance: 11.4
click at [274, 83] on div at bounding box center [202, 217] width 404 height 391
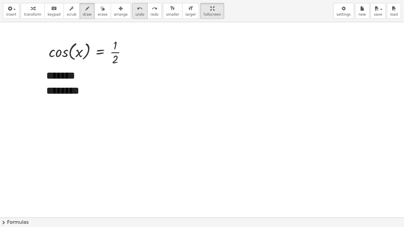
click at [135, 12] on span "undo" at bounding box center [139, 14] width 9 height 4
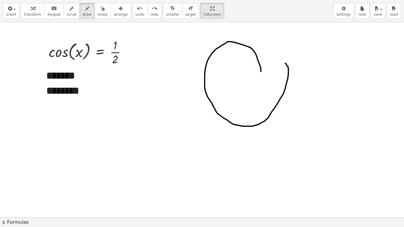
drag, startPoint x: 261, startPoint y: 72, endPoint x: 285, endPoint y: 63, distance: 25.9
click at [285, 63] on div at bounding box center [202, 217] width 404 height 391
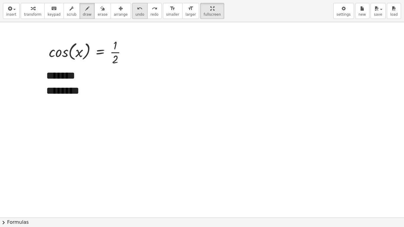
click at [137, 8] on icon "undo" at bounding box center [140, 8] width 6 height 7
click at [252, 87] on div at bounding box center [202, 217] width 404 height 391
click at [137, 11] on icon "undo" at bounding box center [140, 8] width 6 height 7
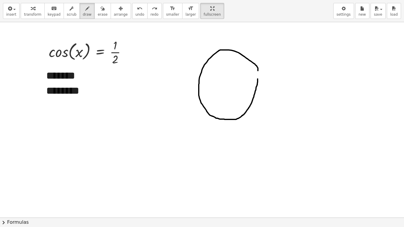
drag, startPoint x: 258, startPoint y: 70, endPoint x: 256, endPoint y: 73, distance: 4.1
click at [256, 73] on div at bounding box center [202, 217] width 404 height 391
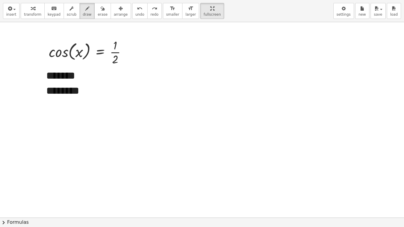
drag, startPoint x: 126, startPoint y: 11, endPoint x: 219, endPoint y: 71, distance: 110.2
click at [137, 11] on icon "undo" at bounding box center [140, 8] width 6 height 7
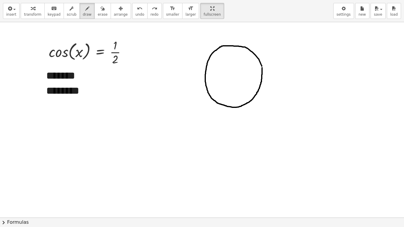
click at [262, 68] on div at bounding box center [202, 217] width 404 height 391
drag, startPoint x: 192, startPoint y: 76, endPoint x: 275, endPoint y: 81, distance: 83.3
click at [275, 81] on div at bounding box center [202, 217] width 404 height 391
drag, startPoint x: 128, startPoint y: 12, endPoint x: 190, endPoint y: 80, distance: 92.3
click at [135, 19] on div "insert select one: Math Expression Function Text Youtube Video Graphing Geometr…" at bounding box center [202, 11] width 404 height 22
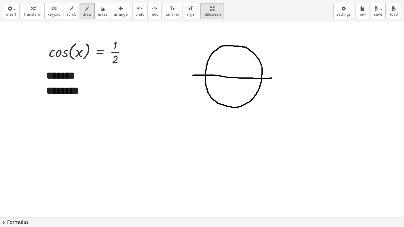
drag, startPoint x: 193, startPoint y: 75, endPoint x: 272, endPoint y: 78, distance: 79.0
click at [272, 78] on div at bounding box center [202, 217] width 404 height 391
drag, startPoint x: 130, startPoint y: 7, endPoint x: 208, endPoint y: 92, distance: 115.2
click at [135, 9] on button "undo undo" at bounding box center [139, 11] width 15 height 16
drag, startPoint x: 189, startPoint y: 75, endPoint x: 278, endPoint y: 75, distance: 89.3
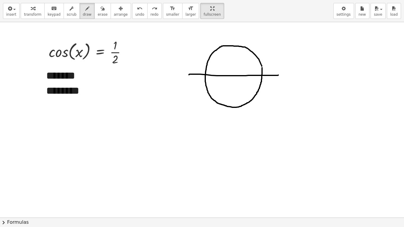
click at [278, 75] on div at bounding box center [202, 217] width 404 height 391
drag, startPoint x: 232, startPoint y: 34, endPoint x: 231, endPoint y: 114, distance: 80.2
click at [231, 114] on div at bounding box center [202, 217] width 404 height 391
drag, startPoint x: 129, startPoint y: 10, endPoint x: 174, endPoint y: 26, distance: 48.1
click at [138, 11] on div "undo undo redo redo" at bounding box center [147, 11] width 30 height 16
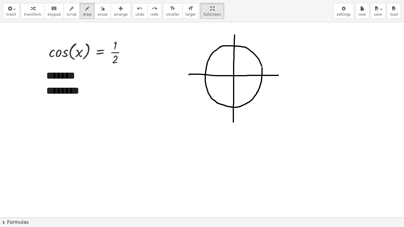
drag, startPoint x: 235, startPoint y: 35, endPoint x: 233, endPoint y: 122, distance: 87.0
click at [233, 122] on div at bounding box center [202, 217] width 404 height 391
drag, startPoint x: 233, startPoint y: 76, endPoint x: 267, endPoint y: 37, distance: 51.2
click at [267, 37] on div at bounding box center [202, 217] width 404 height 391
drag, startPoint x: 271, startPoint y: 30, endPoint x: 270, endPoint y: 41, distance: 10.1
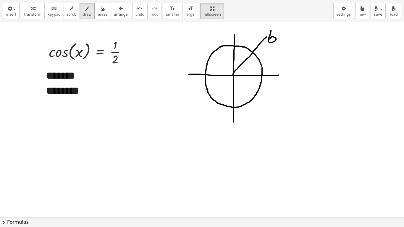
click at [270, 41] on div at bounding box center [202, 217] width 404 height 391
click at [282, 30] on div at bounding box center [202, 217] width 404 height 391
click at [288, 26] on div at bounding box center [202, 217] width 404 height 391
drag, startPoint x: 233, startPoint y: 76, endPoint x: 258, endPoint y: 125, distance: 55.0
click at [258, 125] on div at bounding box center [202, 217] width 404 height 391
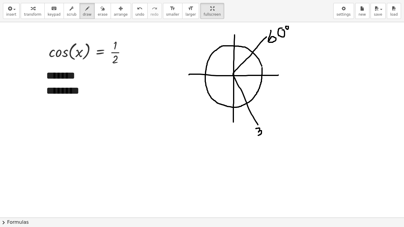
drag, startPoint x: 256, startPoint y: 129, endPoint x: 258, endPoint y: 135, distance: 7.2
click at [258, 135] on div at bounding box center [202, 217] width 404 height 391
click at [267, 125] on div at bounding box center [202, 217] width 404 height 391
drag, startPoint x: 274, startPoint y: 120, endPoint x: 275, endPoint y: 123, distance: 3.6
click at [275, 123] on div at bounding box center [202, 217] width 404 height 391
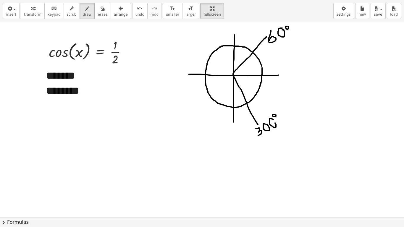
click at [276, 115] on div at bounding box center [202, 217] width 404 height 391
click at [275, 122] on div at bounding box center [202, 217] width 404 height 391
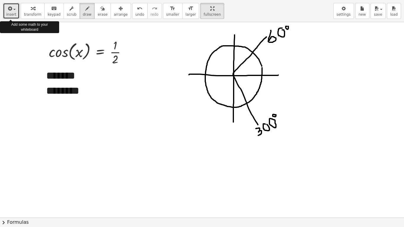
click at [10, 10] on icon "button" at bounding box center [9, 8] width 5 height 7
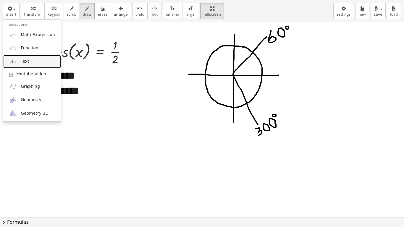
click at [23, 57] on link "Text" at bounding box center [32, 61] width 58 height 13
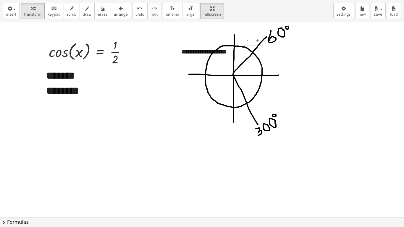
click at [188, 54] on div "**********" at bounding box center [220, 52] width 89 height 20
drag, startPoint x: 154, startPoint y: 128, endPoint x: 107, endPoint y: 17, distance: 120.5
click at [107, 17] on div "**********" at bounding box center [202, 113] width 404 height 227
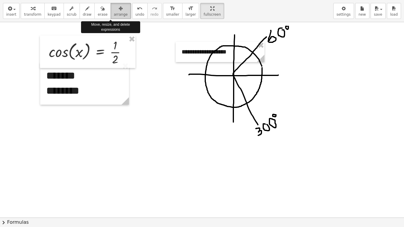
click at [114, 12] on span "arrange" at bounding box center [121, 14] width 14 height 4
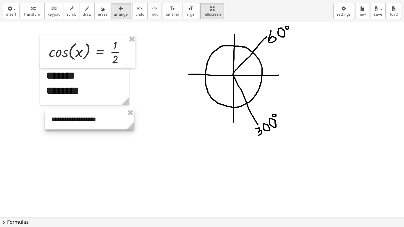
drag, startPoint x: 227, startPoint y: 48, endPoint x: 96, endPoint y: 116, distance: 147.4
click at [96, 116] on div at bounding box center [89, 119] width 89 height 20
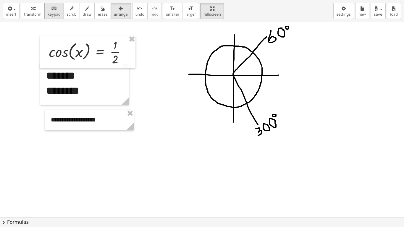
click at [55, 6] on div "keyboard" at bounding box center [54, 8] width 13 height 7
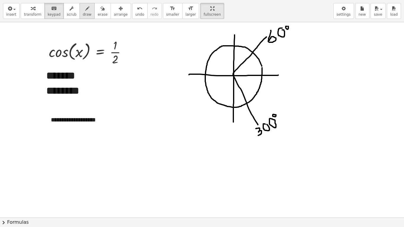
click at [83, 14] on span "draw" at bounding box center [87, 14] width 9 height 4
drag, startPoint x: 218, startPoint y: 64, endPoint x: 225, endPoint y: 64, distance: 6.8
click at [225, 64] on div at bounding box center [202, 217] width 404 height 391
drag, startPoint x: 246, startPoint y: 62, endPoint x: 247, endPoint y: 71, distance: 8.6
click at [247, 71] on div at bounding box center [202, 217] width 404 height 391
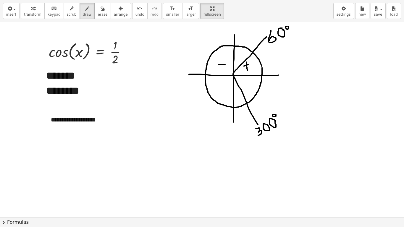
drag, startPoint x: 249, startPoint y: 65, endPoint x: 244, endPoint y: 66, distance: 4.7
click at [244, 66] on div at bounding box center [202, 217] width 404 height 391
drag, startPoint x: 219, startPoint y: 88, endPoint x: 227, endPoint y: 89, distance: 8.0
click at [227, 89] on div at bounding box center [202, 217] width 404 height 391
drag, startPoint x: 246, startPoint y: 85, endPoint x: 249, endPoint y: 94, distance: 10.0
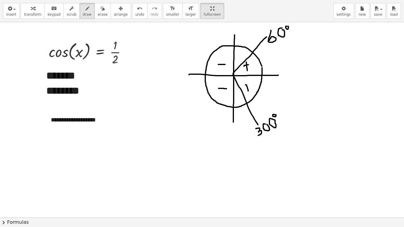
click at [249, 94] on div at bounding box center [202, 217] width 404 height 391
drag, startPoint x: 249, startPoint y: 87, endPoint x: 245, endPoint y: 90, distance: 5.3
click at [245, 90] on div at bounding box center [202, 217] width 404 height 391
click at [380, 12] on div "button" at bounding box center [378, 8] width 9 height 7
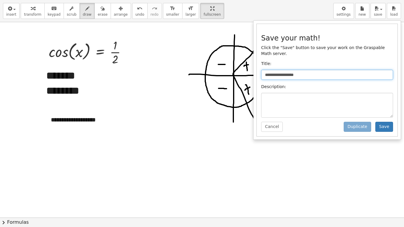
click at [371, 70] on input "**********" at bounding box center [327, 75] width 132 height 10
type input "*"
type input "**********"
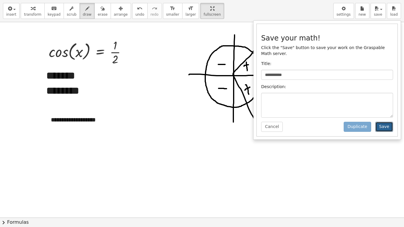
click at [384, 122] on button "Save" at bounding box center [384, 127] width 18 height 10
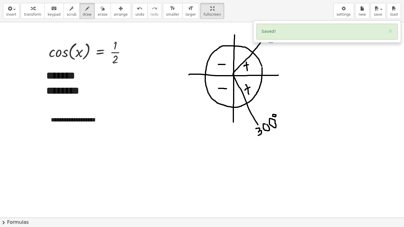
click at [324, 71] on div at bounding box center [202, 217] width 404 height 391
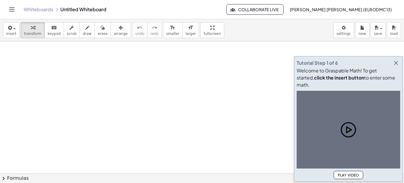
click at [395, 67] on icon "button" at bounding box center [396, 62] width 7 height 7
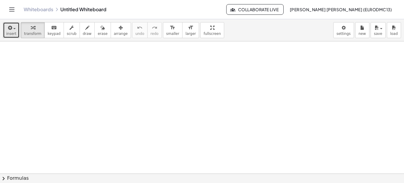
click at [11, 27] on icon "button" at bounding box center [9, 27] width 5 height 7
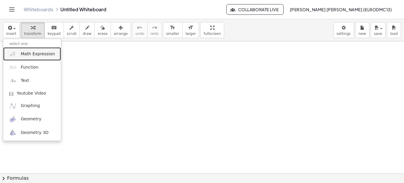
click at [44, 54] on span "Math Expression" at bounding box center [38, 54] width 34 height 6
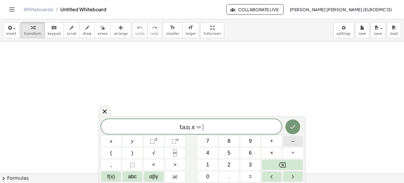
click at [290, 141] on button "–" at bounding box center [293, 141] width 20 height 10
click at [181, 156] on button "Fraction" at bounding box center [175, 153] width 20 height 10
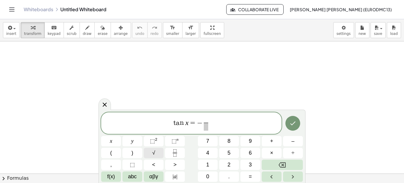
click at [157, 153] on button "√" at bounding box center [154, 153] width 20 height 10
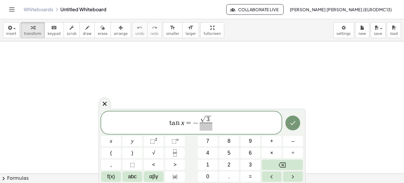
click at [206, 125] on span at bounding box center [206, 127] width 13 height 8
click at [242, 162] on button "3" at bounding box center [251, 165] width 20 height 10
click at [296, 122] on icon "Done" at bounding box center [292, 123] width 7 height 7
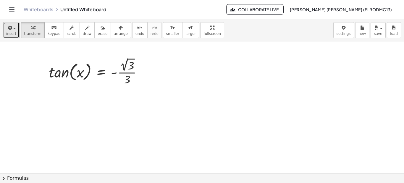
click at [9, 29] on icon "button" at bounding box center [9, 27] width 5 height 7
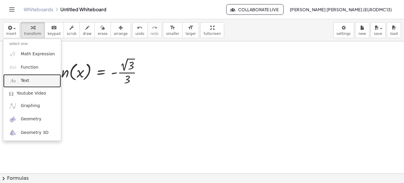
click at [35, 83] on link "Text" at bounding box center [32, 80] width 58 height 13
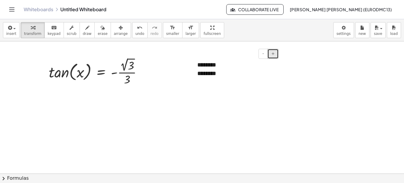
click at [273, 54] on span "+" at bounding box center [273, 53] width 4 height 5
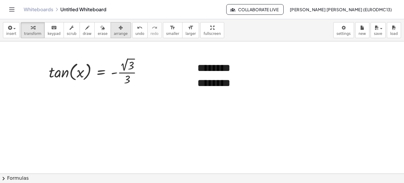
click at [114, 34] on span "arrange" at bounding box center [121, 34] width 14 height 4
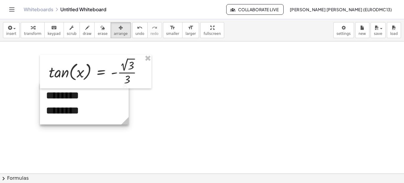
drag, startPoint x: 247, startPoint y: 80, endPoint x: 95, endPoint y: 108, distance: 153.9
click at [95, 108] on div at bounding box center [84, 103] width 89 height 42
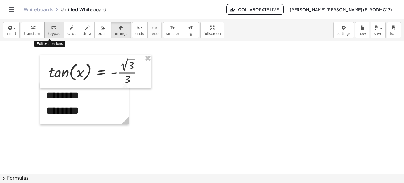
click at [51, 30] on icon "keyboard" at bounding box center [54, 27] width 6 height 7
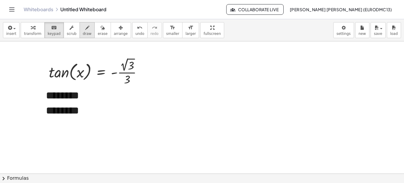
click at [85, 27] on icon "button" at bounding box center [87, 27] width 4 height 7
drag, startPoint x: 291, startPoint y: 76, endPoint x: 238, endPoint y: 71, distance: 52.9
click at [137, 27] on icon "undo" at bounding box center [140, 27] width 6 height 7
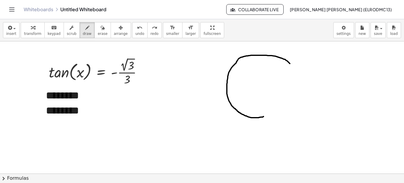
drag, startPoint x: 290, startPoint y: 64, endPoint x: 269, endPoint y: 113, distance: 53.3
click at [135, 35] on span "undo" at bounding box center [139, 34] width 9 height 4
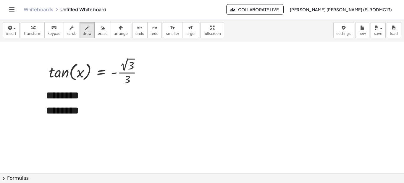
click at [201, 62] on div "insert select one: Math Expression Function Text Youtube Video Graphing Geometr…" at bounding box center [202, 101] width 404 height 164
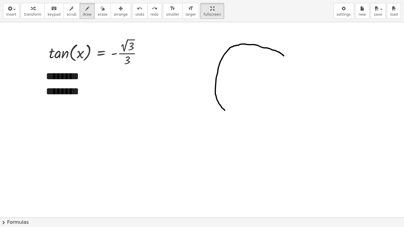
drag, startPoint x: 284, startPoint y: 56, endPoint x: 228, endPoint y: 111, distance: 78.0
click at [228, 111] on div at bounding box center [202, 217] width 404 height 391
click at [135, 15] on span "undo" at bounding box center [139, 14] width 9 height 4
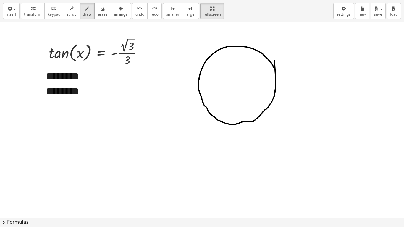
drag, startPoint x: 274, startPoint y: 67, endPoint x: 275, endPoint y: 61, distance: 6.9
click at [275, 61] on div at bounding box center [202, 217] width 404 height 391
click at [137, 11] on icon "undo" at bounding box center [140, 8] width 6 height 7
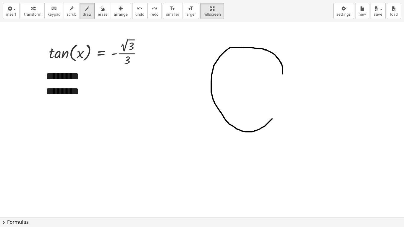
drag, startPoint x: 283, startPoint y: 74, endPoint x: 284, endPoint y: 99, distance: 25.8
click at [284, 99] on div at bounding box center [202, 217] width 404 height 391
click at [135, 12] on span "undo" at bounding box center [139, 14] width 9 height 4
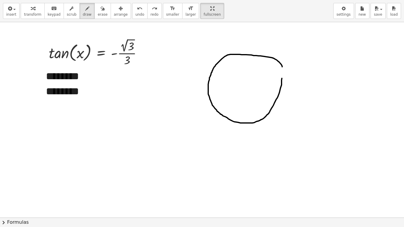
drag, startPoint x: 282, startPoint y: 67, endPoint x: 282, endPoint y: 76, distance: 9.5
click at [282, 76] on div at bounding box center [202, 217] width 404 height 391
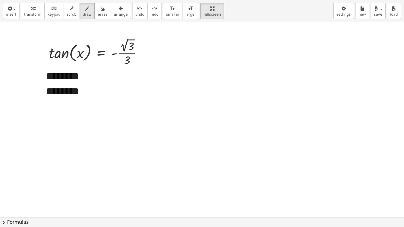
drag, startPoint x: 127, startPoint y: 9, endPoint x: 167, endPoint y: 23, distance: 42.7
click at [137, 9] on icon "undo" at bounding box center [140, 8] width 6 height 7
drag, startPoint x: 285, startPoint y: 78, endPoint x: 216, endPoint y: 124, distance: 82.9
click at [216, 124] on div at bounding box center [202, 217] width 404 height 391
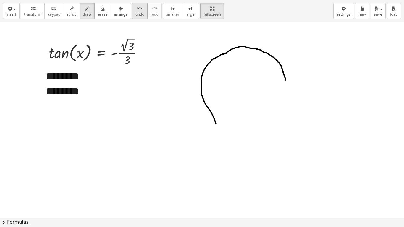
click at [137, 9] on icon "undo" at bounding box center [140, 8] width 6 height 7
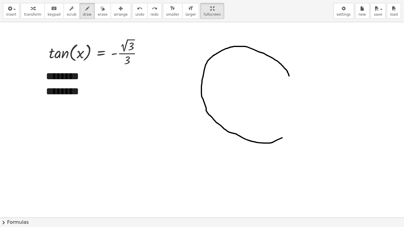
drag, startPoint x: 289, startPoint y: 76, endPoint x: 307, endPoint y: 112, distance: 40.1
click at [307, 112] on div at bounding box center [202, 217] width 404 height 391
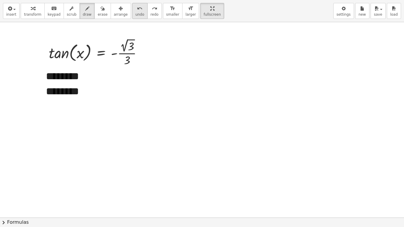
click at [133, 8] on button "undo undo" at bounding box center [139, 11] width 15 height 16
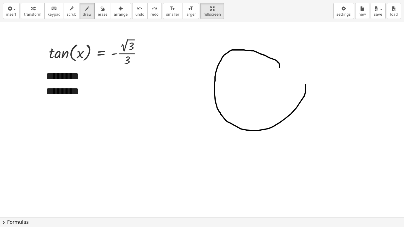
drag, startPoint x: 280, startPoint y: 68, endPoint x: 284, endPoint y: 44, distance: 24.1
click at [293, 56] on div at bounding box center [202, 217] width 404 height 391
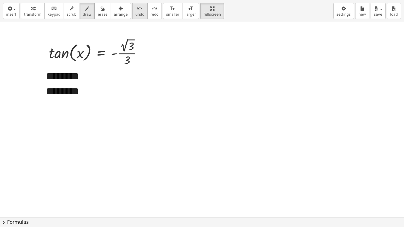
click at [135, 9] on div "undo" at bounding box center [139, 8] width 9 height 7
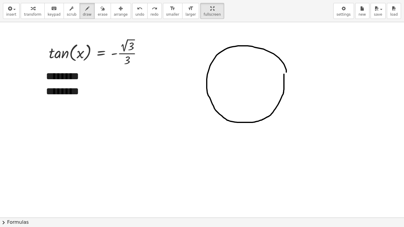
drag, startPoint x: 285, startPoint y: 68, endPoint x: 284, endPoint y: 73, distance: 5.5
click at [284, 73] on div at bounding box center [202, 217] width 404 height 391
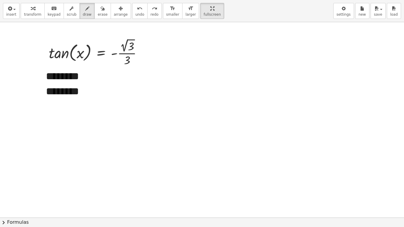
drag, startPoint x: 129, startPoint y: 12, endPoint x: 250, endPoint y: 59, distance: 129.2
click at [139, 17] on div "undo undo redo redo" at bounding box center [147, 11] width 30 height 16
drag, startPoint x: 284, startPoint y: 65, endPoint x: 249, endPoint y: 104, distance: 51.9
click at [238, 120] on div at bounding box center [202, 217] width 404 height 391
drag, startPoint x: 128, startPoint y: 13, endPoint x: 132, endPoint y: 14, distance: 3.7
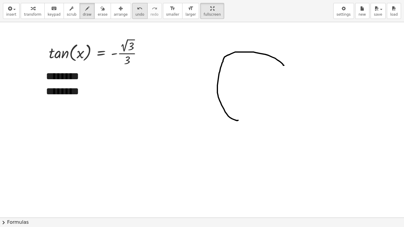
click at [135, 13] on span "undo" at bounding box center [139, 14] width 9 height 4
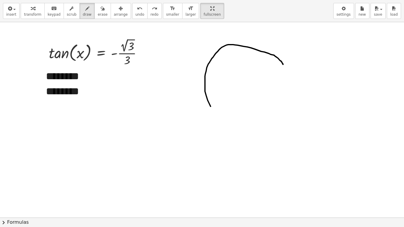
drag, startPoint x: 283, startPoint y: 64, endPoint x: 234, endPoint y: 134, distance: 84.9
click at [234, 134] on div at bounding box center [202, 217] width 404 height 391
click at [137, 10] on icon "undo" at bounding box center [140, 8] width 6 height 7
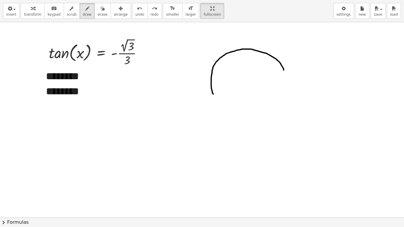
drag, startPoint x: 284, startPoint y: 70, endPoint x: 256, endPoint y: 118, distance: 55.0
click at [256, 118] on div at bounding box center [202, 217] width 404 height 391
click at [135, 13] on span "undo" at bounding box center [139, 14] width 9 height 4
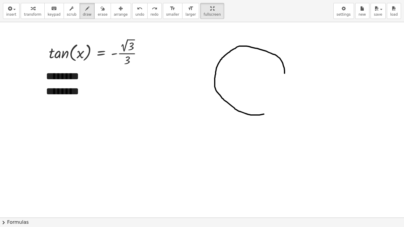
drag, startPoint x: 285, startPoint y: 73, endPoint x: 279, endPoint y: 104, distance: 31.3
click at [279, 104] on div at bounding box center [202, 217] width 404 height 391
click at [134, 16] on button "undo undo" at bounding box center [139, 11] width 15 height 16
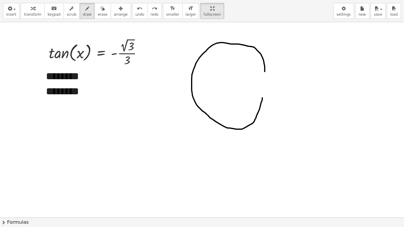
drag, startPoint x: 265, startPoint y: 72, endPoint x: 259, endPoint y: 59, distance: 13.5
click at [259, 59] on div at bounding box center [202, 217] width 404 height 391
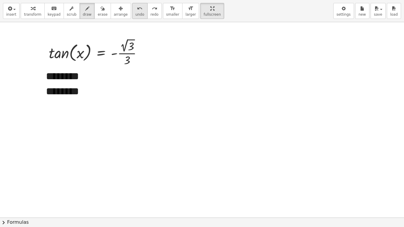
click at [135, 13] on span "undo" at bounding box center [139, 14] width 9 height 4
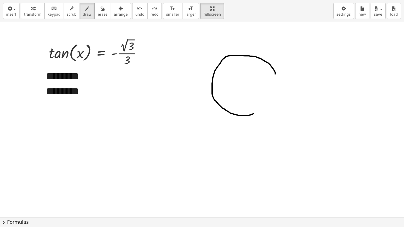
drag, startPoint x: 275, startPoint y: 74, endPoint x: 280, endPoint y: 74, distance: 5.0
click at [280, 74] on div at bounding box center [202, 217] width 404 height 391
click at [137, 10] on icon "undo" at bounding box center [140, 8] width 6 height 7
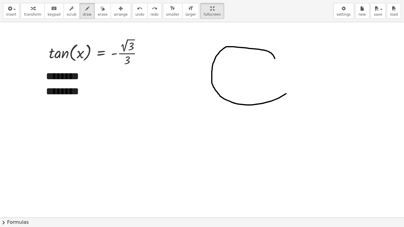
drag, startPoint x: 275, startPoint y: 59, endPoint x: 286, endPoint y: 94, distance: 37.0
click at [286, 94] on div at bounding box center [202, 217] width 404 height 391
click at [135, 13] on span "undo" at bounding box center [139, 14] width 9 height 4
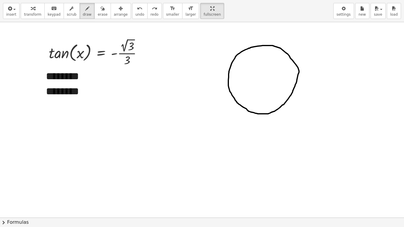
drag, startPoint x: 299, startPoint y: 72, endPoint x: 299, endPoint y: 68, distance: 3.8
click at [299, 67] on div at bounding box center [202, 217] width 404 height 391
drag, startPoint x: 216, startPoint y: 78, endPoint x: 301, endPoint y: 69, distance: 85.7
click at [301, 69] on div at bounding box center [202, 217] width 404 height 391
click at [135, 10] on div "undo" at bounding box center [139, 8] width 9 height 7
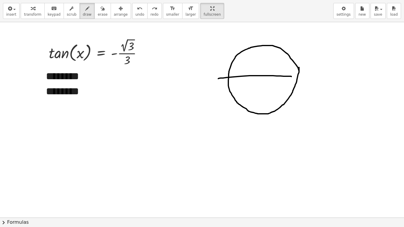
drag, startPoint x: 218, startPoint y: 79, endPoint x: 291, endPoint y: 77, distance: 73.1
click at [291, 77] on div at bounding box center [202, 217] width 404 height 391
click at [132, 12] on button "undo undo" at bounding box center [139, 11] width 15 height 16
drag, startPoint x: 217, startPoint y: 79, endPoint x: 309, endPoint y: 80, distance: 91.7
click at [309, 80] on div at bounding box center [202, 217] width 404 height 391
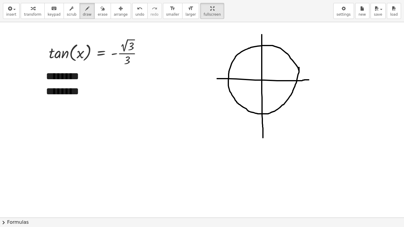
drag, startPoint x: 262, startPoint y: 35, endPoint x: 263, endPoint y: 138, distance: 103.3
click at [263, 138] on div at bounding box center [202, 217] width 404 height 391
click at [98, 13] on span "erase" at bounding box center [103, 14] width 10 height 4
drag, startPoint x: 270, startPoint y: 132, endPoint x: 313, endPoint y: 143, distance: 43.9
click at [273, 135] on div at bounding box center [202, 217] width 404 height 391
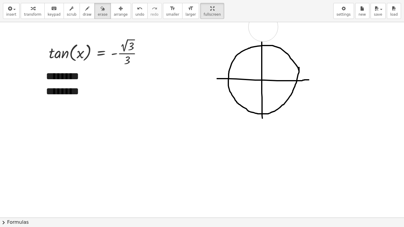
drag, startPoint x: 263, startPoint y: 27, endPoint x: 239, endPoint y: 30, distance: 24.7
click at [239, 30] on div at bounding box center [202, 217] width 404 height 391
click at [132, 7] on button "undo undo" at bounding box center [139, 11] width 15 height 16
drag, startPoint x: 122, startPoint y: 7, endPoint x: 157, endPoint y: 21, distance: 37.7
click at [132, 7] on button "undo undo" at bounding box center [139, 11] width 15 height 16
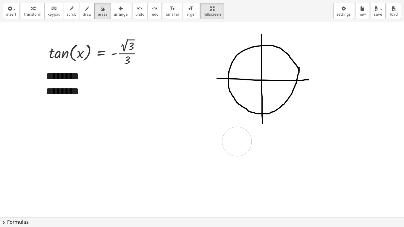
drag, startPoint x: 284, startPoint y: 134, endPoint x: 234, endPoint y: 142, distance: 51.2
click at [234, 142] on div at bounding box center [202, 217] width 404 height 391
click at [135, 15] on span "undo" at bounding box center [139, 14] width 9 height 4
drag, startPoint x: 278, startPoint y: 143, endPoint x: 234, endPoint y: 147, distance: 44.0
click at [234, 147] on div at bounding box center [202, 217] width 404 height 391
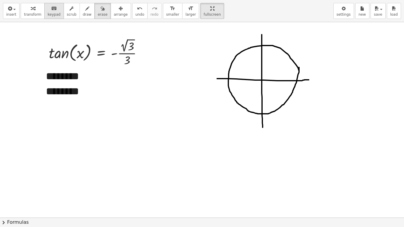
click at [54, 14] on span "keypad" at bounding box center [54, 14] width 13 height 4
drag, startPoint x: 76, startPoint y: 8, endPoint x: 83, endPoint y: 8, distance: 6.8
click at [83, 8] on div "button" at bounding box center [87, 8] width 9 height 7
drag, startPoint x: 232, startPoint y: 72, endPoint x: 146, endPoint y: 54, distance: 87.3
click at [146, 54] on div at bounding box center [202, 217] width 404 height 391
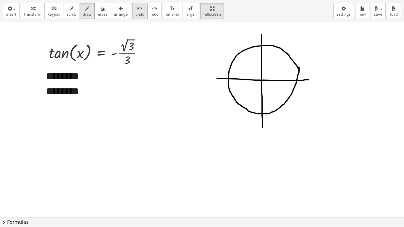
click at [137, 12] on icon "undo" at bounding box center [140, 8] width 6 height 7
drag, startPoint x: 245, startPoint y: 63, endPoint x: 251, endPoint y: 63, distance: 5.7
click at [251, 63] on div at bounding box center [202, 217] width 404 height 391
drag, startPoint x: 276, startPoint y: 61, endPoint x: 277, endPoint y: 67, distance: 6.3
click at [276, 67] on div at bounding box center [202, 217] width 404 height 391
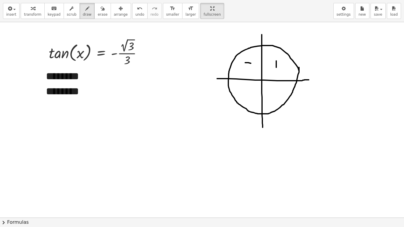
drag, startPoint x: 277, startPoint y: 63, endPoint x: 271, endPoint y: 63, distance: 5.9
click at [271, 63] on div at bounding box center [202, 217] width 404 height 391
drag, startPoint x: 247, startPoint y: 89, endPoint x: 246, endPoint y: 97, distance: 7.7
click at [246, 97] on div at bounding box center [202, 217] width 404 height 391
drag, startPoint x: 246, startPoint y: 92, endPoint x: 250, endPoint y: 92, distance: 3.6
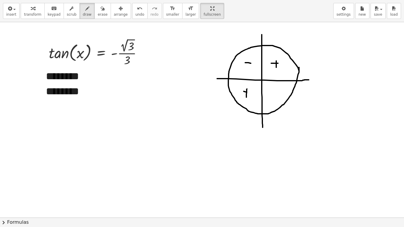
click at [248, 92] on div at bounding box center [202, 217] width 404 height 391
drag, startPoint x: 272, startPoint y: 94, endPoint x: 277, endPoint y: 93, distance: 5.3
click at [277, 93] on div at bounding box center [202, 217] width 404 height 391
drag, startPoint x: 261, startPoint y: 78, endPoint x: 222, endPoint y: 50, distance: 48.1
click at [222, 50] on div at bounding box center [202, 217] width 404 height 391
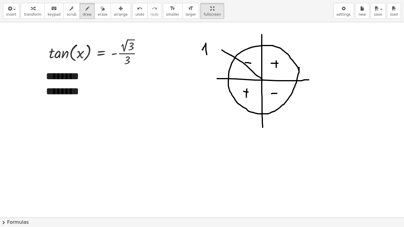
drag, startPoint x: 203, startPoint y: 49, endPoint x: 207, endPoint y: 55, distance: 7.3
click at [207, 55] on div at bounding box center [202, 217] width 404 height 391
drag, startPoint x: 212, startPoint y: 42, endPoint x: 209, endPoint y: 50, distance: 8.3
click at [209, 50] on div at bounding box center [202, 217] width 404 height 391
click at [220, 41] on div at bounding box center [202, 217] width 404 height 391
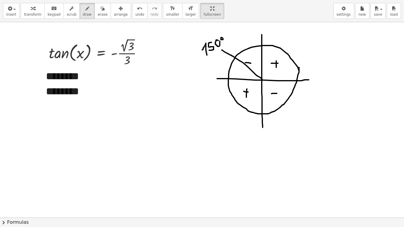
click at [223, 38] on div at bounding box center [202, 217] width 404 height 391
drag, startPoint x: 262, startPoint y: 80, endPoint x: 301, endPoint y: 120, distance: 56.5
click at [301, 120] on div at bounding box center [202, 217] width 404 height 391
drag, startPoint x: 299, startPoint y: 122, endPoint x: 301, endPoint y: 128, distance: 6.5
click at [301, 128] on div at bounding box center [202, 217] width 404 height 391
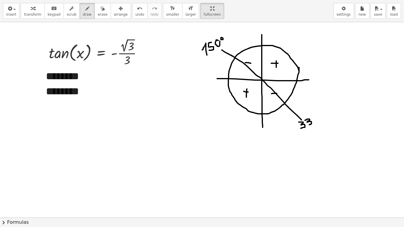
drag, startPoint x: 305, startPoint y: 120, endPoint x: 308, endPoint y: 126, distance: 6.2
click at [308, 126] on div at bounding box center [202, 217] width 404 height 391
click at [316, 117] on div at bounding box center [202, 217] width 404 height 391
click at [321, 113] on div at bounding box center [202, 217] width 404 height 391
click at [12, 5] on div "button" at bounding box center [11, 8] width 10 height 7
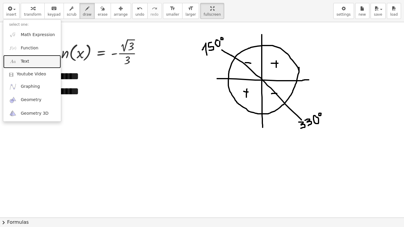
click at [24, 60] on span "Text" at bounding box center [25, 62] width 8 height 6
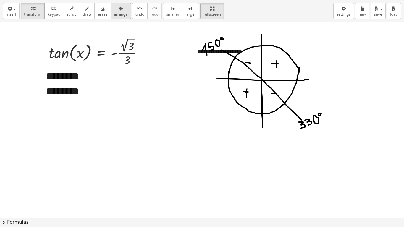
click at [119, 8] on icon "button" at bounding box center [121, 8] width 4 height 7
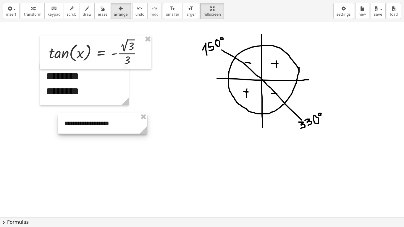
drag, startPoint x: 190, startPoint y: 87, endPoint x: 121, endPoint y: 126, distance: 78.9
click at [121, 126] on div at bounding box center [102, 123] width 89 height 20
click at [213, 94] on div at bounding box center [202, 217] width 404 height 391
click at [51, 11] on icon "keyboard" at bounding box center [54, 8] width 6 height 7
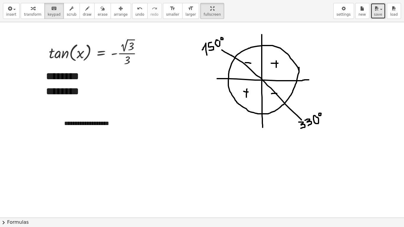
click at [377, 9] on icon "button" at bounding box center [376, 8] width 5 height 7
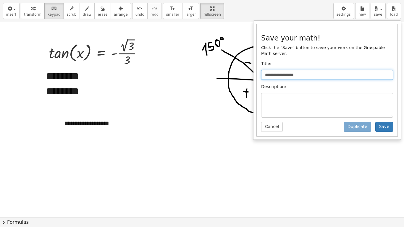
click at [328, 70] on input "**********" at bounding box center [327, 75] width 132 height 10
type input "*"
type input "**********"
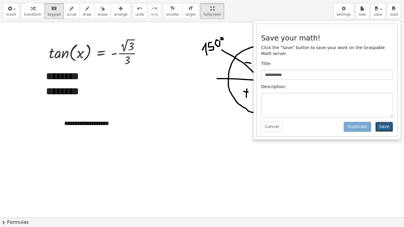
click at [385, 124] on button "Save" at bounding box center [384, 127] width 18 height 10
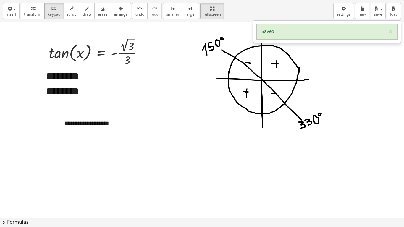
click at [247, 31] on div at bounding box center [202, 217] width 404 height 391
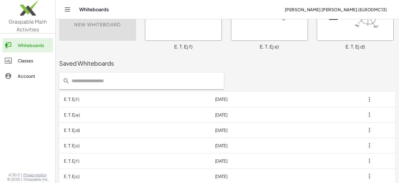
scroll to position [47, 0]
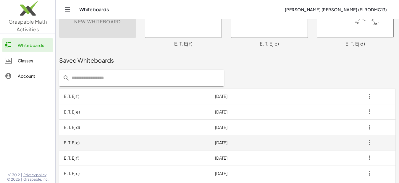
click at [210, 142] on td "[DATE]" at bounding box center [257, 142] width 94 height 15
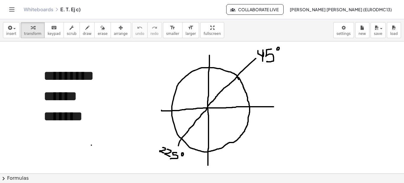
drag, startPoint x: 193, startPoint y: 85, endPoint x: 193, endPoint y: 97, distance: 12.1
click at [193, 97] on div at bounding box center [202, 173] width 404 height 264
